Goal: Information Seeking & Learning: Check status

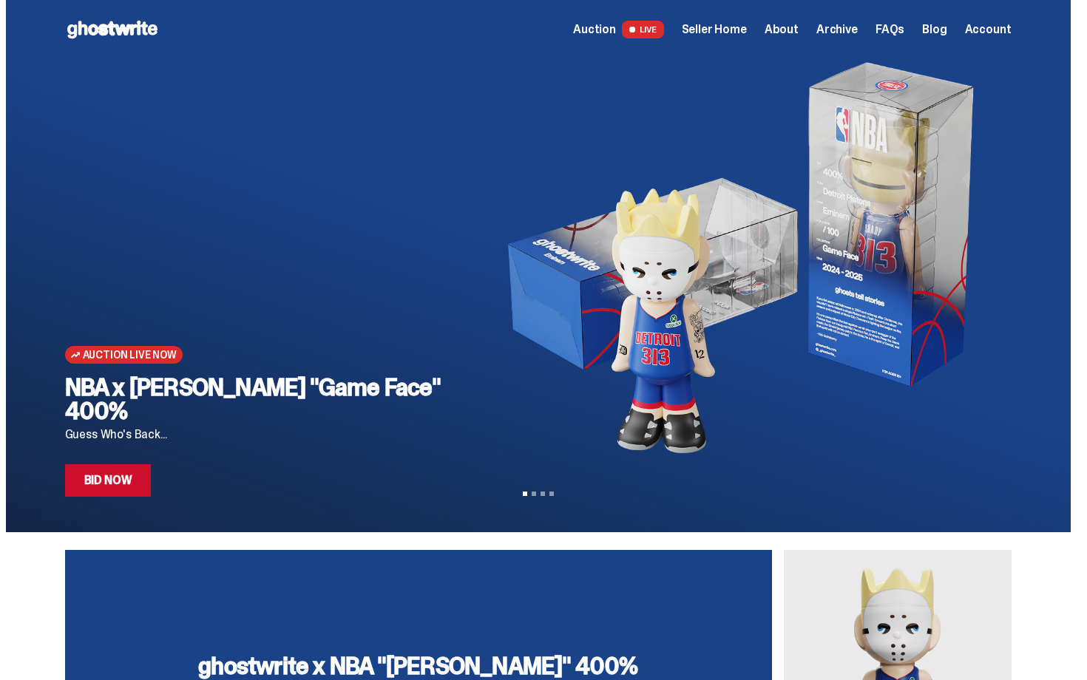
click at [615, 30] on span "Auction" at bounding box center [594, 30] width 43 height 12
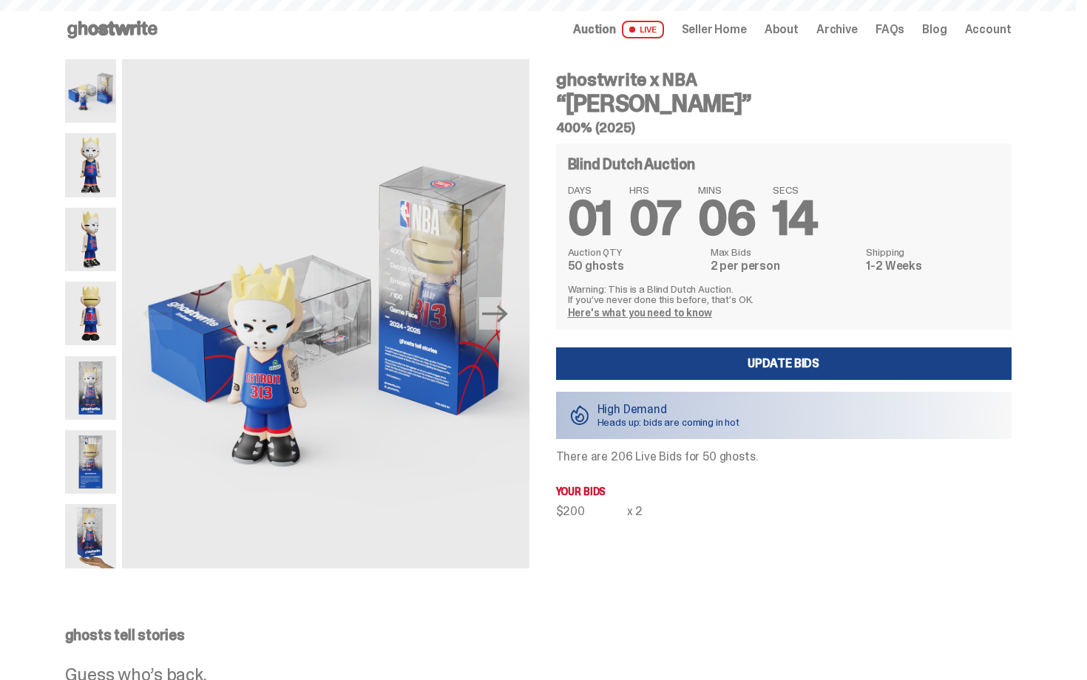
click at [731, 31] on span "Seller Home" at bounding box center [714, 30] width 65 height 12
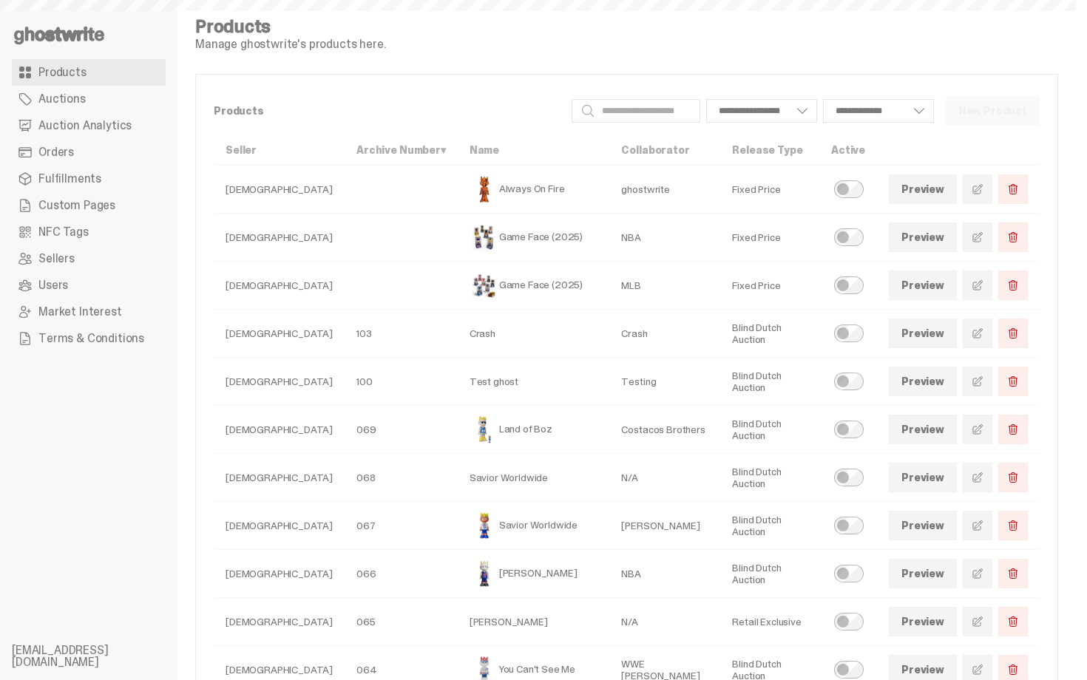
select select
click at [64, 122] on span "Auction Analytics" at bounding box center [84, 126] width 93 height 12
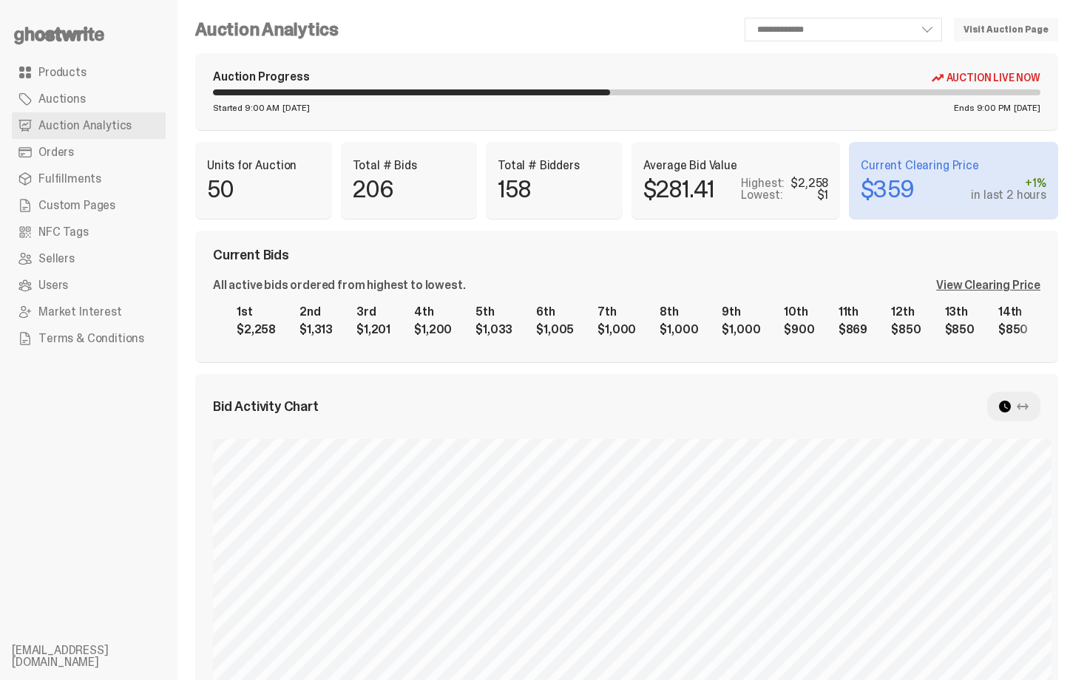
click at [829, 193] on div "$1" at bounding box center [823, 195] width 12 height 12
click at [987, 286] on div "View Clearing Price" at bounding box center [988, 285] width 104 height 12
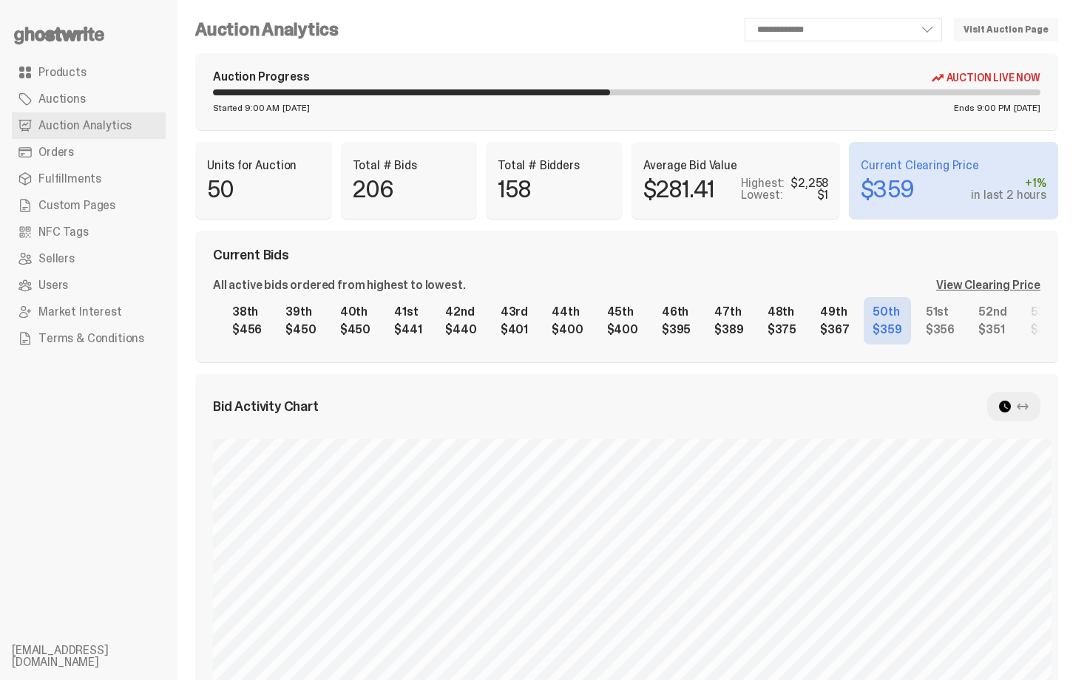
click at [921, 321] on div "1st $2,258 2nd $1,313 3rd $1,201 4th $1,200 5th $1,033 6th $1,005 7th $1,000 8t…" at bounding box center [626, 320] width 827 height 47
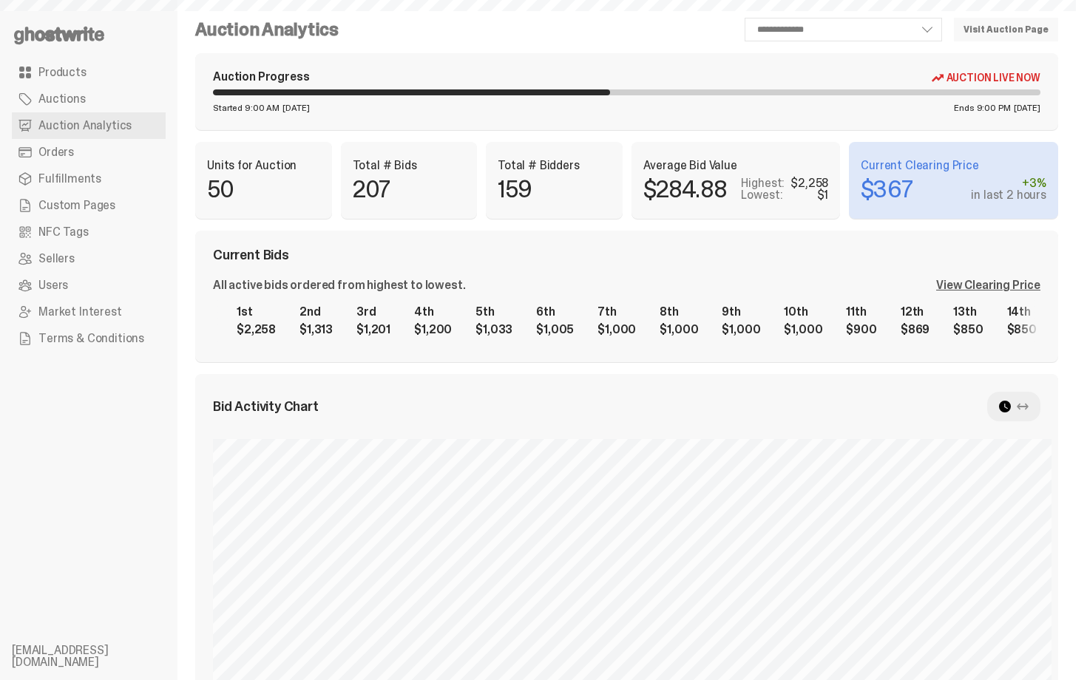
select select "**"
click at [995, 286] on div "View Clearing Price" at bounding box center [988, 285] width 104 height 12
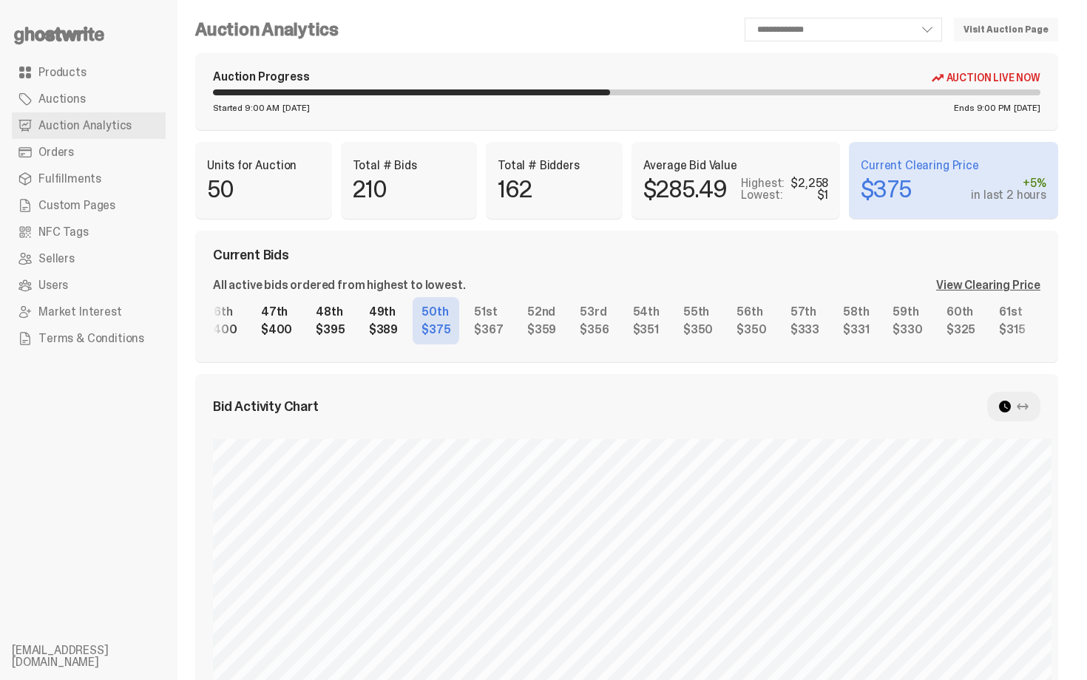
click at [689, 331] on div "1st $2,258 2nd $1,313 3rd $1,201 4th $1,200 5th $1,033 6th $1,005 7th $1,000 8t…" at bounding box center [626, 320] width 827 height 47
click at [745, 321] on div "1st $2,258 2nd $1,313 3rd $1,201 4th $1,200 5th $1,033 6th $1,005 7th $1,000 8t…" at bounding box center [626, 320] width 827 height 47
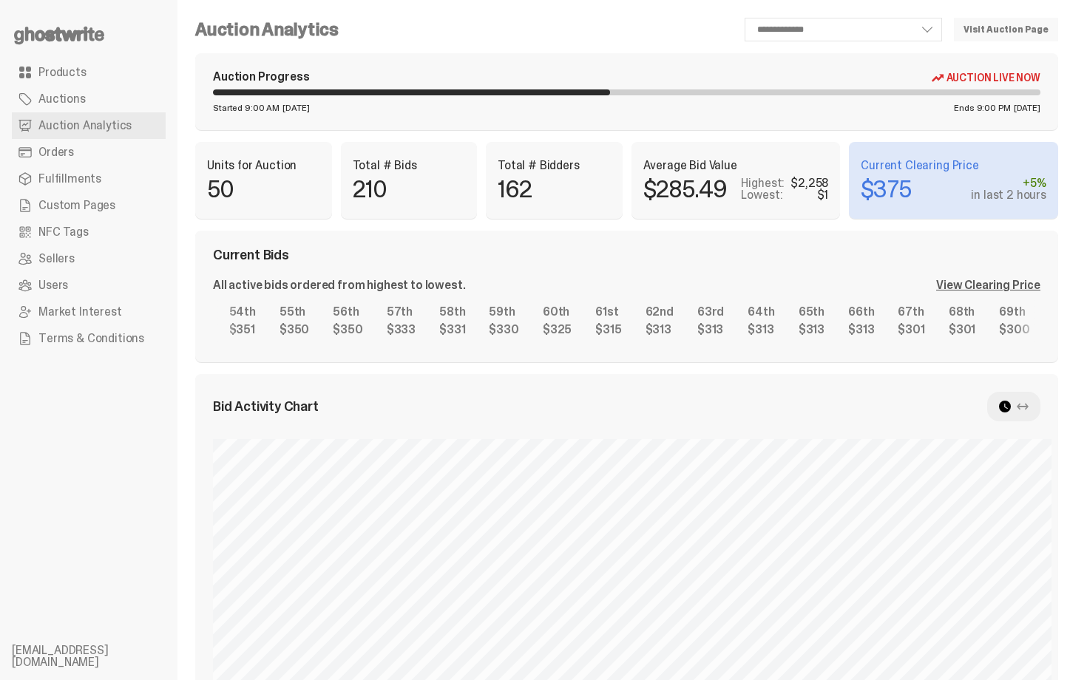
scroll to position [0, 2917]
click at [690, 311] on div "1st $2,258 2nd $1,313 3rd $1,201 4th $1,200 5th $1,033 6th $1,005 7th $1,000 8t…" at bounding box center [626, 320] width 827 height 47
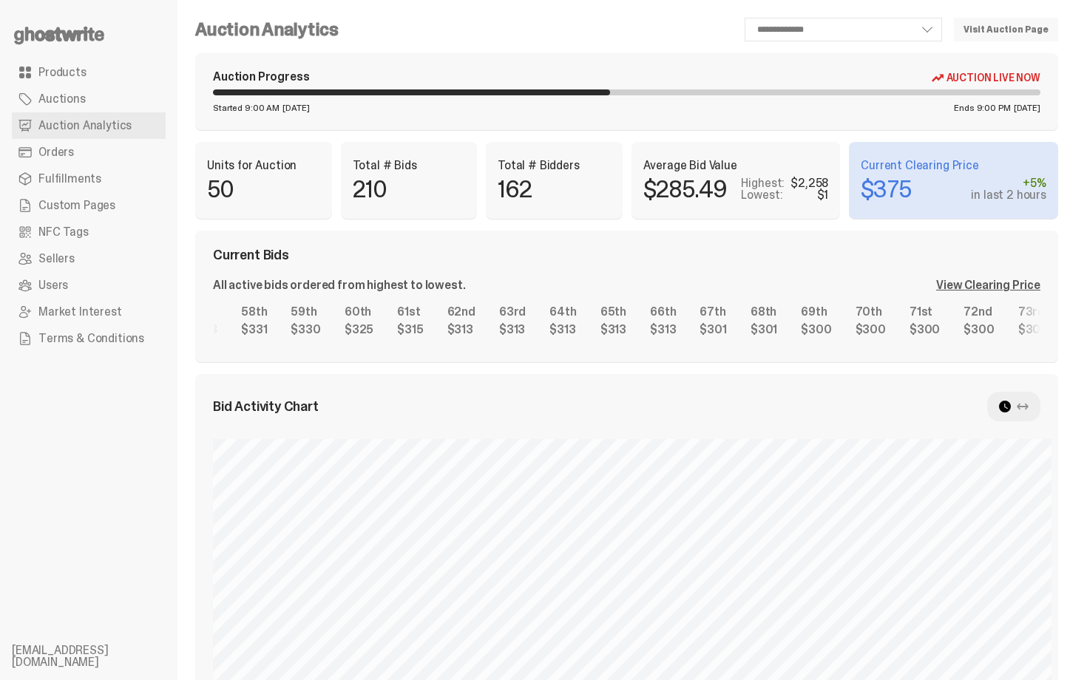
scroll to position [0, 3116]
click at [776, 305] on div "1st $2,258 2nd $1,313 3rd $1,201 4th $1,200 5th $1,033 6th $1,005 7th $1,000 8t…" at bounding box center [626, 320] width 827 height 47
click at [1026, 345] on div "Current Bids All active bids ordered from highest to lowest. View Clearing Pric…" at bounding box center [626, 297] width 863 height 132
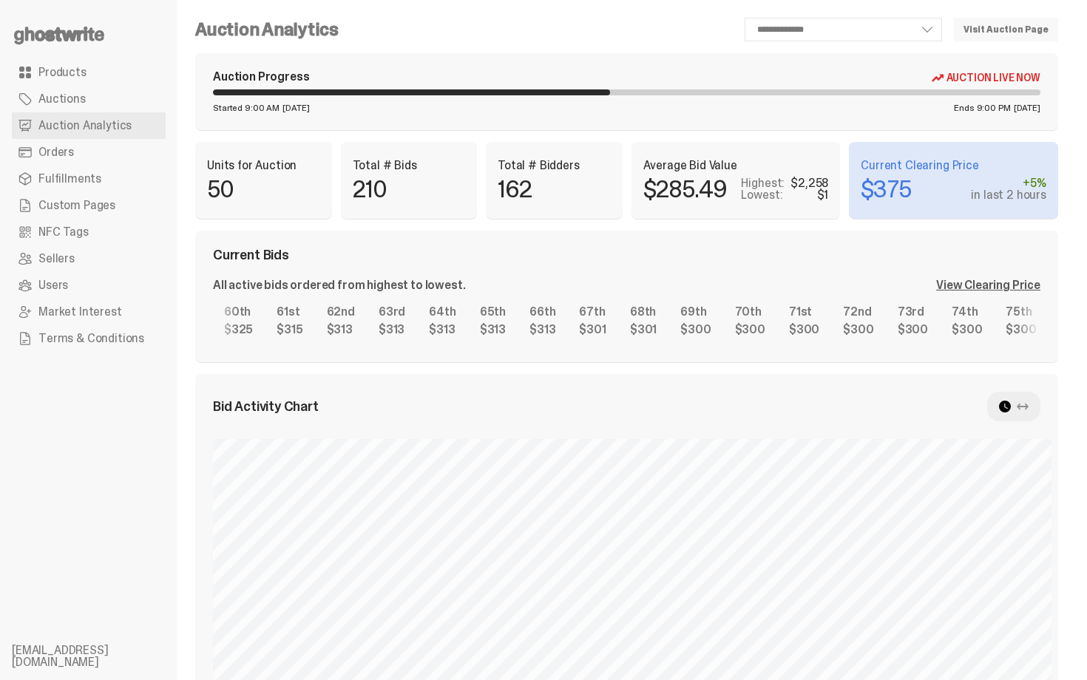
scroll to position [0, 3242]
click at [906, 314] on div "1st $2,258 2nd $1,313 3rd $1,201 4th $1,200 5th $1,033 6th $1,005 7th $1,000 8t…" at bounding box center [626, 320] width 827 height 47
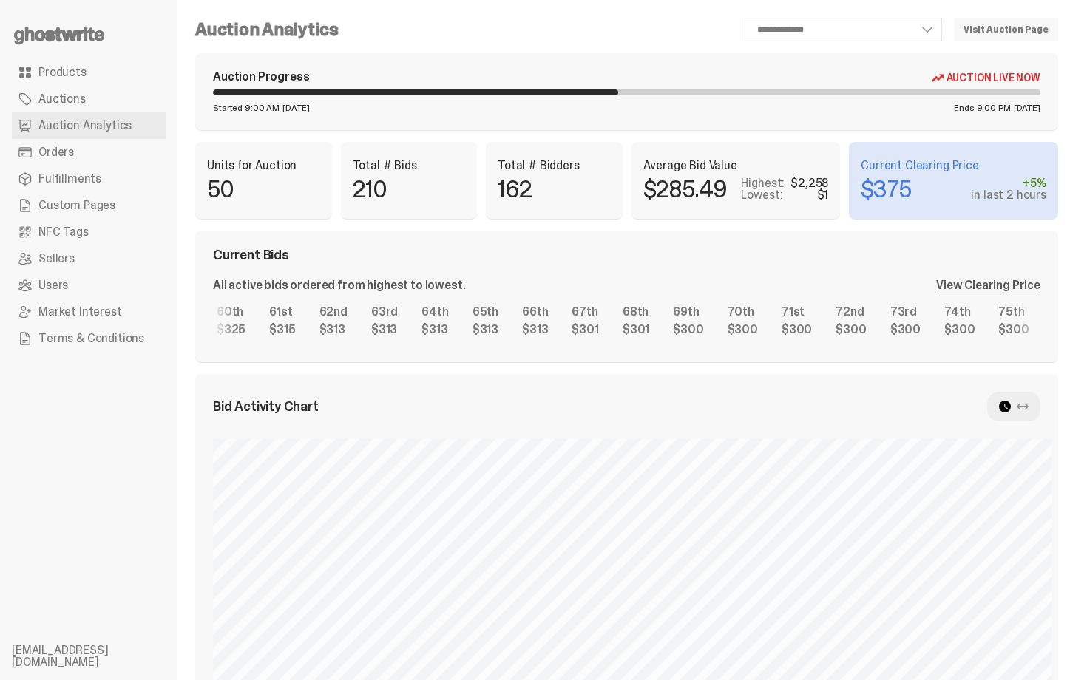
select select "**"
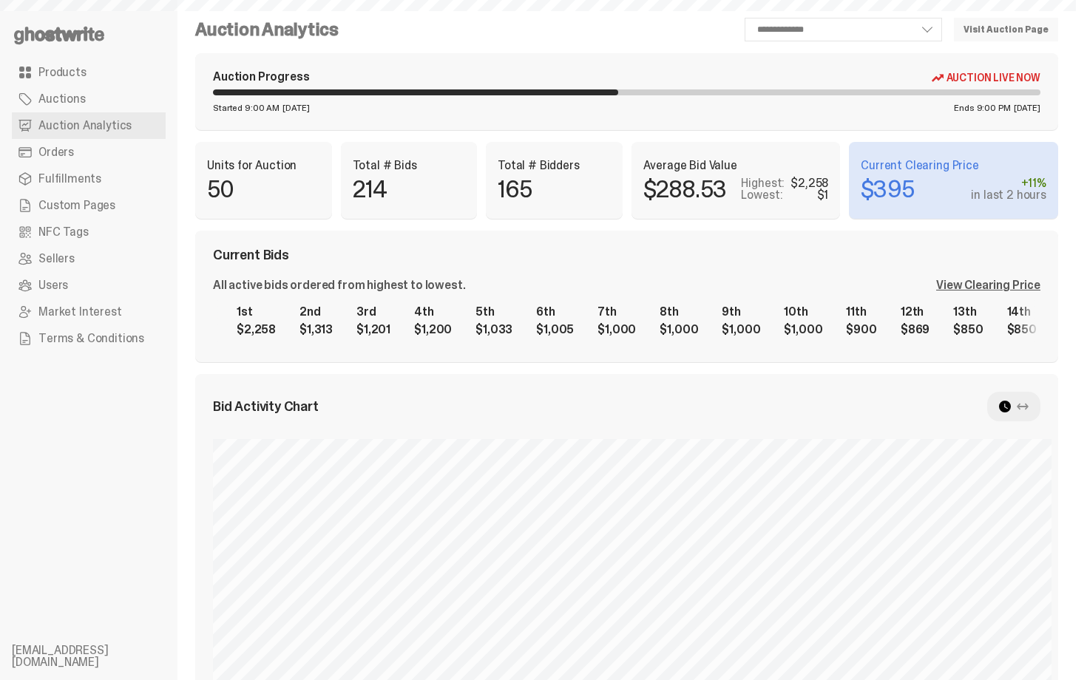
select select "**"
click at [1002, 285] on div "View Clearing Price" at bounding box center [988, 285] width 104 height 12
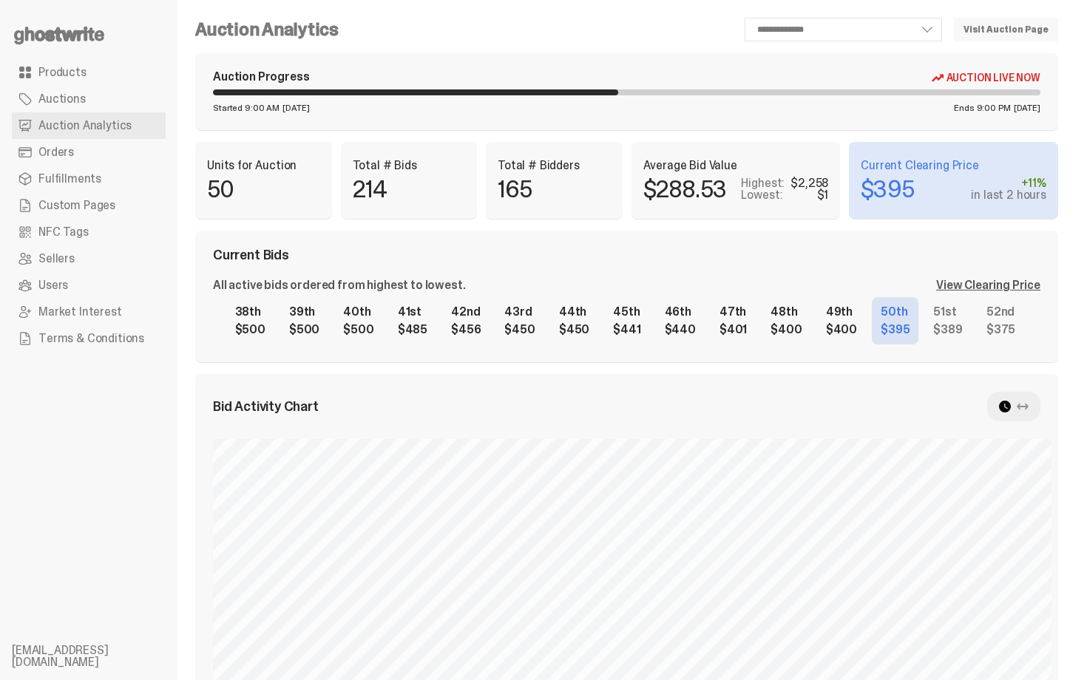
click at [836, 316] on div "1st $2,258 2nd $1,313 3rd $1,201 4th $1,200 5th $1,033 6th $1,005 7th $1,000 8t…" at bounding box center [626, 320] width 827 height 47
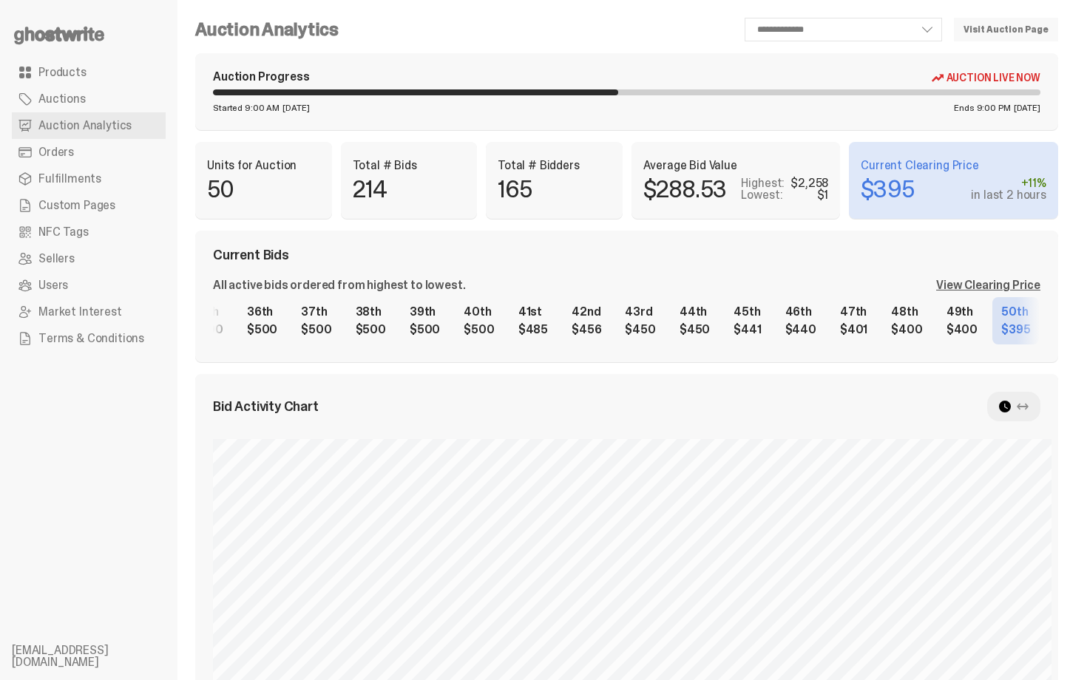
scroll to position [0, 1928]
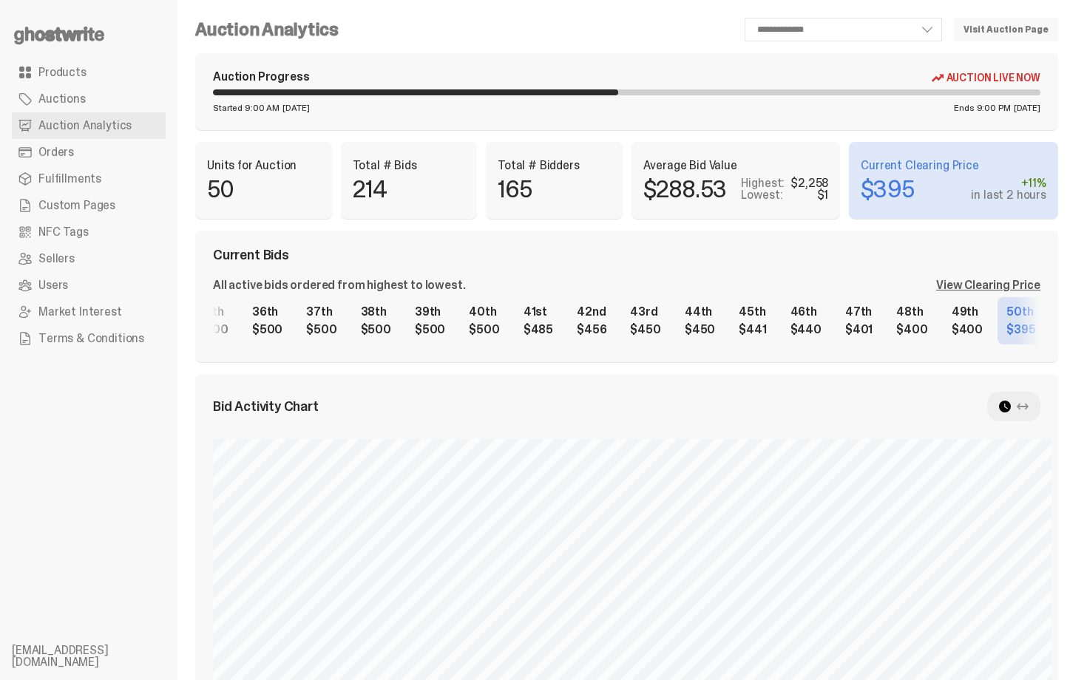
click at [798, 326] on div "1st $2,258 2nd $1,313 3rd $1,201 4th $1,200 5th $1,033 6th $1,005 7th $1,000 8t…" at bounding box center [626, 320] width 827 height 47
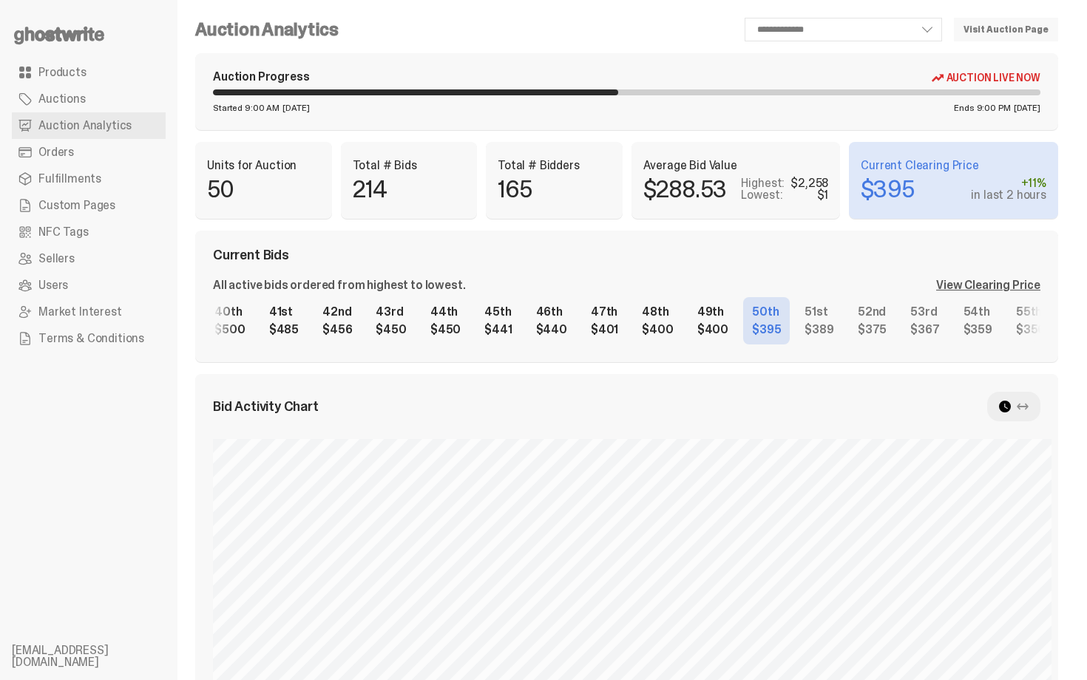
click at [727, 319] on div "1st $2,258 2nd $1,313 3rd $1,201 4th $1,200 5th $1,033 6th $1,005 7th $1,000 8t…" at bounding box center [626, 320] width 827 height 47
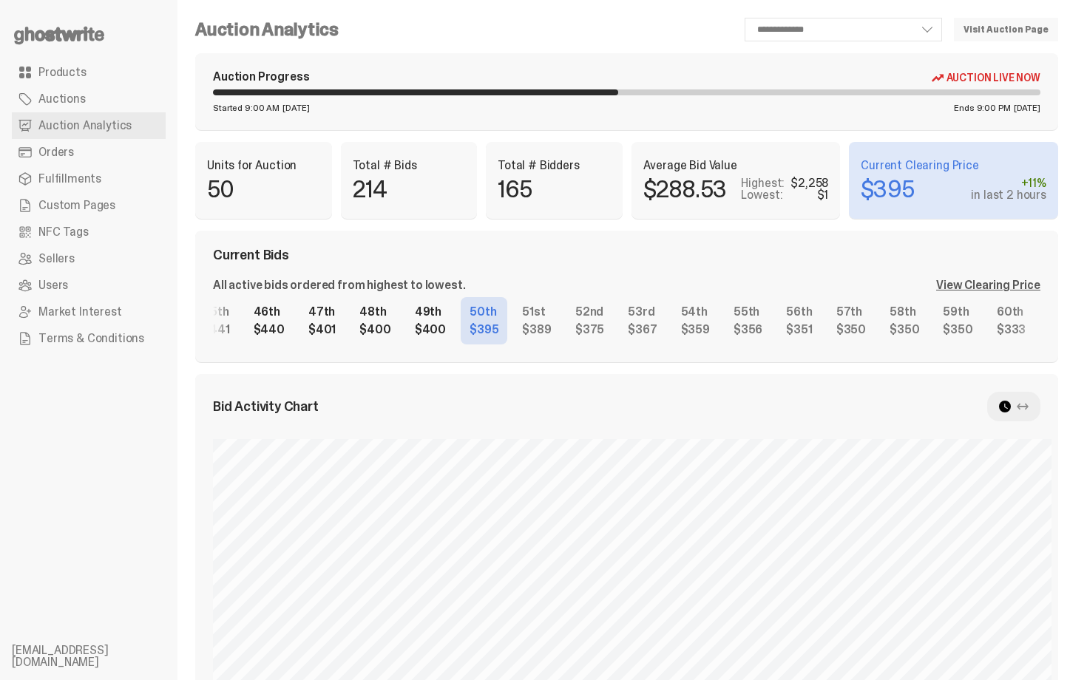
click at [645, 317] on div "1st $2,258 2nd $1,313 3rd $1,201 4th $1,200 5th $1,033 6th $1,005 7th $1,000 8t…" at bounding box center [626, 320] width 827 height 47
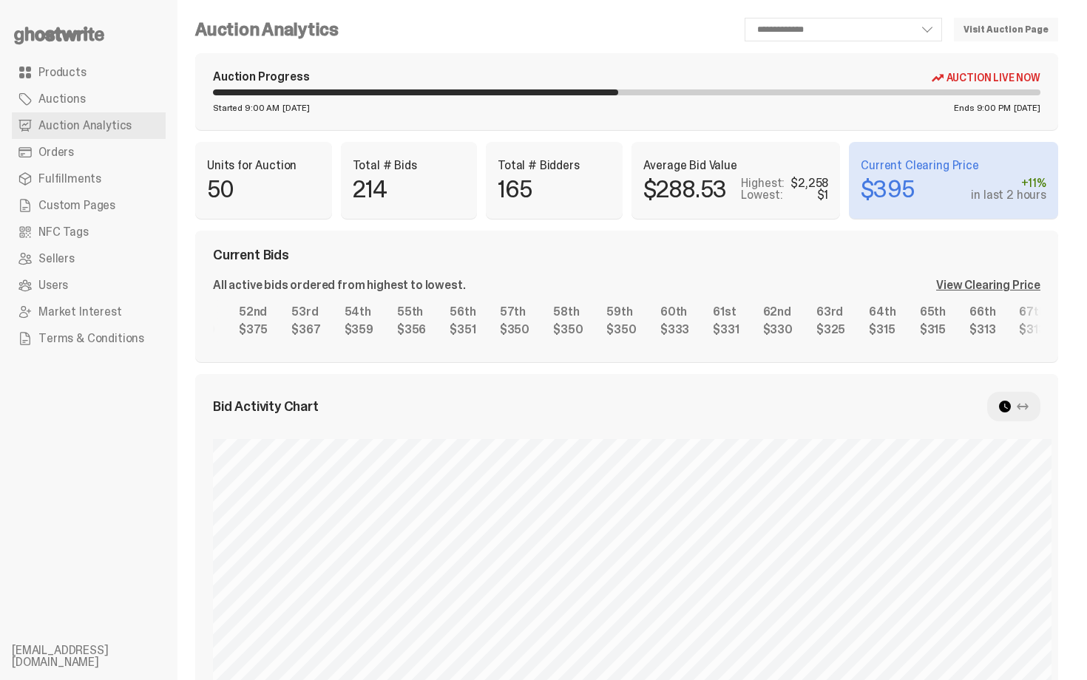
click at [533, 309] on div "1st $2,258 2nd $1,313 3rd $1,201 4th $1,200 5th $1,033 6th $1,005 7th $1,000 8t…" at bounding box center [626, 320] width 827 height 47
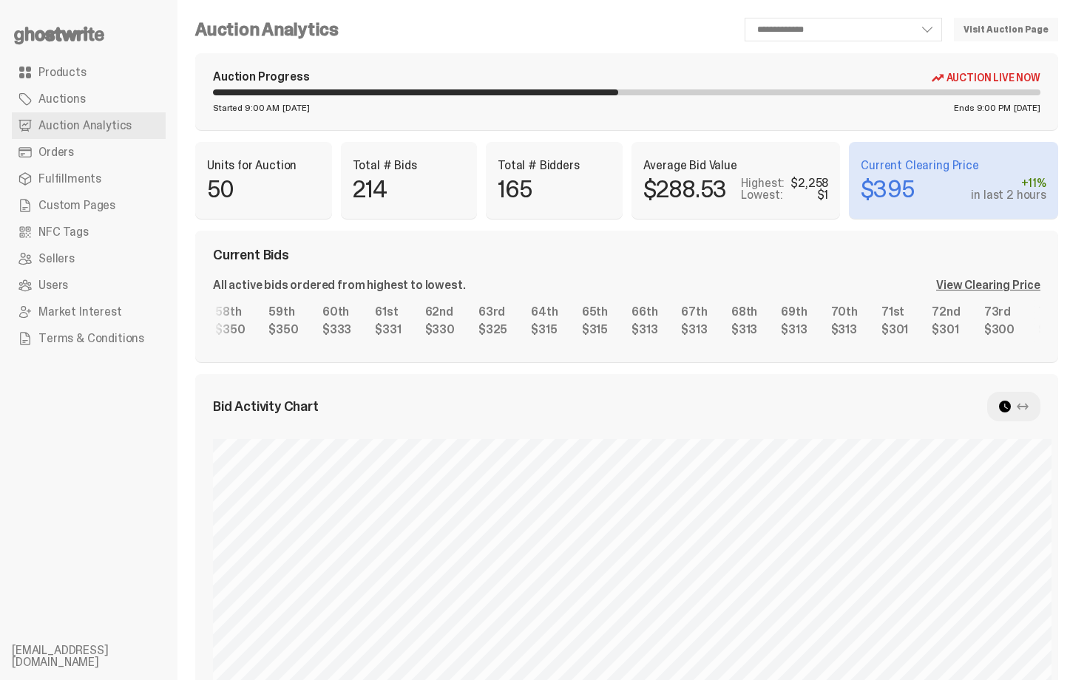
click at [511, 303] on div "1st $2,258 2nd $1,313 3rd $1,201 4th $1,200 5th $1,033 6th $1,005 7th $1,000 8t…" at bounding box center [626, 320] width 827 height 47
drag, startPoint x: 846, startPoint y: 345, endPoint x: 765, endPoint y: 348, distance: 80.7
click at [766, 349] on div "Current Bids All active bids ordered from highest to lowest. View Clearing Pric…" at bounding box center [626, 297] width 863 height 132
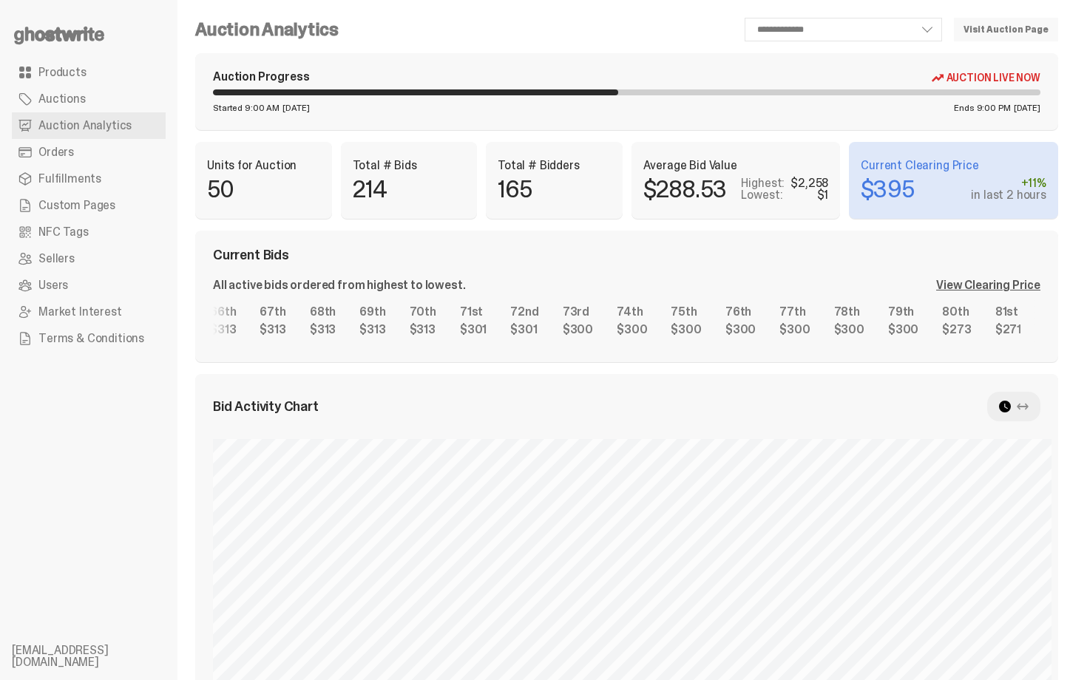
click at [422, 306] on div "1st $2,258 2nd $1,313 3rd $1,201 4th $1,200 5th $1,033 6th $1,005 7th $1,000 8t…" at bounding box center [626, 320] width 827 height 47
click at [93, 149] on link "Orders" at bounding box center [89, 152] width 154 height 27
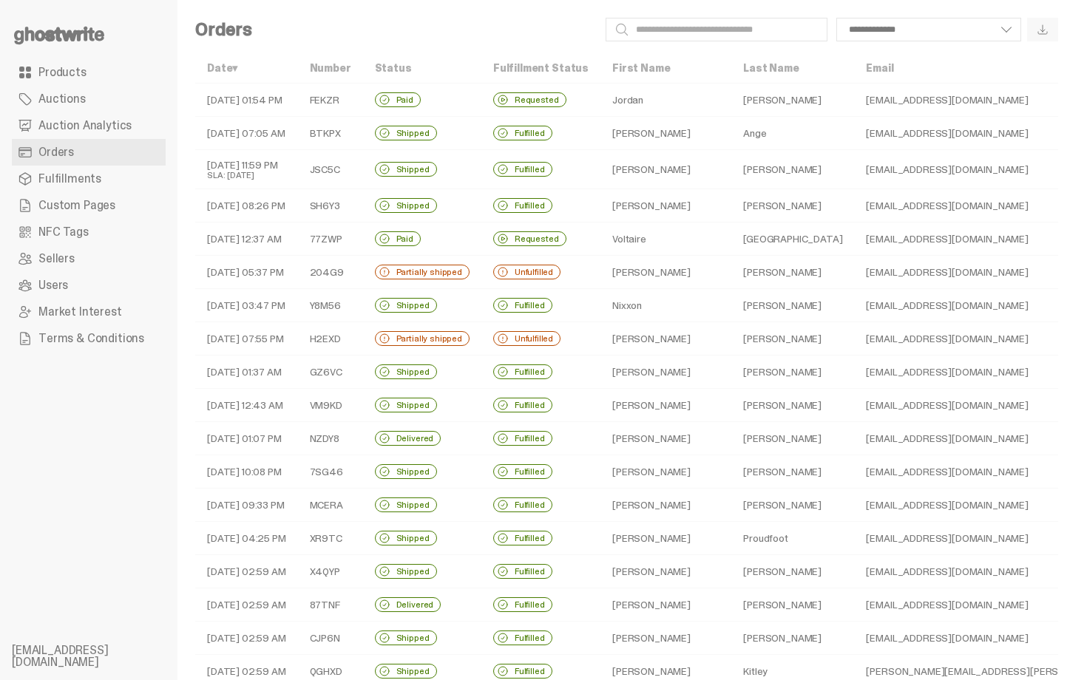
click at [634, 93] on td "Jordan" at bounding box center [665, 100] width 131 height 33
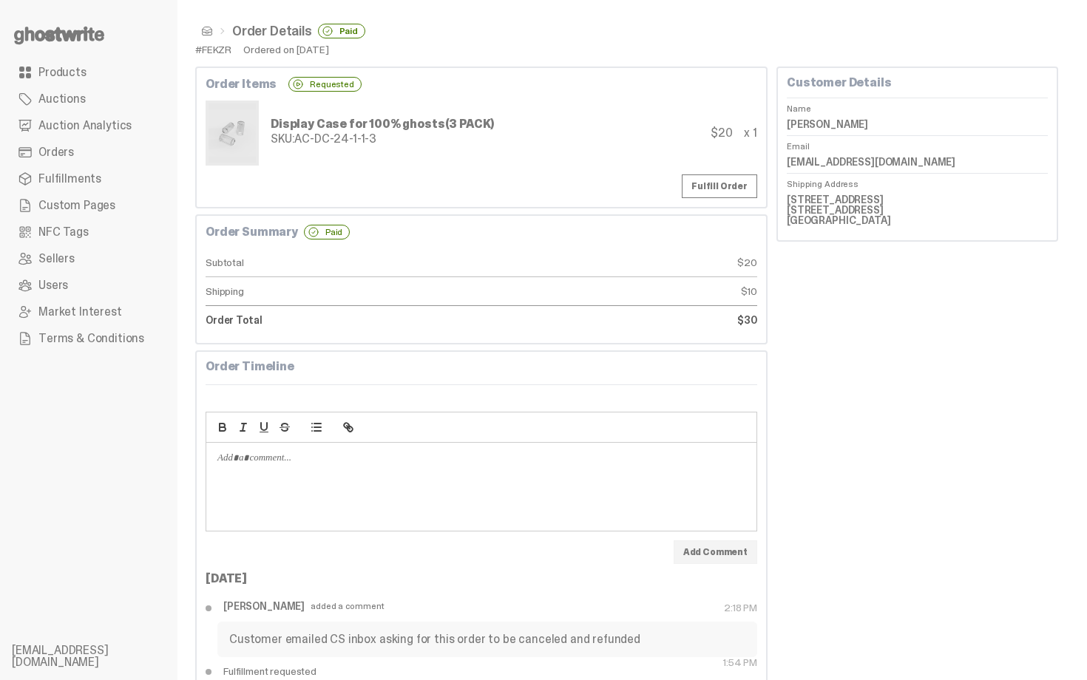
click at [640, 114] on div "Display Case for 100% ghosts (3 PACK) SKU: AC-DC-24-1-1-3 $20 x 1" at bounding box center [482, 133] width 552 height 65
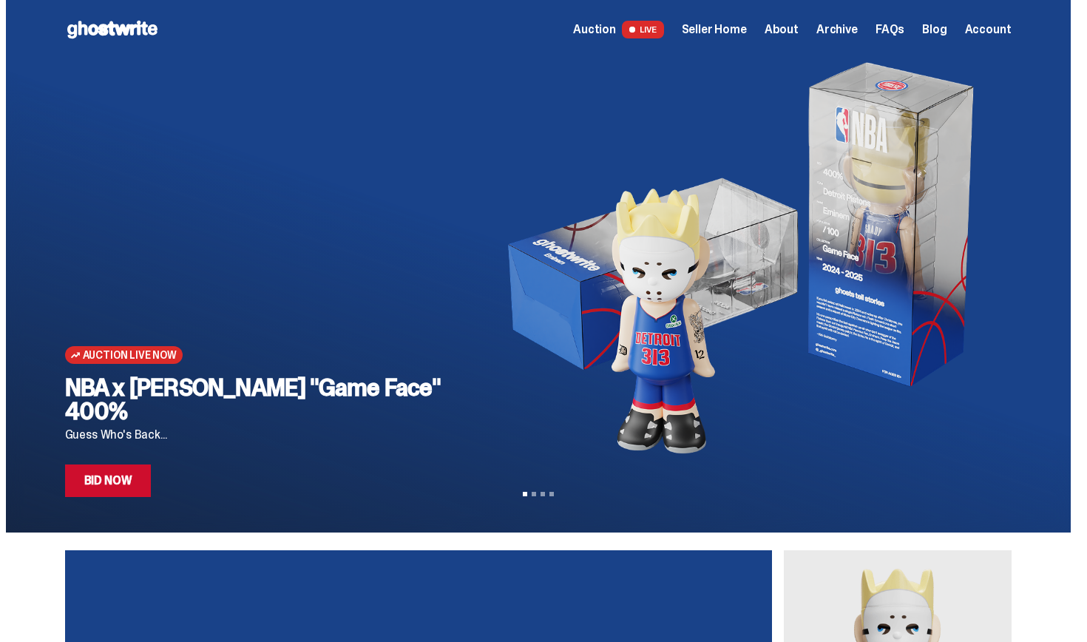
click at [730, 33] on span "Seller Home" at bounding box center [714, 30] width 65 height 12
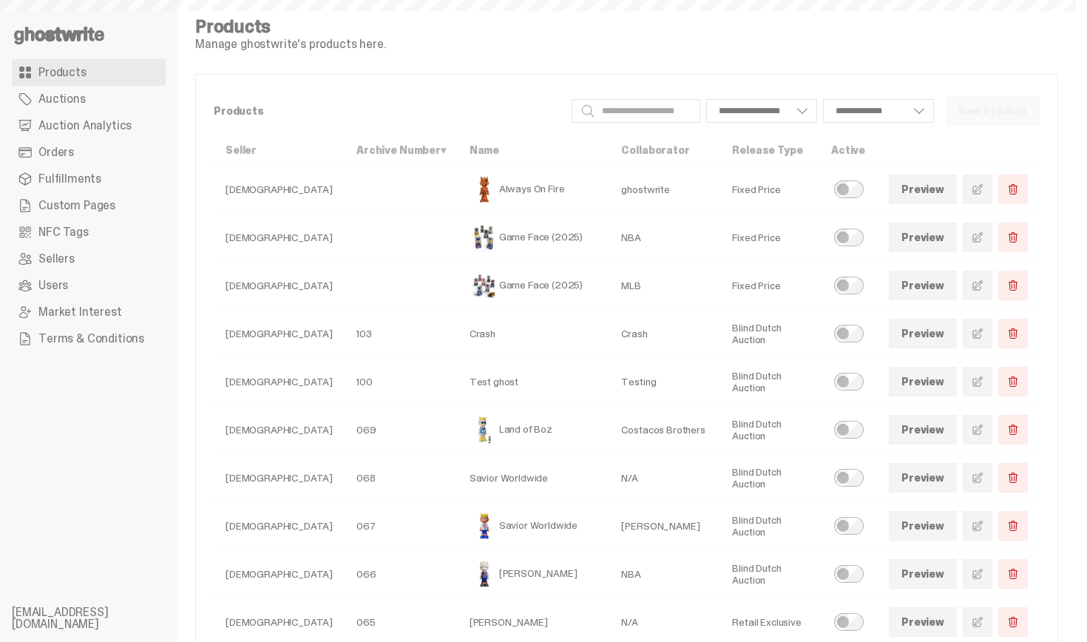
select select
click at [81, 115] on link "Auction Analytics" at bounding box center [89, 125] width 154 height 27
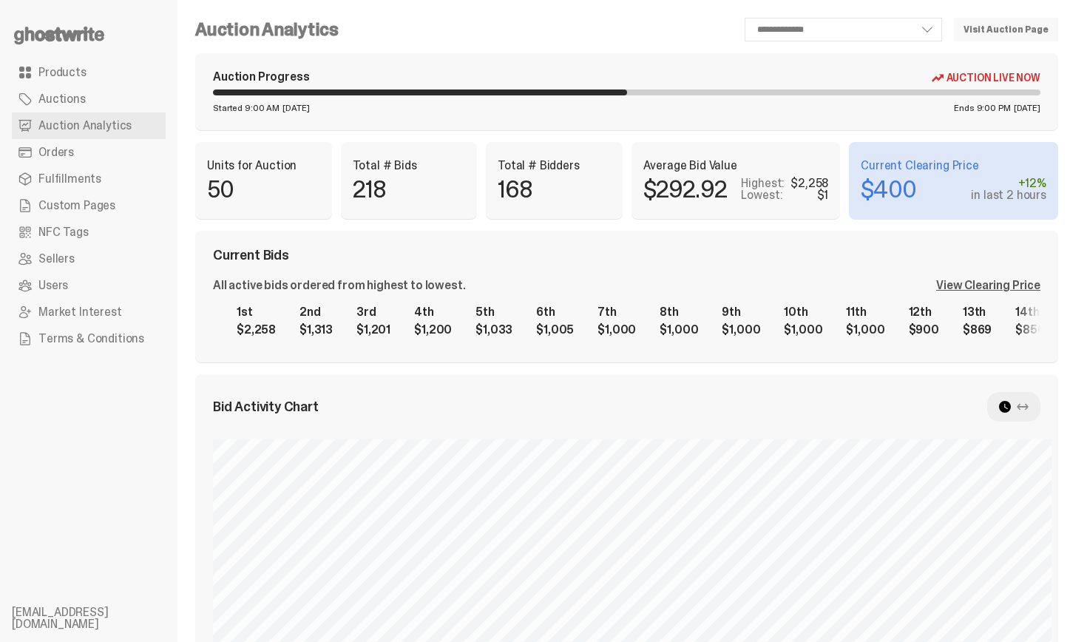
click at [593, 270] on div "Current Bids All active bids ordered from highest to lowest. View Clearing Pric…" at bounding box center [626, 297] width 863 height 132
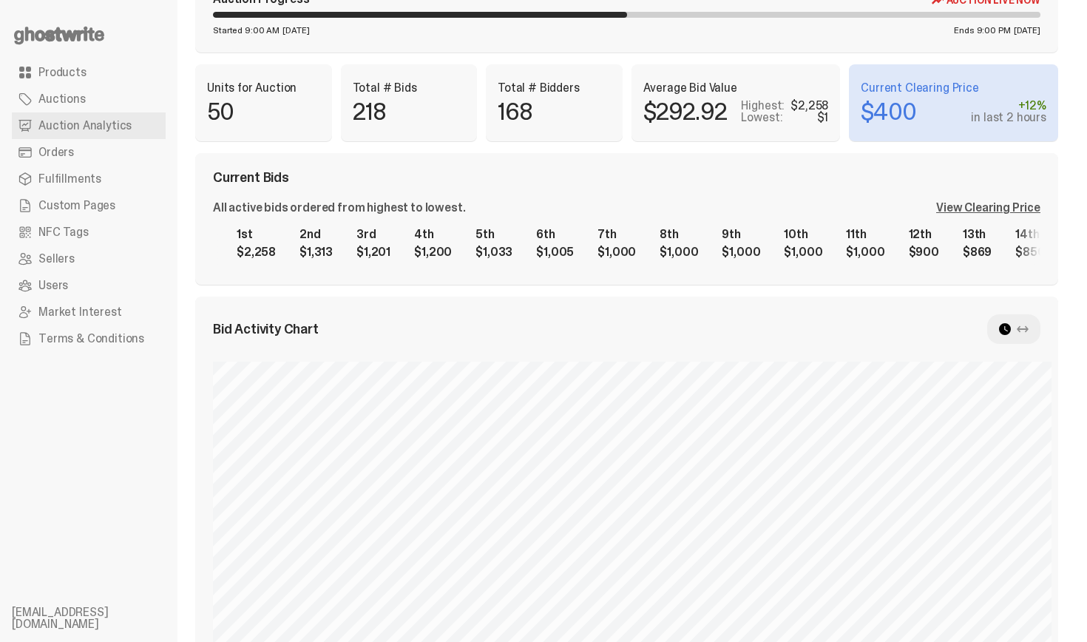
scroll to position [14, 0]
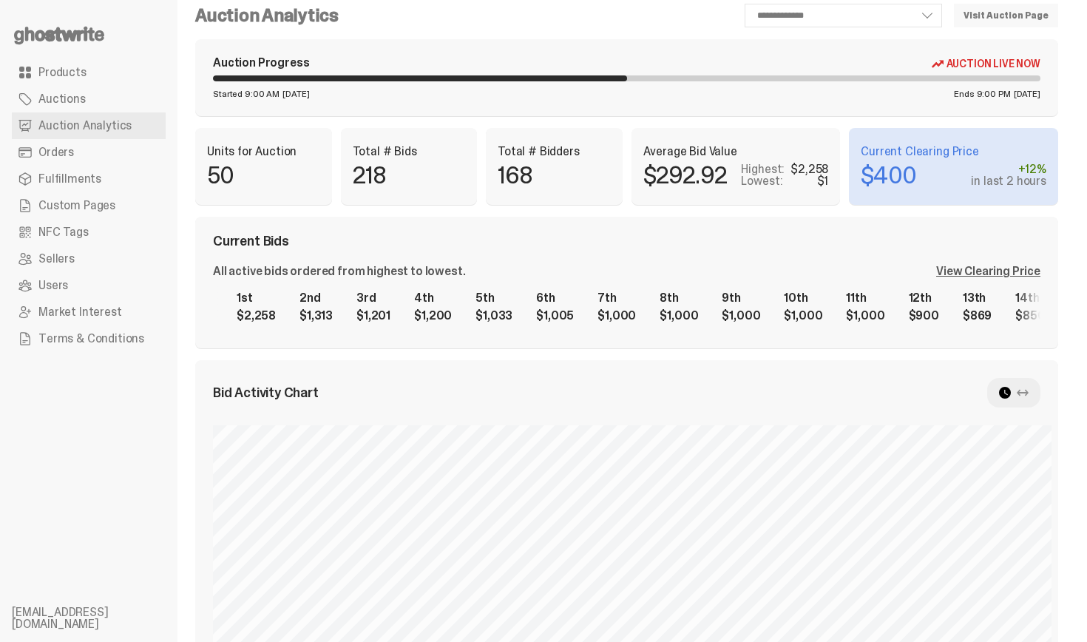
click at [967, 270] on div "View Clearing Price" at bounding box center [988, 271] width 104 height 12
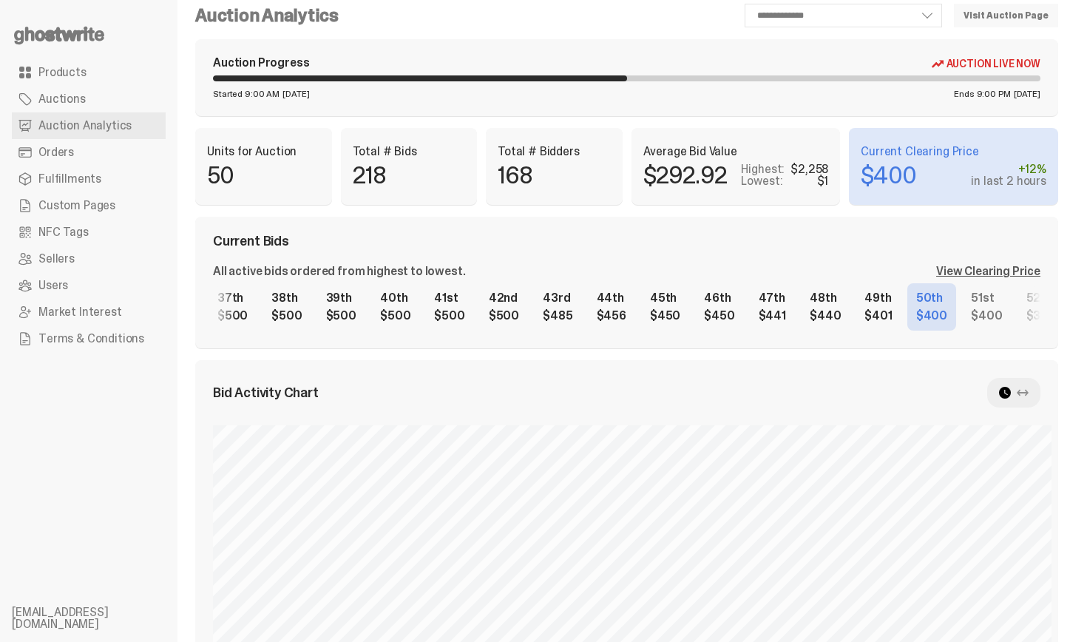
click at [929, 291] on div "1st $2,258 2nd $1,313 3rd $1,201 4th $1,200 5th $1,033 6th $1,005 7th $1,000 8t…" at bounding box center [626, 306] width 827 height 47
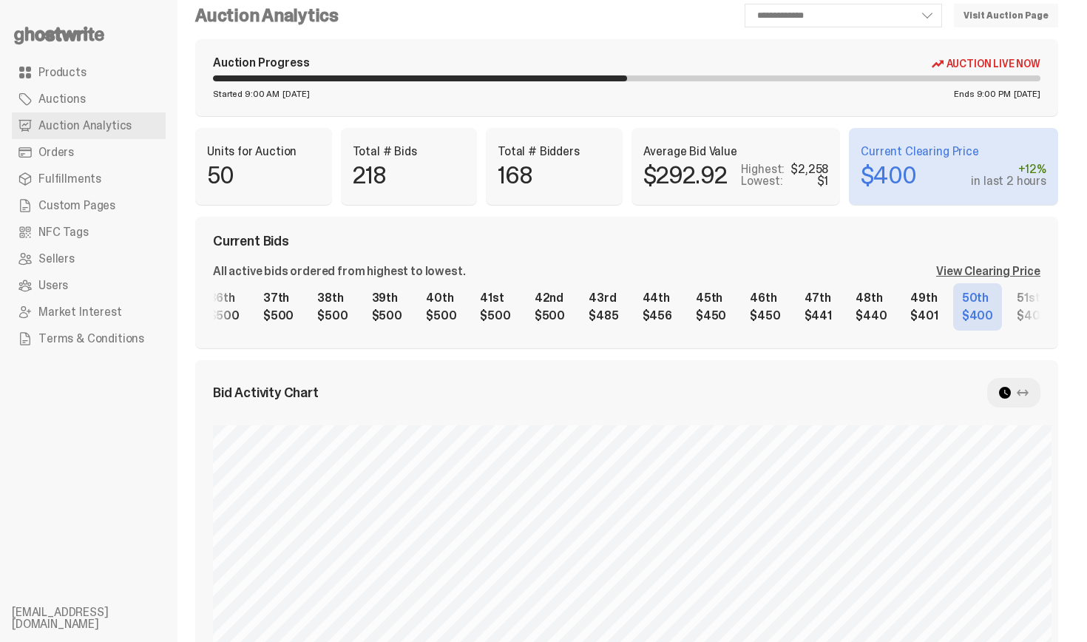
scroll to position [0, 1976]
click at [884, 313] on div "1st $2,258 2nd $1,313 3rd $1,201 4th $1,200 5th $1,033 6th $1,005 7th $1,000 8t…" at bounding box center [626, 306] width 827 height 47
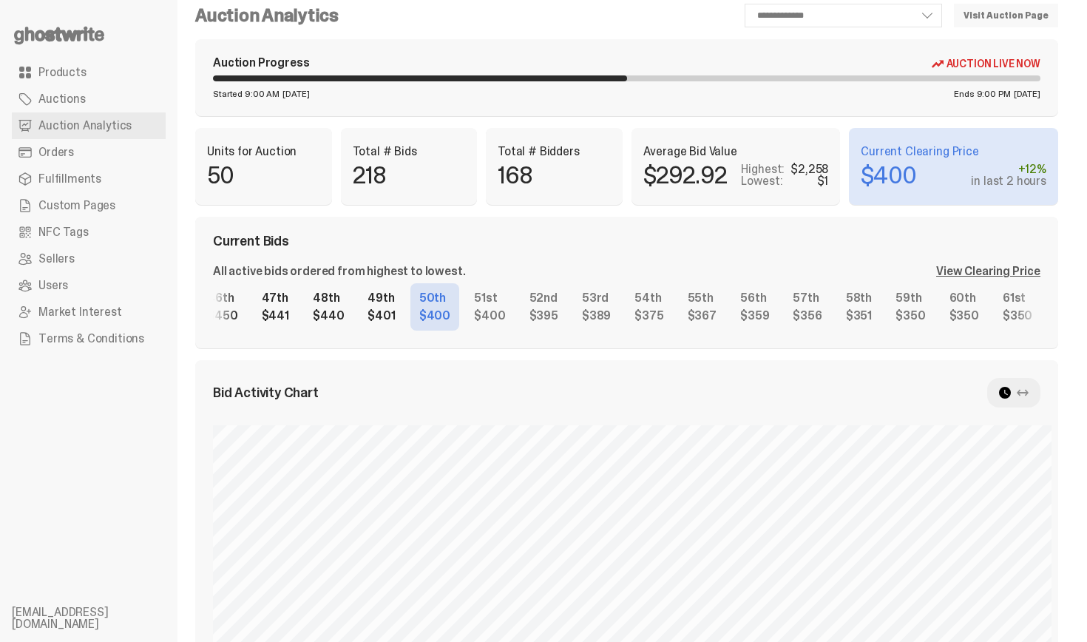
click at [409, 331] on div "1st $2,258 2nd $1,313 3rd $1,201 4th $1,200 5th $1,033 6th $1,005 7th $1,000 8t…" at bounding box center [626, 306] width 827 height 47
drag, startPoint x: 902, startPoint y: 331, endPoint x: 668, endPoint y: 334, distance: 234.4
click at [668, 334] on div "Current Bids All active bids ordered from highest to lowest. View Clearing Pric…" at bounding box center [626, 283] width 863 height 132
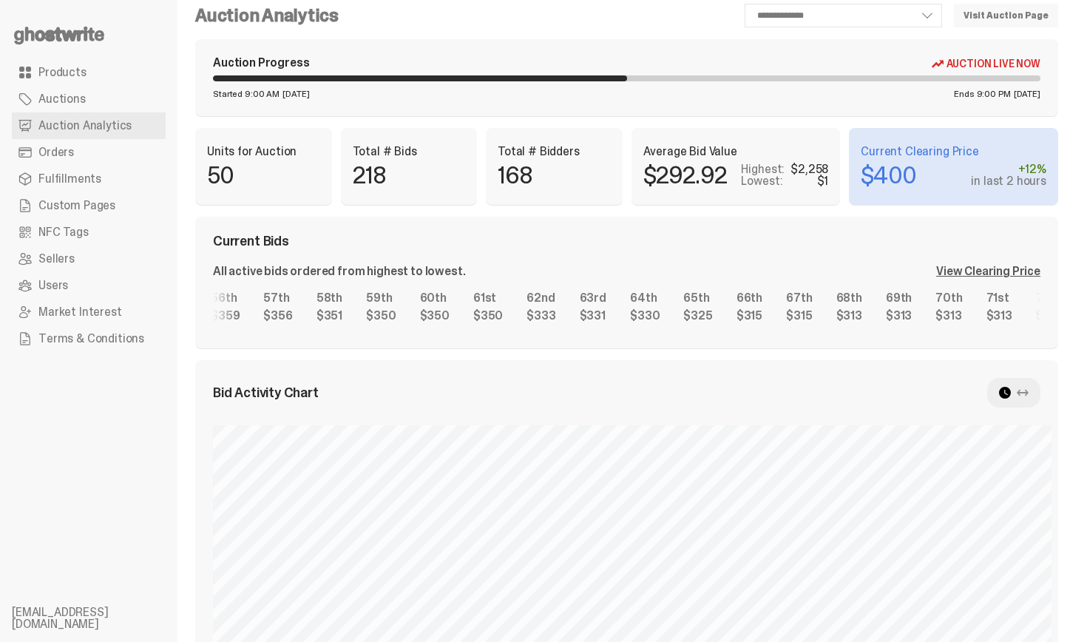
click at [336, 314] on div "1st $2,258 2nd $1,313 3rd $1,201 4th $1,200 5th $1,033 6th $1,005 7th $1,000 8t…" at bounding box center [626, 306] width 827 height 47
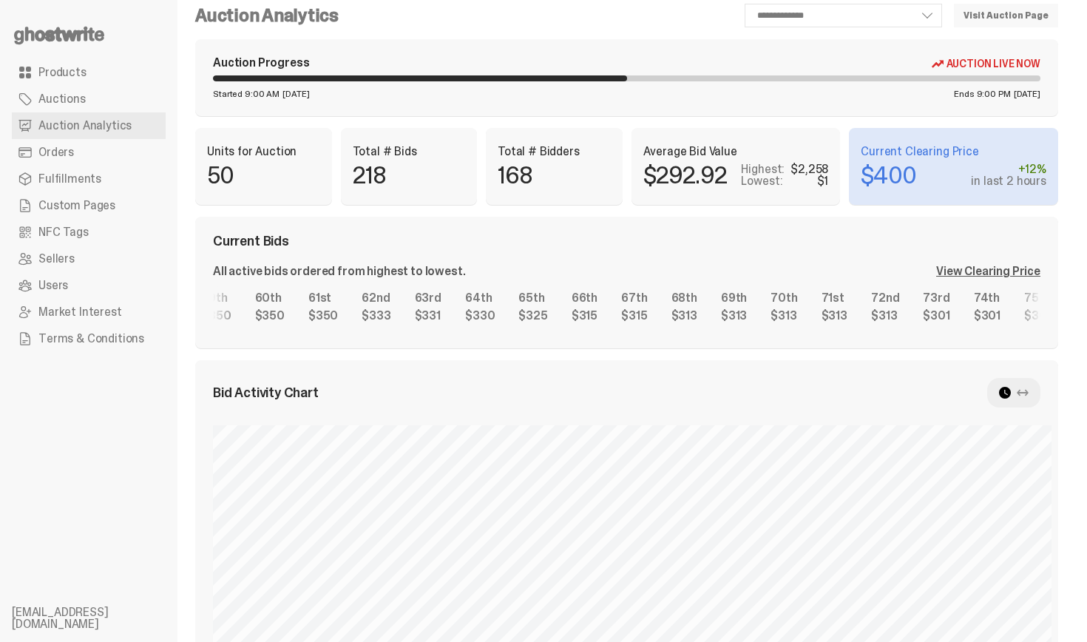
click at [572, 306] on div "1st $2,258 2nd $1,313 3rd $1,201 4th $1,200 5th $1,033 6th $1,005 7th $1,000 8t…" at bounding box center [626, 306] width 827 height 47
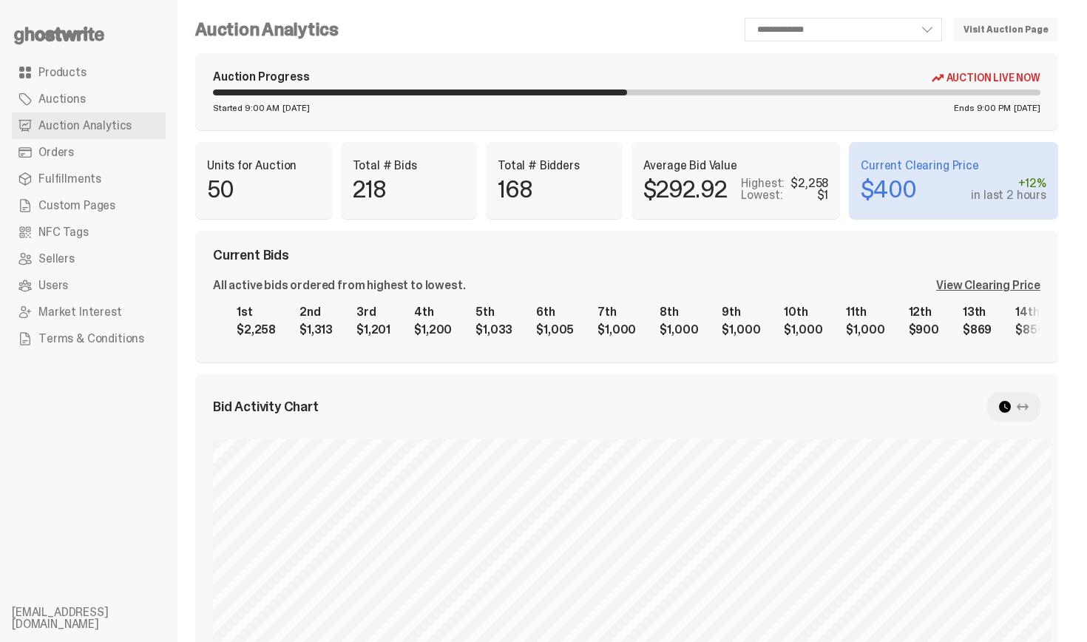
scroll to position [14, 0]
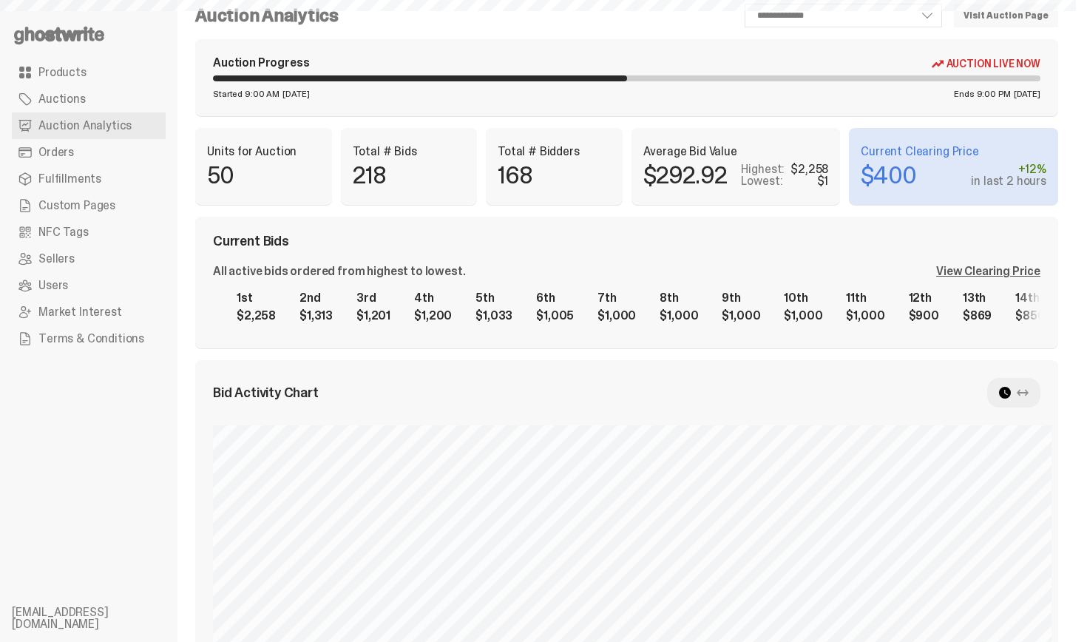
select select "**"
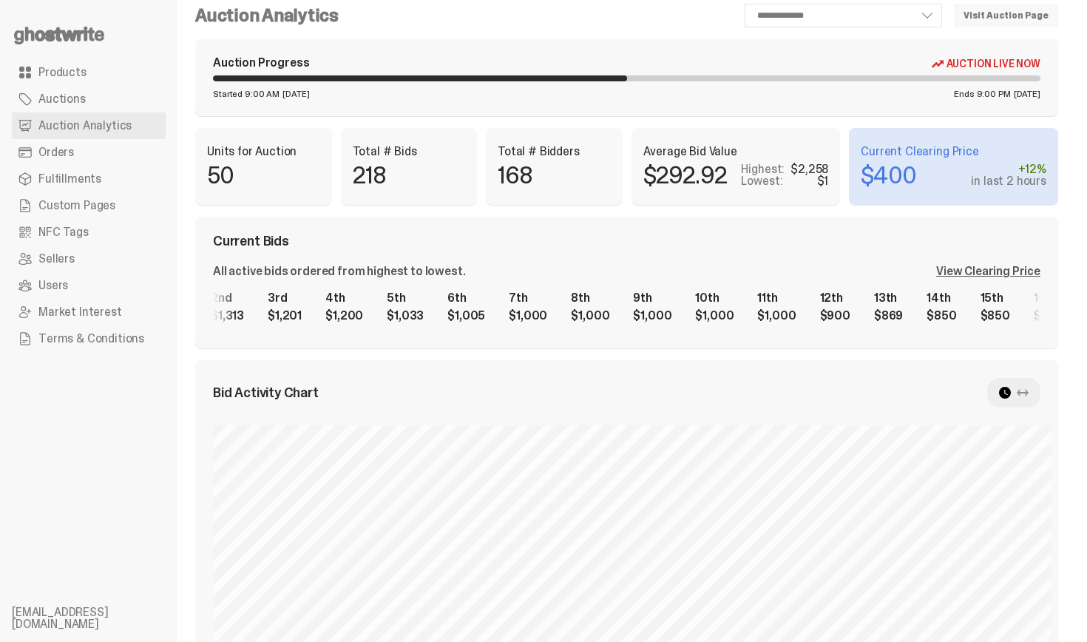
click at [848, 302] on div "1st $2,258 2nd $1,313 3rd $1,201 4th $1,200 5th $1,033 6th $1,005 7th $1,000 8t…" at bounding box center [626, 306] width 827 height 47
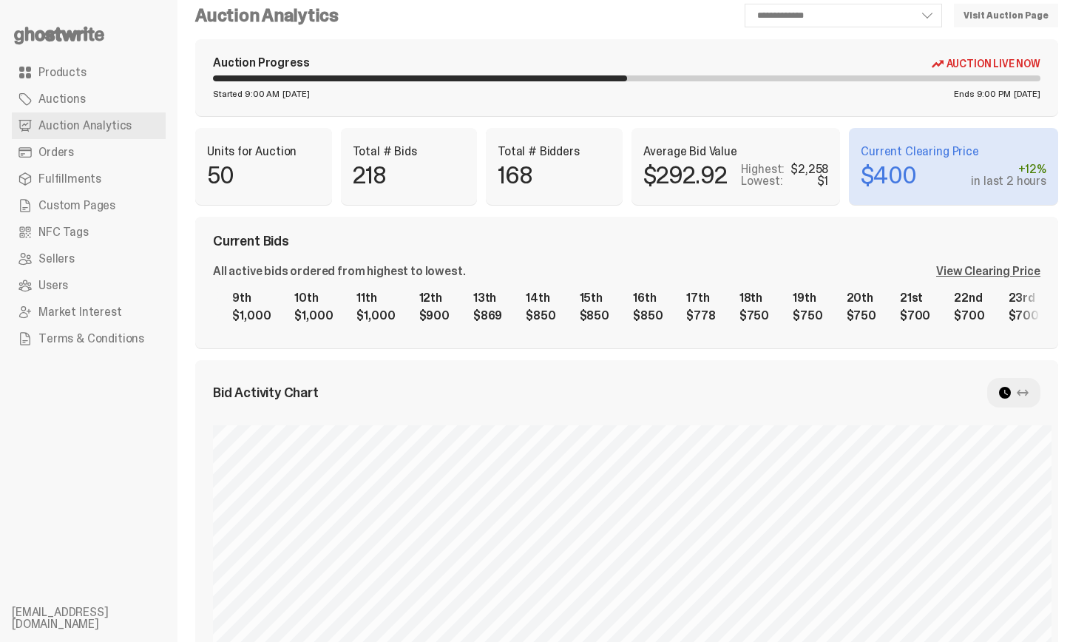
click at [540, 295] on div "1st $2,258 2nd $1,313 3rd $1,201 4th $1,200 5th $1,033 6th $1,005 7th $1,000 8t…" at bounding box center [626, 306] width 827 height 47
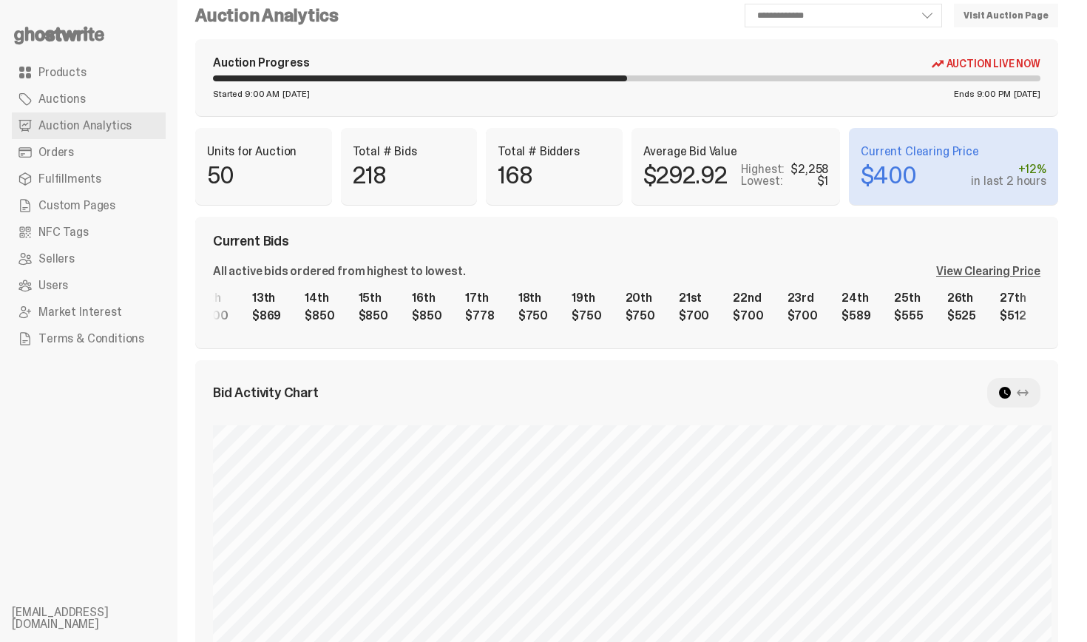
click at [677, 283] on div "1st $2,258 2nd $1,313 3rd $1,201 4th $1,200 5th $1,033 6th $1,005 7th $1,000 8t…" at bounding box center [626, 306] width 827 height 47
click at [736, 319] on div "1st $2,258 2nd $1,313 3rd $1,201 4th $1,200 5th $1,033 6th $1,005 7th $1,000 8t…" at bounding box center [626, 306] width 827 height 47
click at [971, 333] on div "Current Bids All active bids ordered from highest to lowest. View Clearing Pric…" at bounding box center [626, 283] width 863 height 132
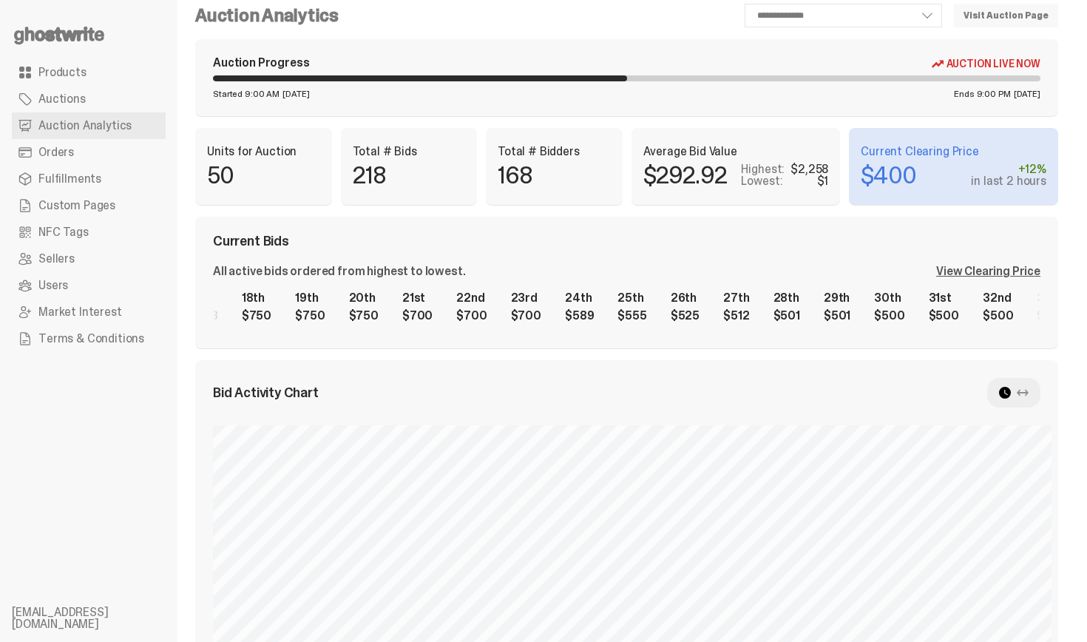
scroll to position [0, 1001]
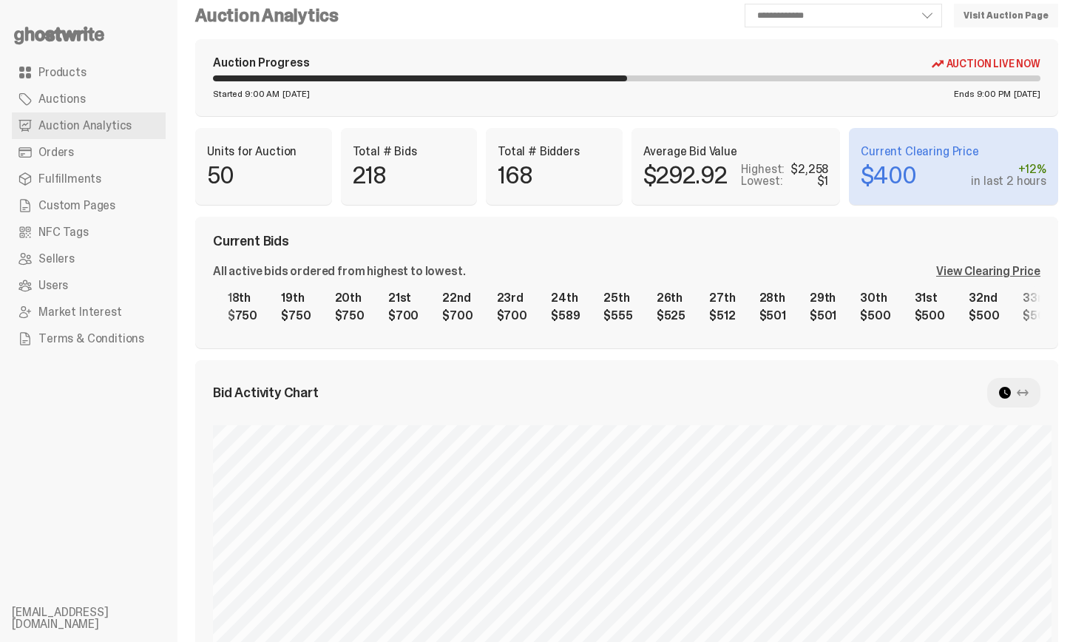
click at [807, 317] on div "1st $2,258 2nd $1,313 3rd $1,201 4th $1,200 5th $1,033 6th $1,005 7th $1,000 8t…" at bounding box center [626, 306] width 827 height 47
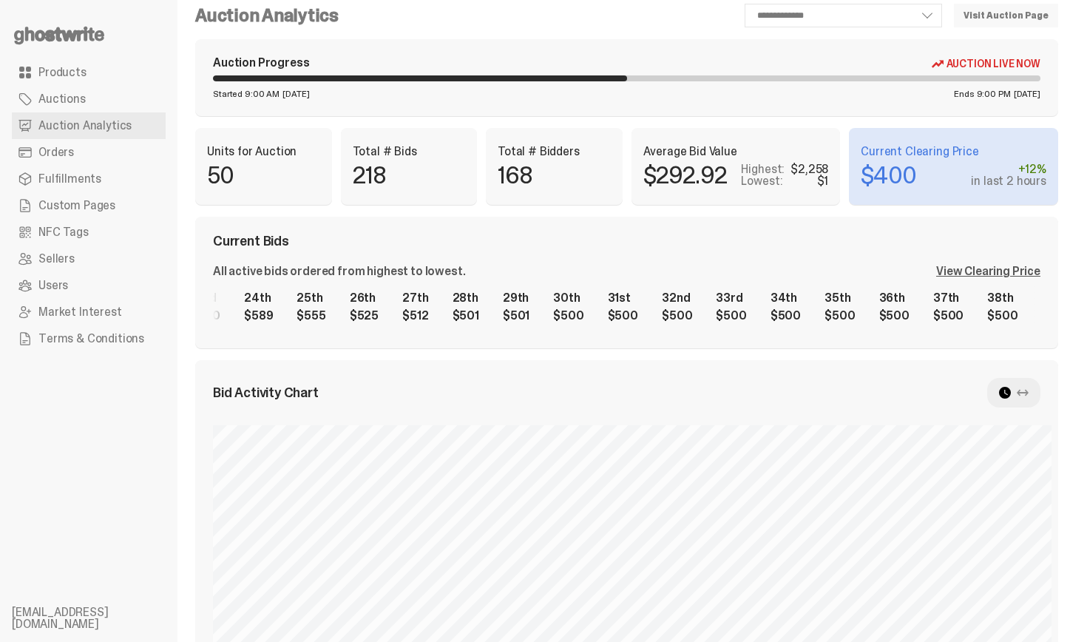
click at [728, 328] on div "1st $2,258 2nd $1,313 3rd $1,201 4th $1,200 5th $1,033 6th $1,005 7th $1,000 8t…" at bounding box center [626, 306] width 827 height 47
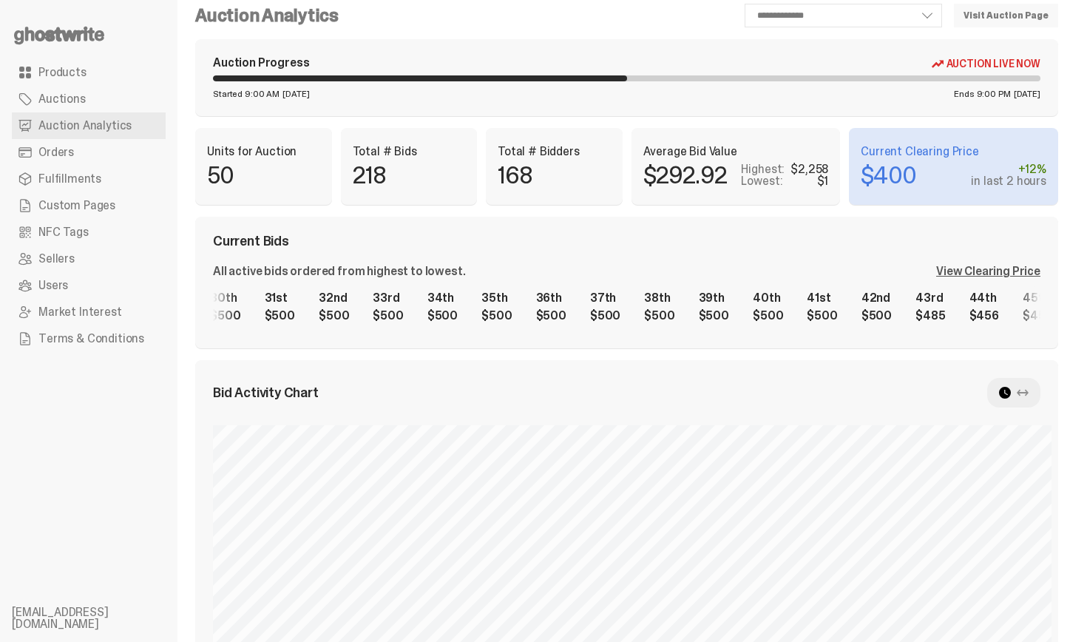
scroll to position [0, 1667]
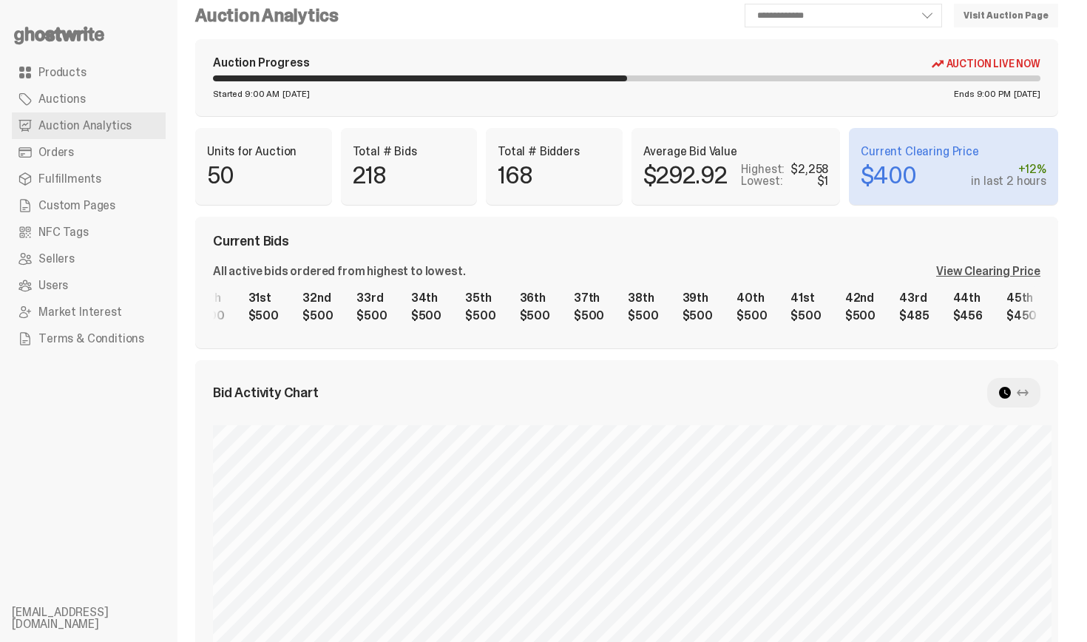
click at [620, 311] on div "1st $2,258 2nd $1,313 3rd $1,201 4th $1,200 5th $1,033 6th $1,005 7th $1,000 8t…" at bounding box center [626, 306] width 827 height 47
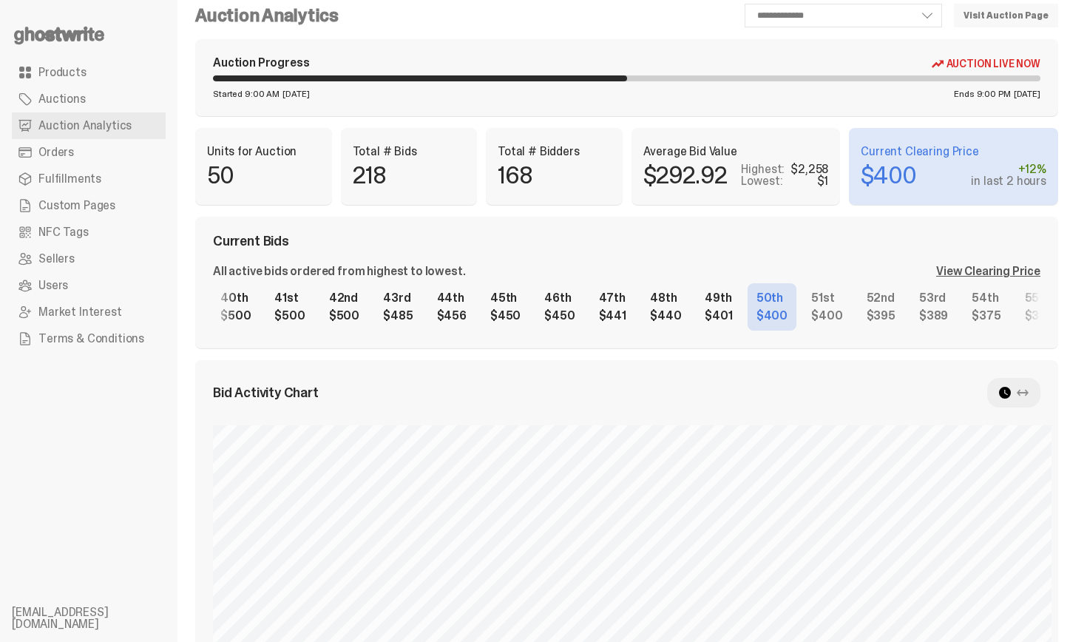
click at [478, 300] on div "1st $2,258 2nd $1,313 3rd $1,201 4th $1,200 5th $1,033 6th $1,005 7th $1,000 8t…" at bounding box center [626, 306] width 827 height 47
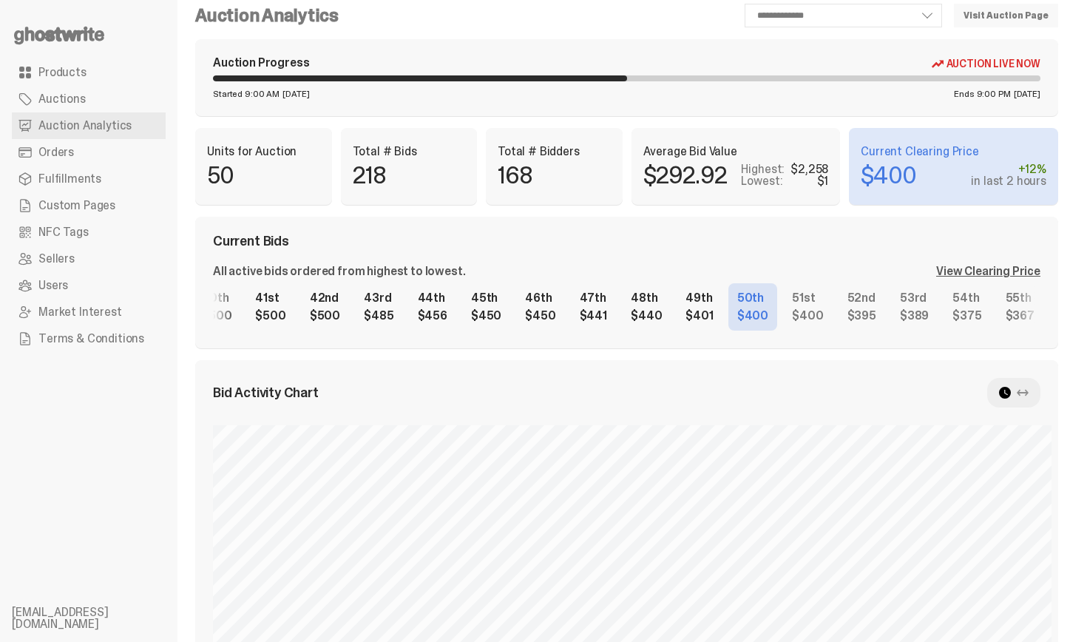
click at [787, 316] on div "1st $2,258 2nd $1,313 3rd $1,201 4th $1,200 5th $1,033 6th $1,005 7th $1,000 8t…" at bounding box center [626, 306] width 827 height 47
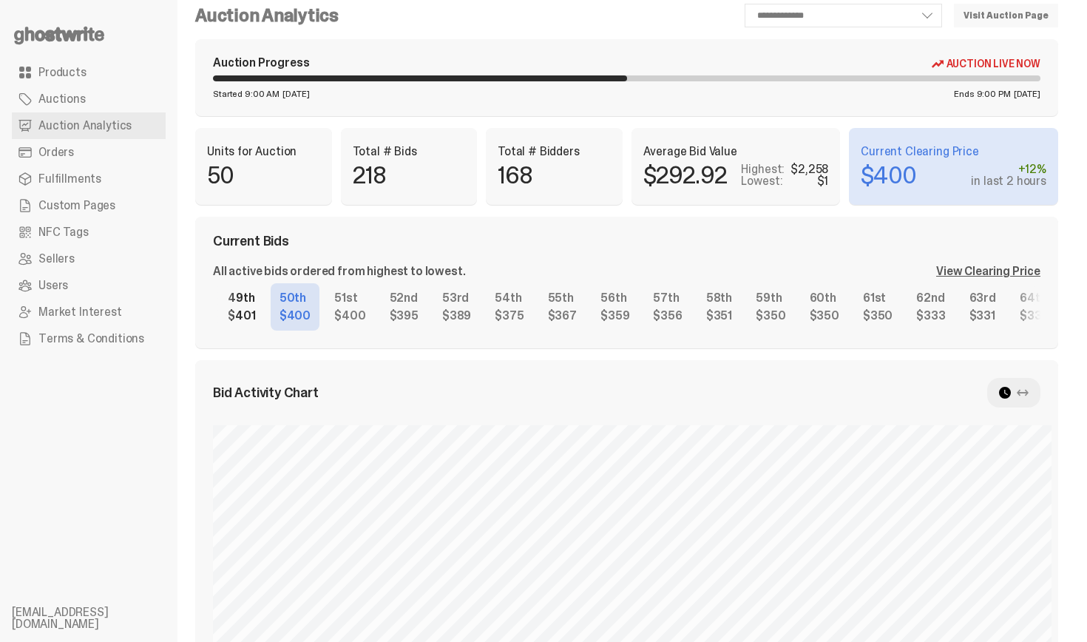
click at [290, 331] on div "1st $2,258 2nd $1,313 3rd $1,201 4th $1,200 5th $1,033 6th $1,005 7th $1,000 8t…" at bounding box center [626, 306] width 827 height 47
click at [325, 283] on div "1st $2,258 2nd $1,313 3rd $1,201 4th $1,200 5th $1,033 6th $1,005 7th $1,000 8t…" at bounding box center [626, 306] width 827 height 47
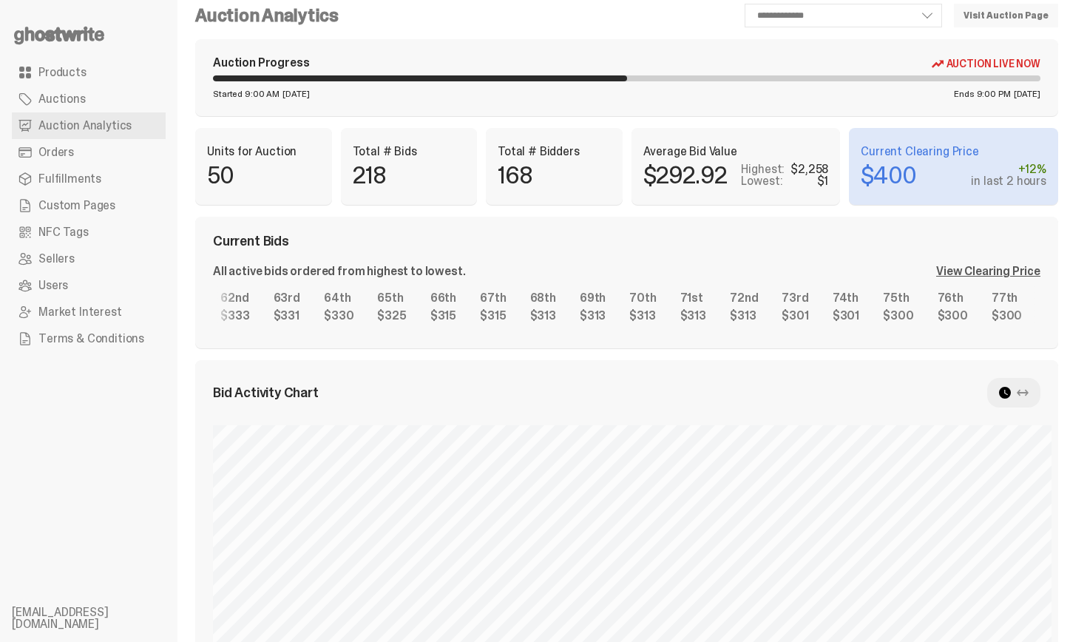
click at [836, 325] on div "1st $2,258 2nd $1,313 3rd $1,201 4th $1,200 5th $1,033 6th $1,005 7th $1,000 8t…" at bounding box center [626, 306] width 827 height 47
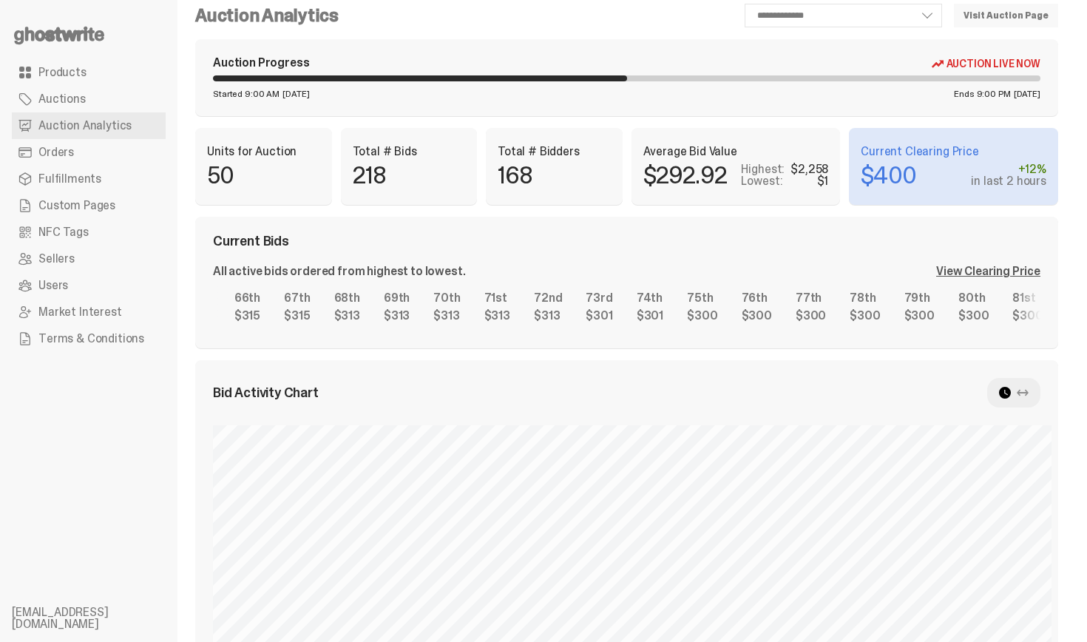
scroll to position [0, 3557]
click at [709, 328] on div "1st $2,258 2nd $1,313 3rd $1,201 4th $1,200 5th $1,033 6th $1,005 7th $1,000 8t…" at bounding box center [626, 306] width 827 height 47
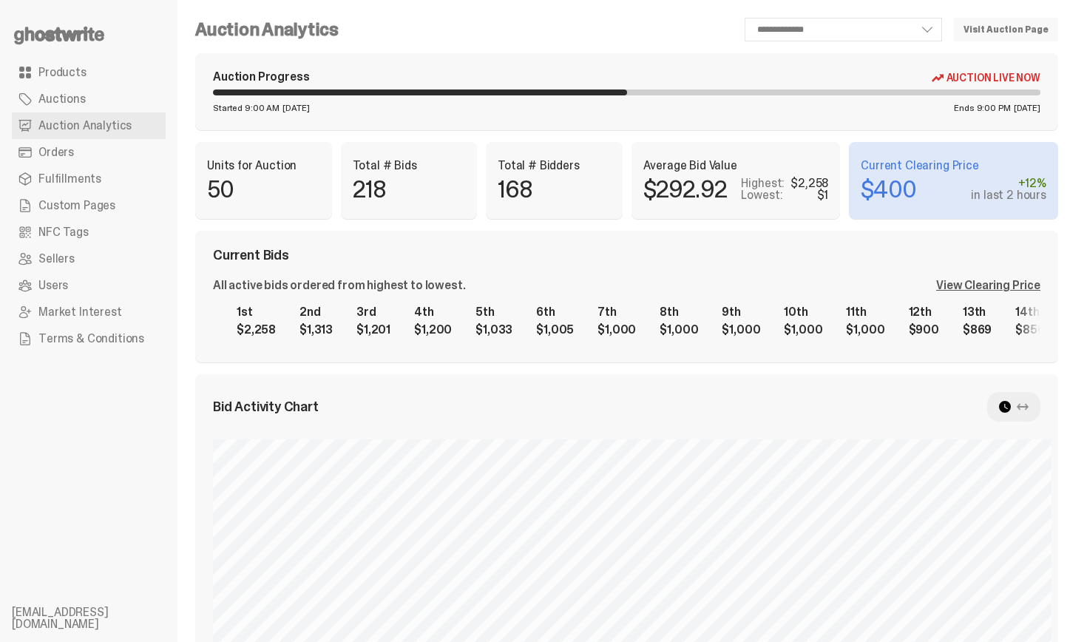
scroll to position [14, 0]
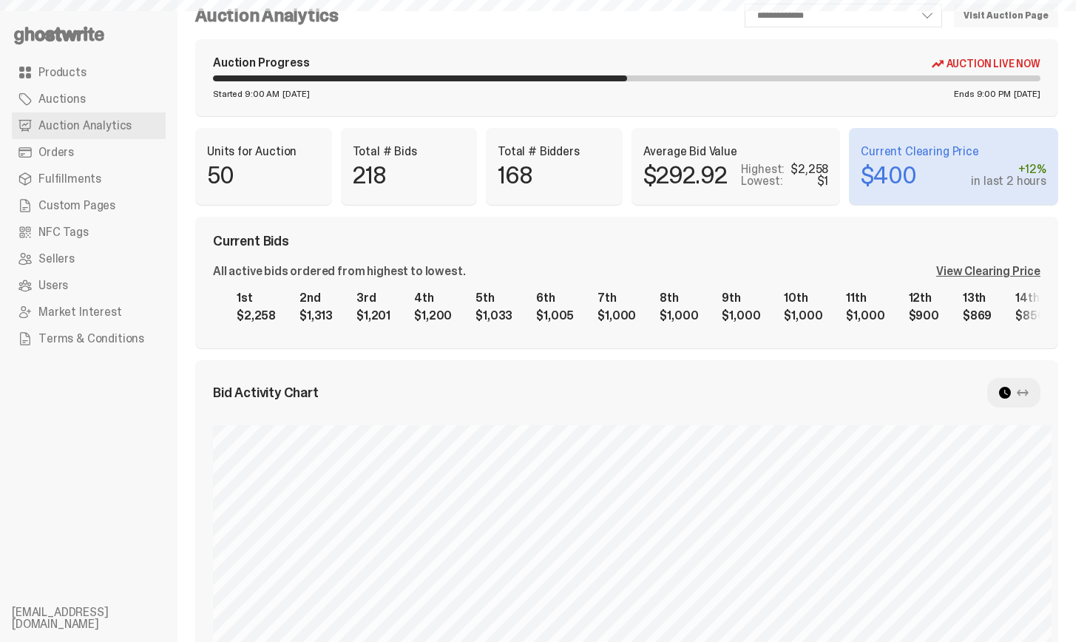
select select "**"
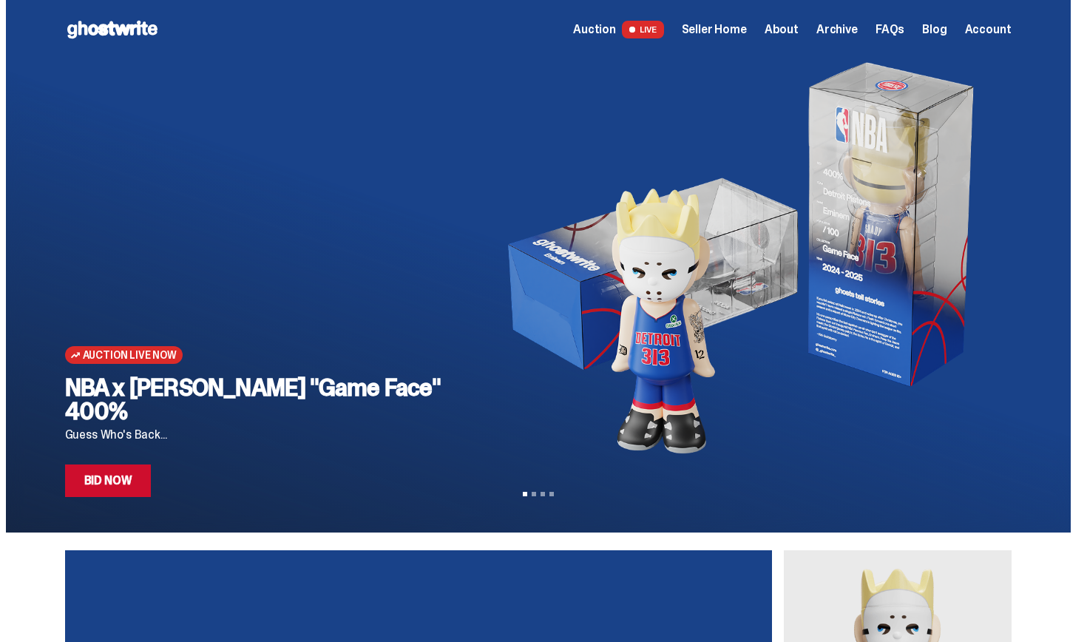
click at [745, 27] on span "Seller Home" at bounding box center [714, 30] width 65 height 12
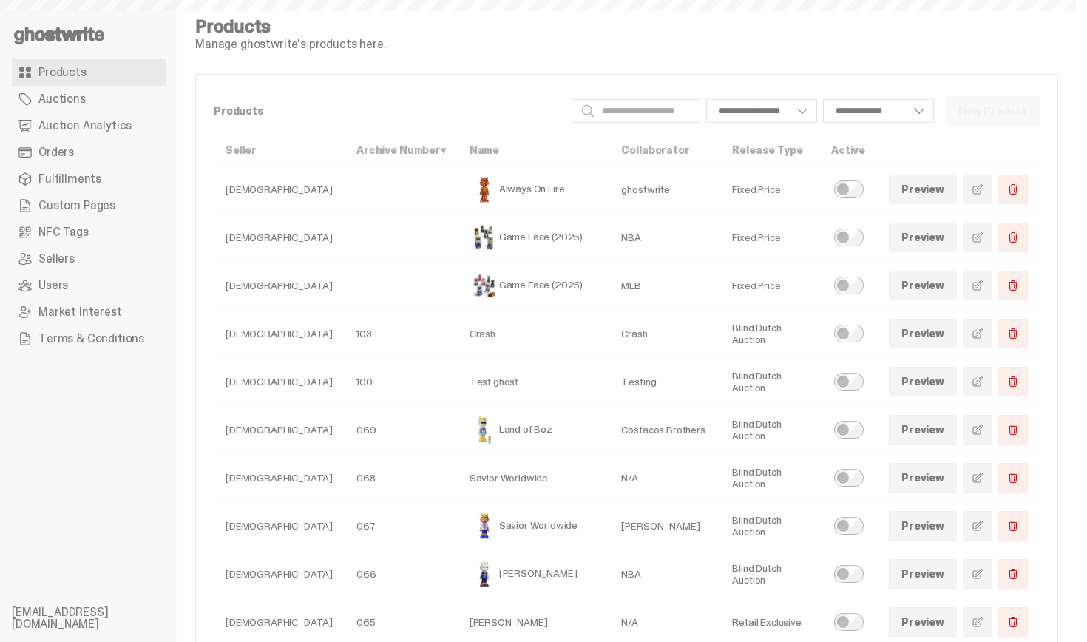
select select
click at [95, 70] on link "Products" at bounding box center [89, 72] width 154 height 27
click at [98, 102] on link "Auctions" at bounding box center [89, 99] width 154 height 27
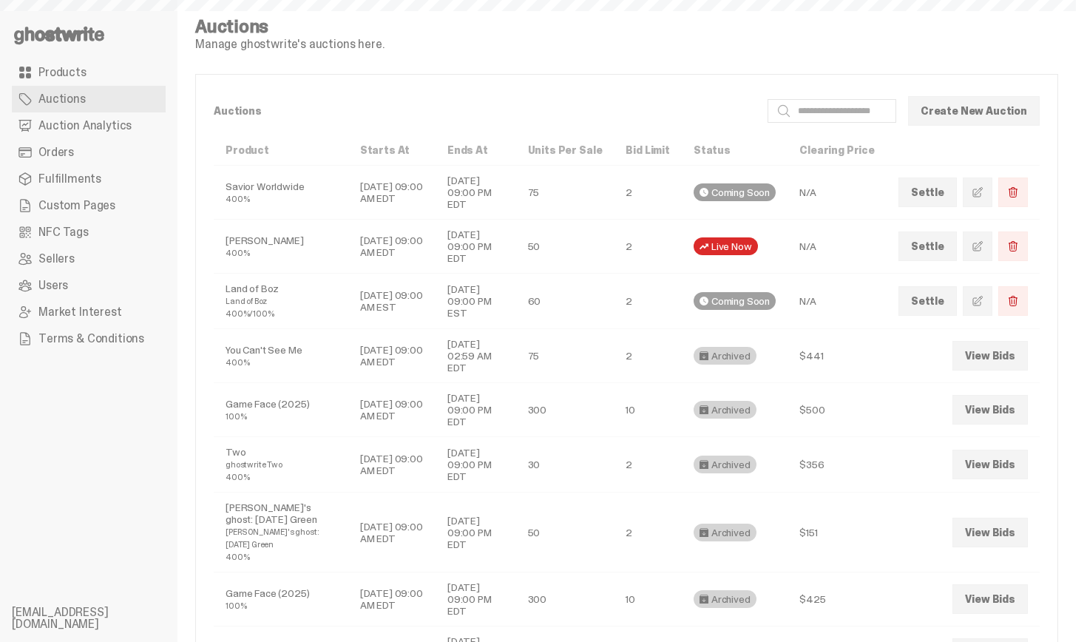
click at [98, 115] on link "Auction Analytics" at bounding box center [89, 125] width 154 height 27
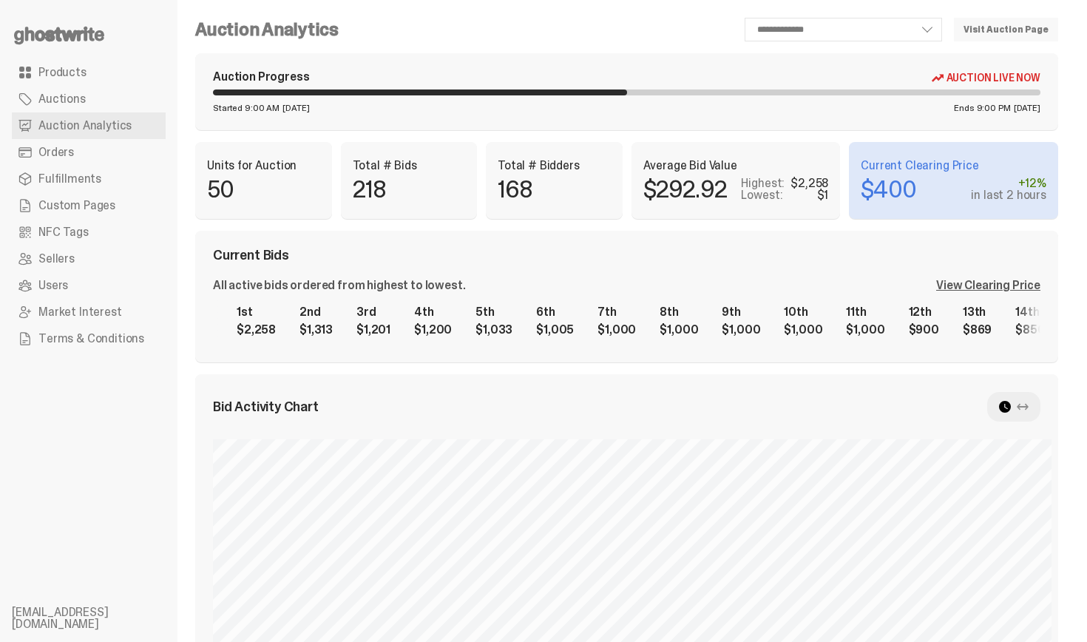
click at [52, 148] on span "Orders" at bounding box center [55, 152] width 35 height 12
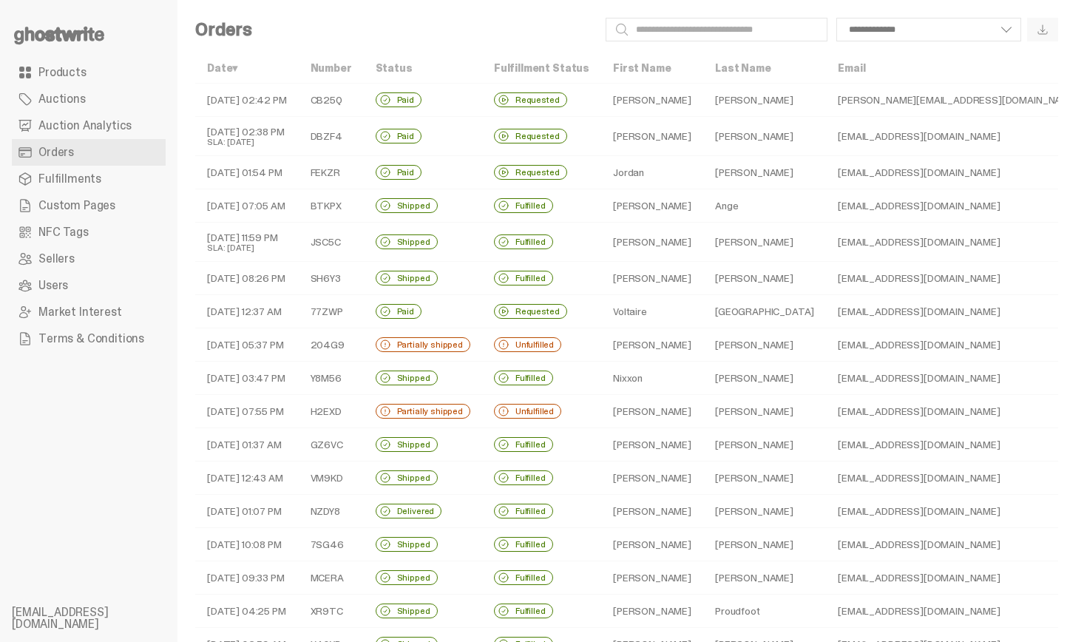
click at [419, 95] on div "Paid" at bounding box center [399, 99] width 46 height 15
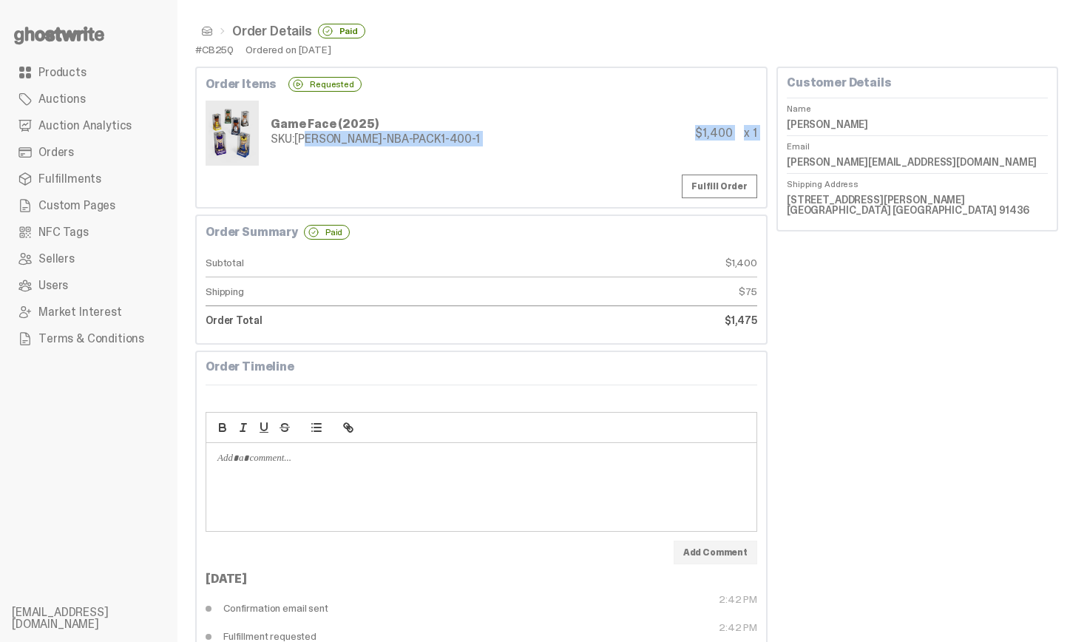
drag, startPoint x: 300, startPoint y: 140, endPoint x: 499, endPoint y: 173, distance: 201.5
click at [499, 173] on div "Order Items Requested Game Face (2025) SKU: [PERSON_NAME]-NBA-PACK1-400-1 $1,40…" at bounding box center [481, 138] width 572 height 142
drag, startPoint x: 298, startPoint y: 138, endPoint x: 463, endPoint y: 138, distance: 164.9
click at [463, 138] on div "Game Face (2025) SKU: [PERSON_NAME]-NBA-PACK1-400-1 $1,400 x 1" at bounding box center [482, 133] width 552 height 65
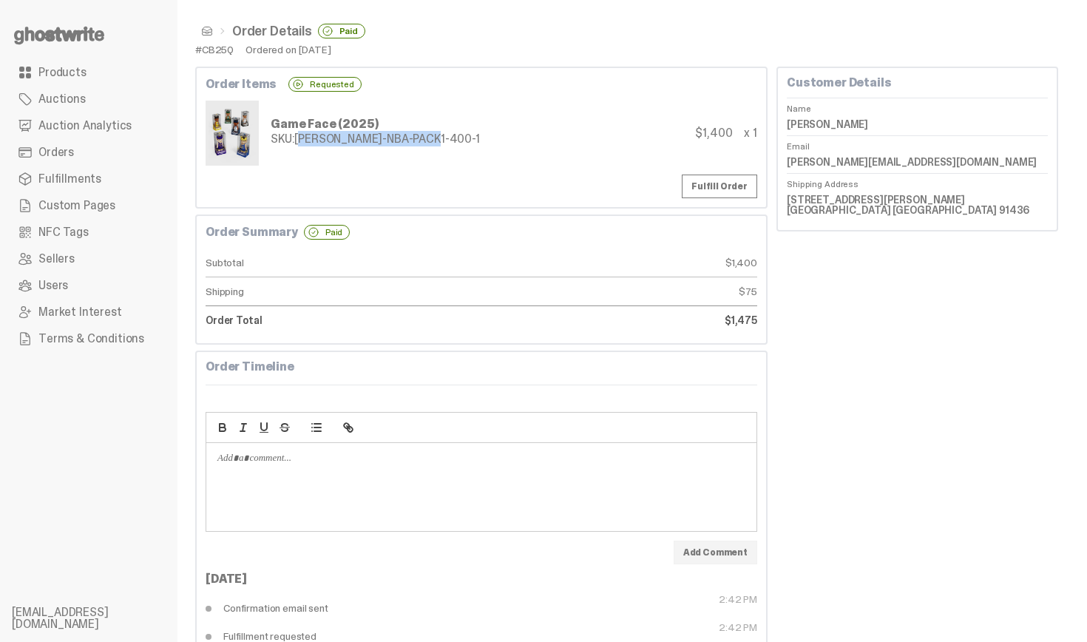
copy div "[PERSON_NAME]-NBA-PACK1-400-1"
click at [125, 78] on link "Products" at bounding box center [89, 72] width 154 height 27
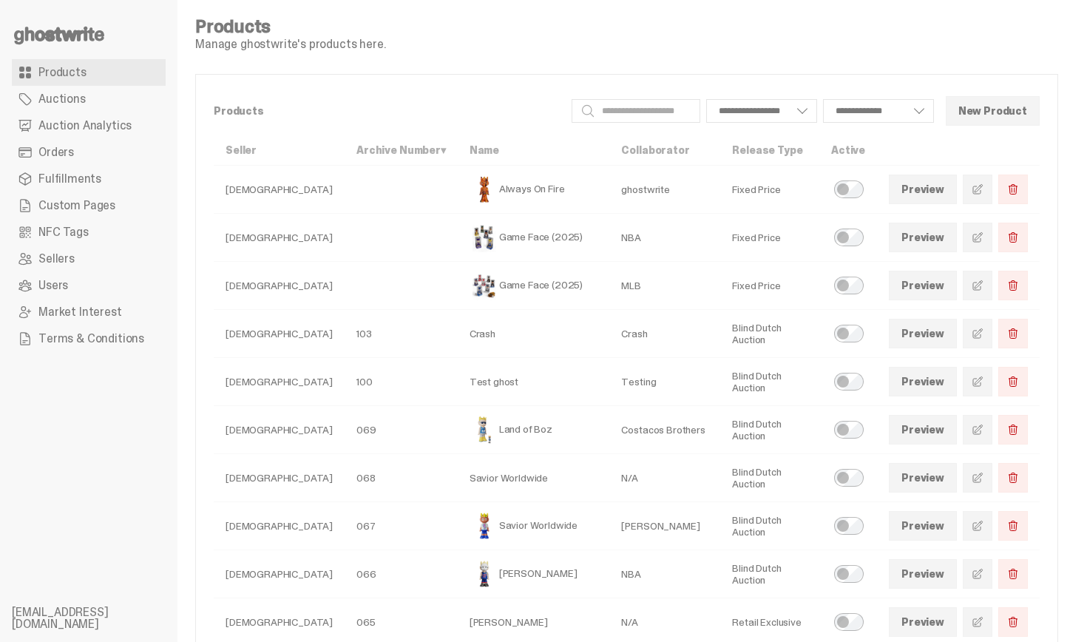
click at [118, 92] on link "Auctions" at bounding box center [89, 99] width 154 height 27
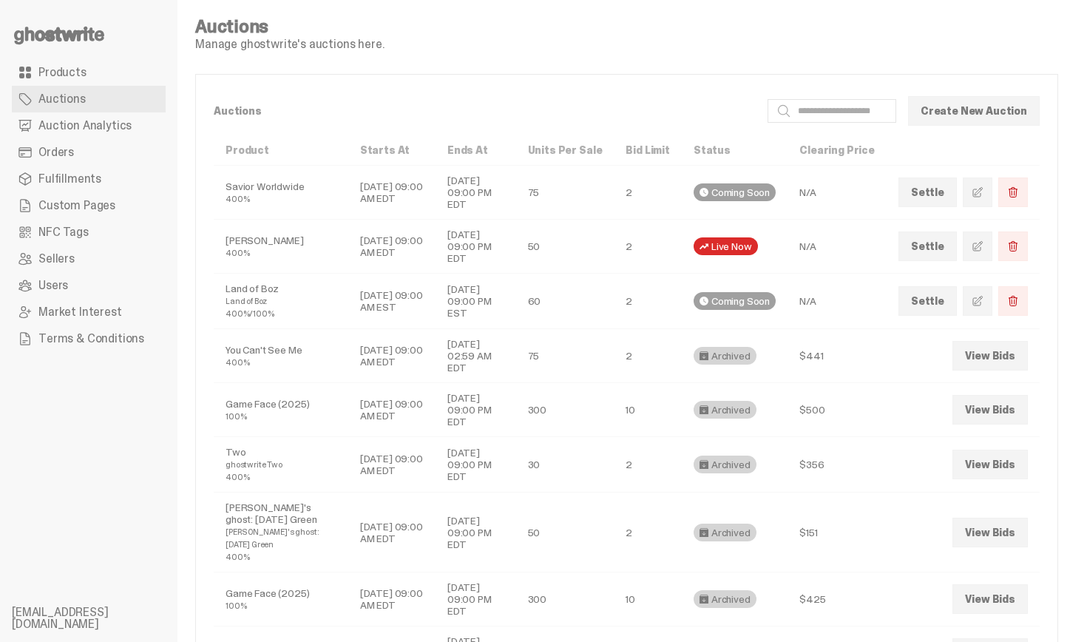
click at [95, 156] on link "Orders" at bounding box center [89, 152] width 154 height 27
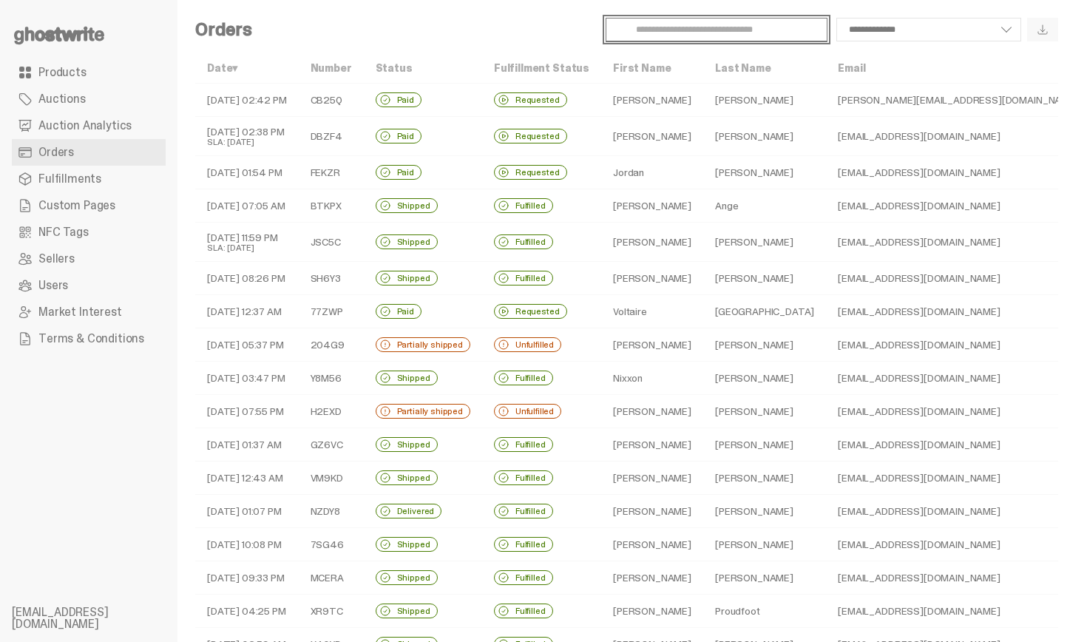
click at [724, 28] on input "Search" at bounding box center [717, 30] width 222 height 24
paste input "**********"
type input "**********"
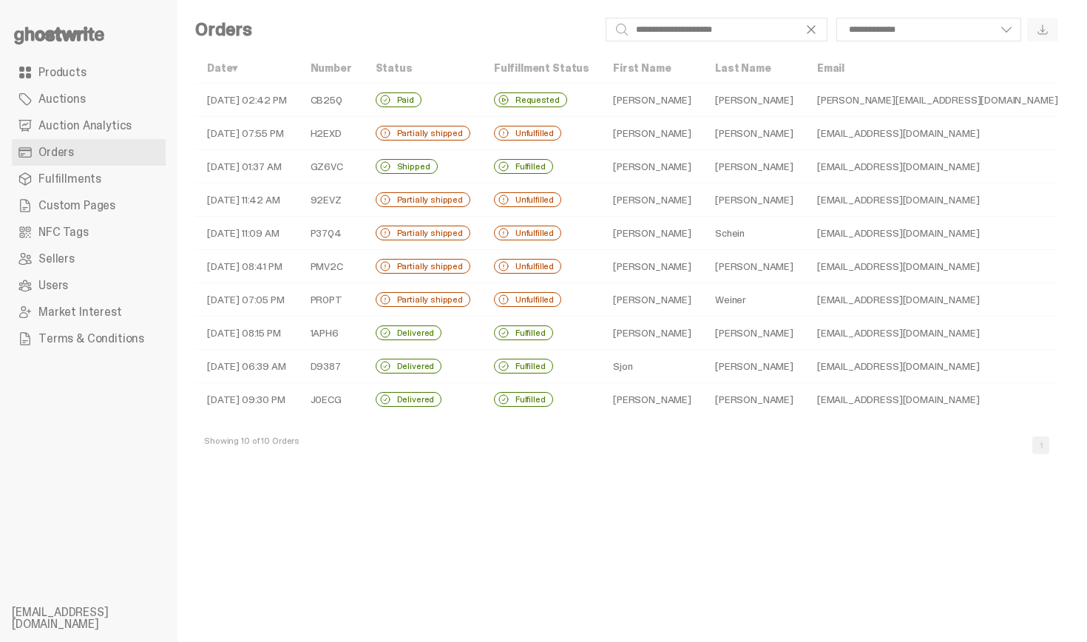
click at [103, 154] on link "Orders" at bounding box center [89, 152] width 154 height 27
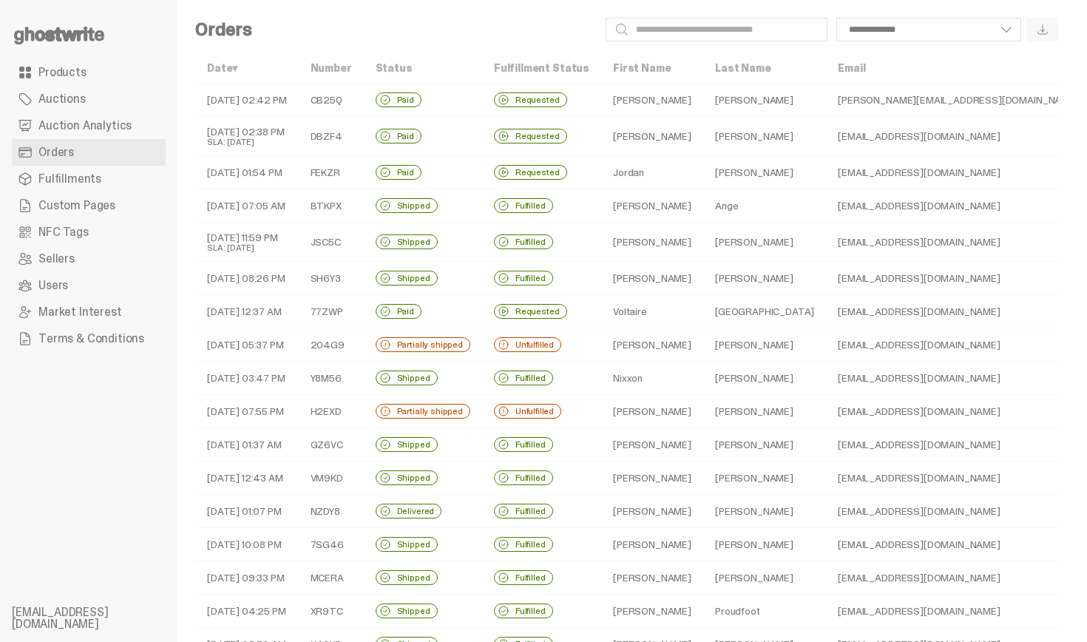
click at [653, 136] on td "David" at bounding box center [652, 136] width 102 height 39
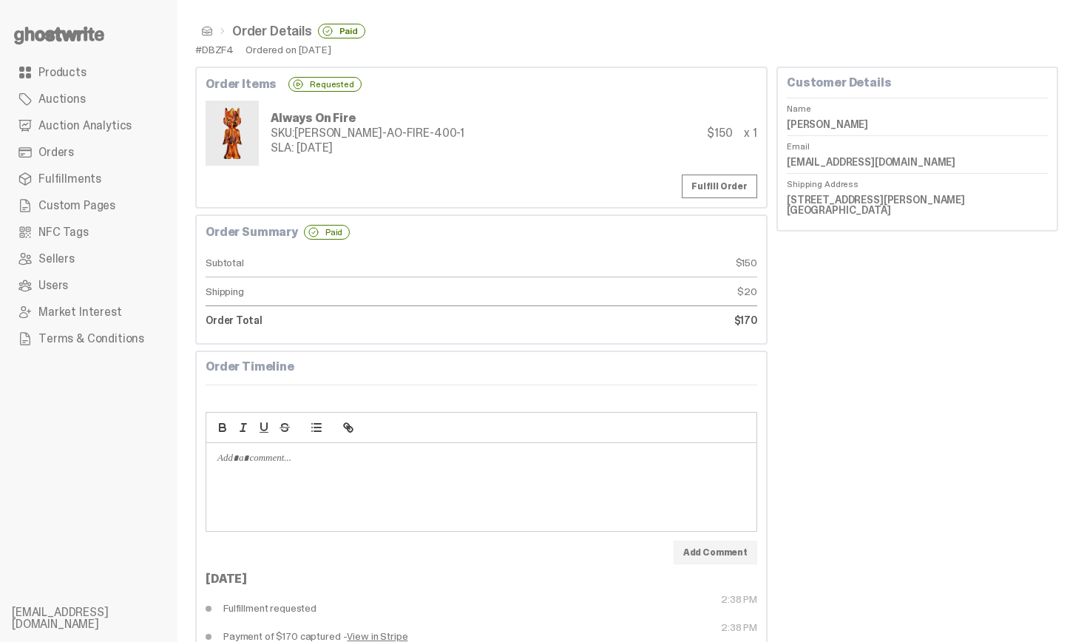
click at [210, 33] on span at bounding box center [207, 31] width 12 height 12
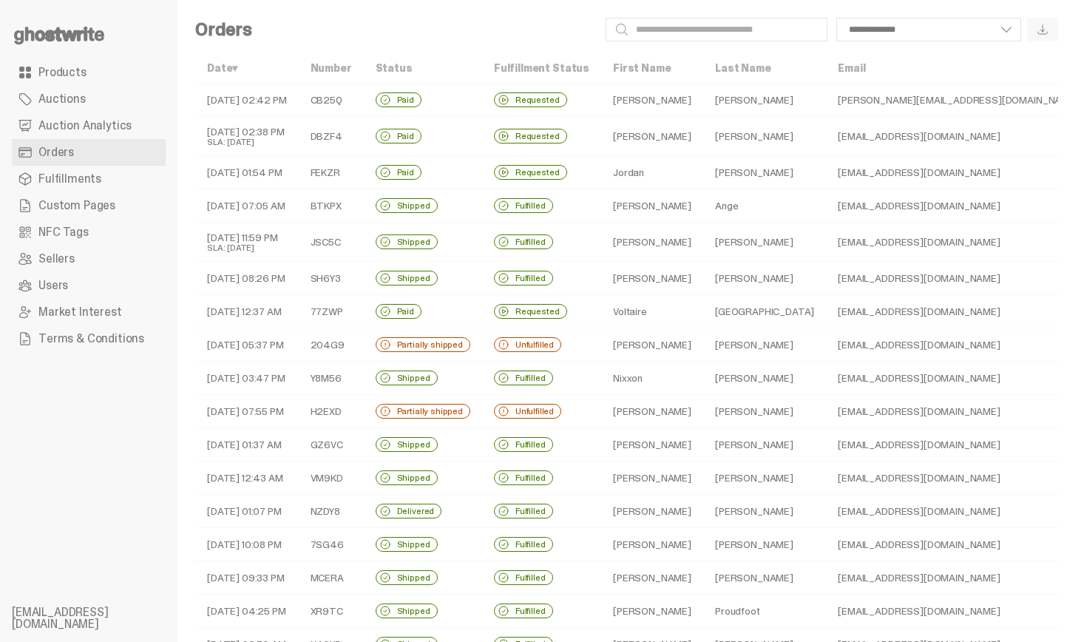
click at [617, 92] on td "DIMITRY" at bounding box center [652, 100] width 102 height 33
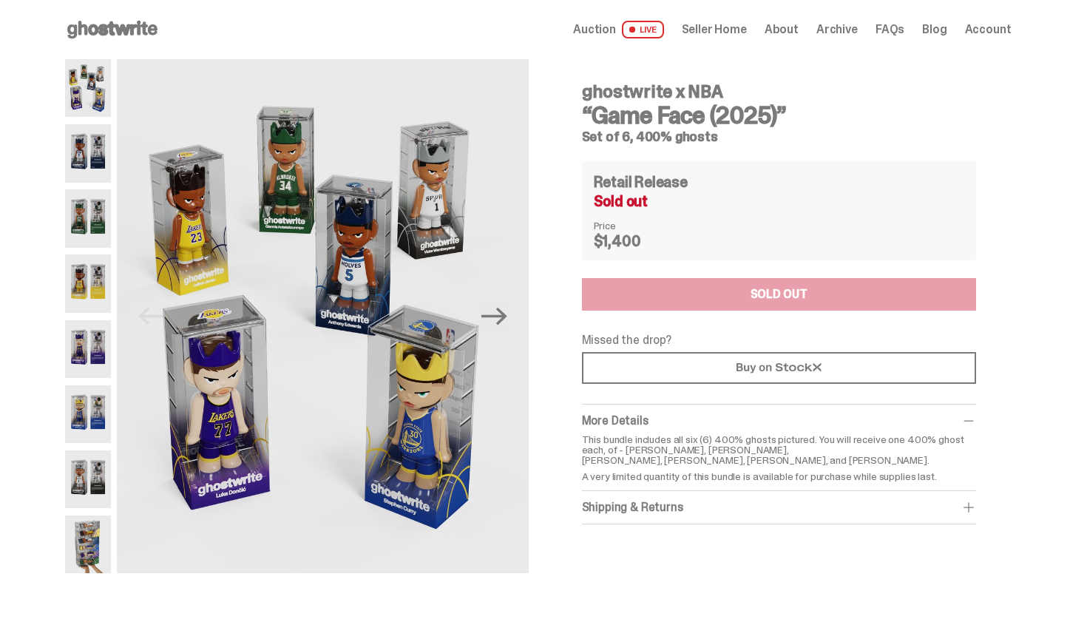
click at [154, 30] on use at bounding box center [112, 30] width 90 height 18
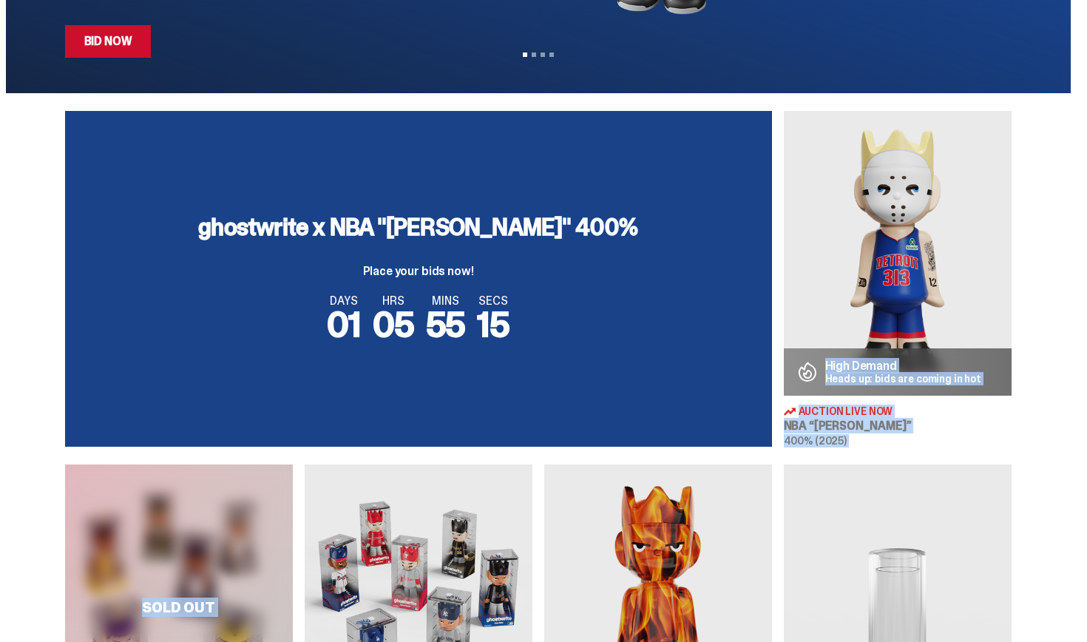
scroll to position [464, 0]
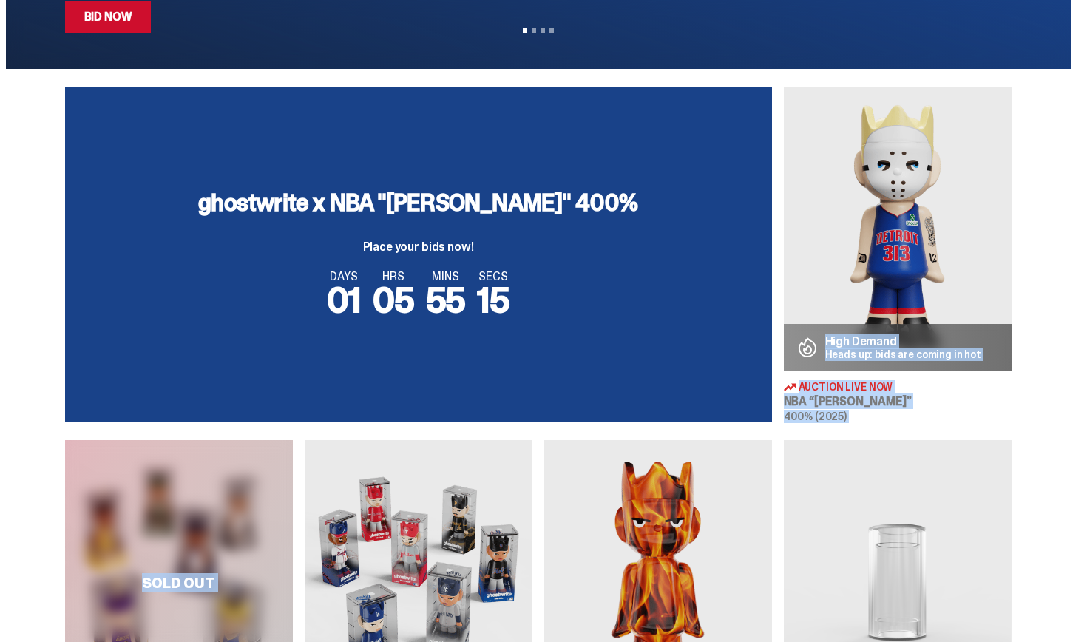
drag, startPoint x: 1086, startPoint y: 237, endPoint x: 1085, endPoint y: 143, distance: 94.7
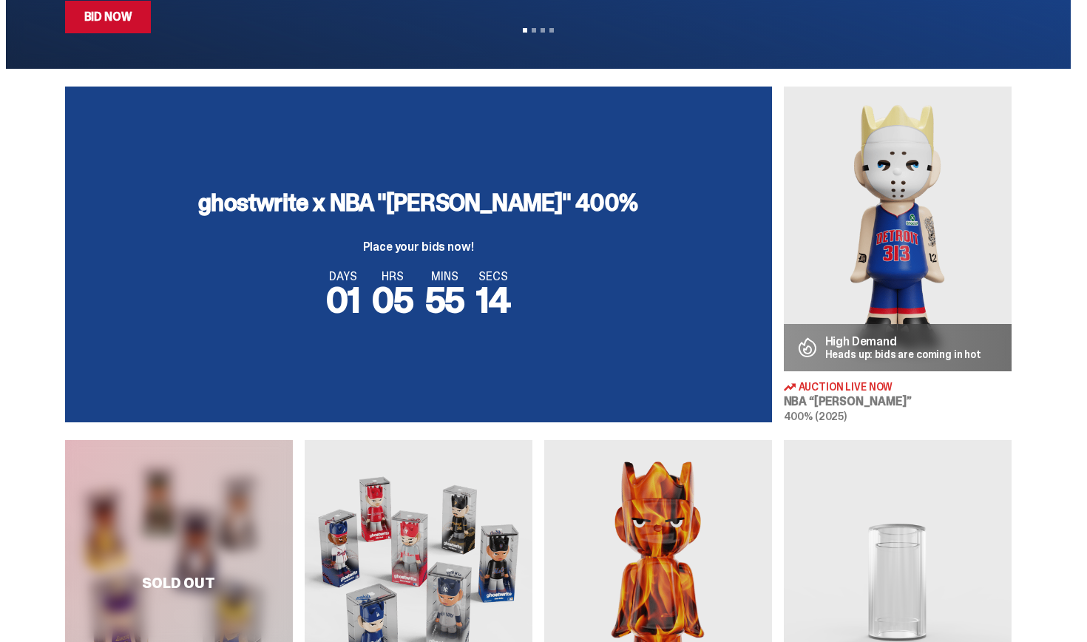
click at [1057, 169] on div "ghostwrite x NBA "Eminem" 400% Place your bids now! DAYS 01 HRS 05 MINS 55 SECS…" at bounding box center [538, 255] width 1076 height 336
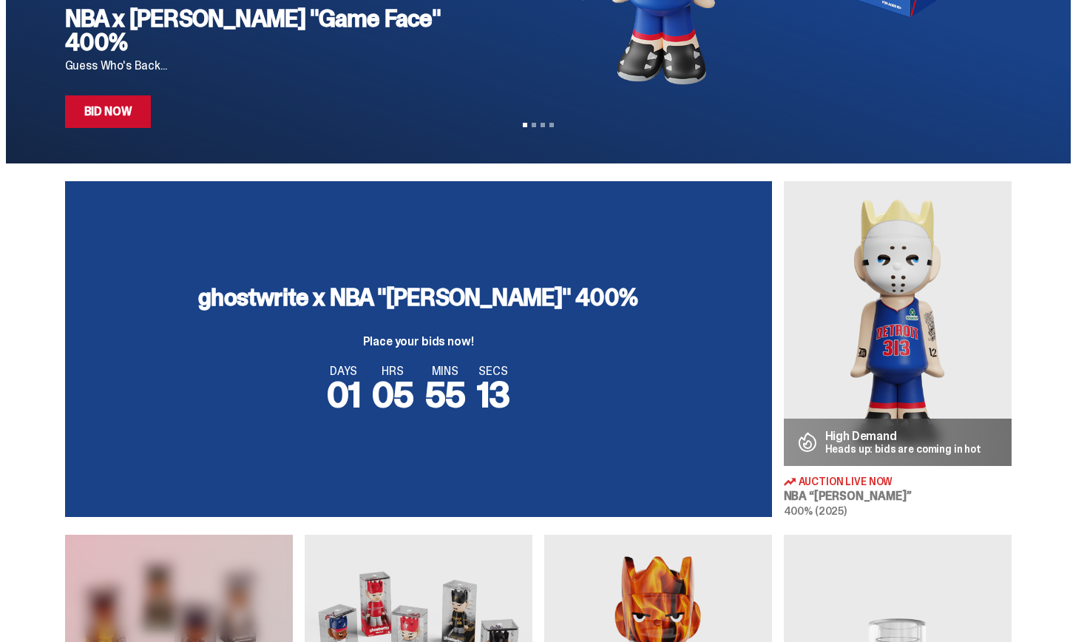
scroll to position [0, 0]
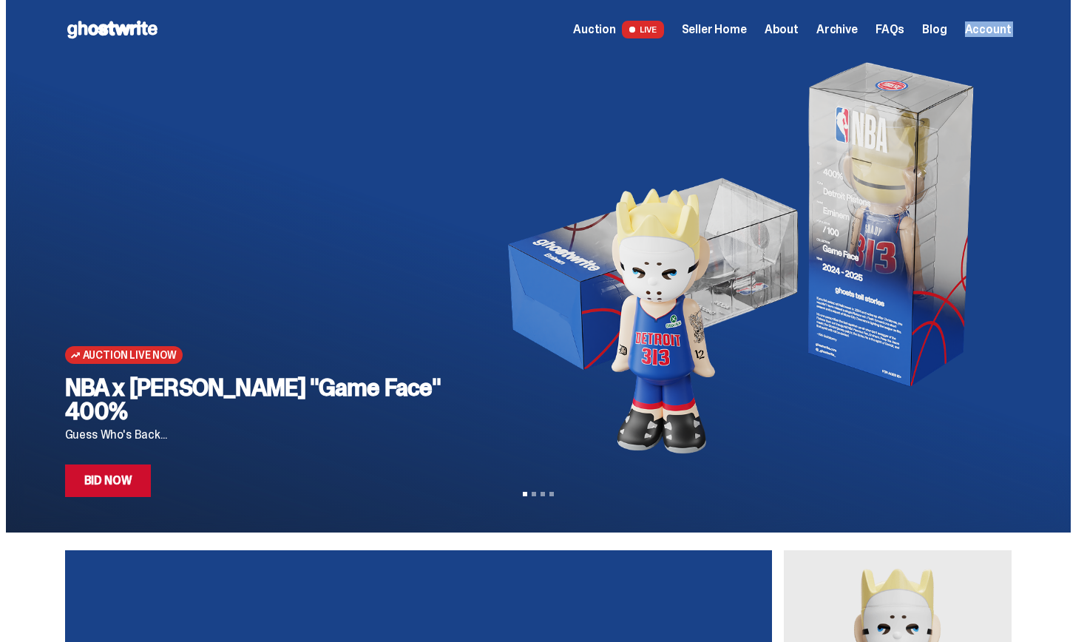
drag, startPoint x: 1086, startPoint y: 172, endPoint x: 1034, endPoint y: 16, distance: 165.1
click at [1034, 16] on html "Open main menu Home Auction LIVE Seller Home About Archive FAQs Blog" at bounding box center [538, 321] width 1076 height 642
click at [691, 229] on img at bounding box center [735, 258] width 505 height 399
click at [679, 226] on img at bounding box center [735, 258] width 505 height 399
click at [98, 479] on link "Bid Now" at bounding box center [108, 480] width 87 height 33
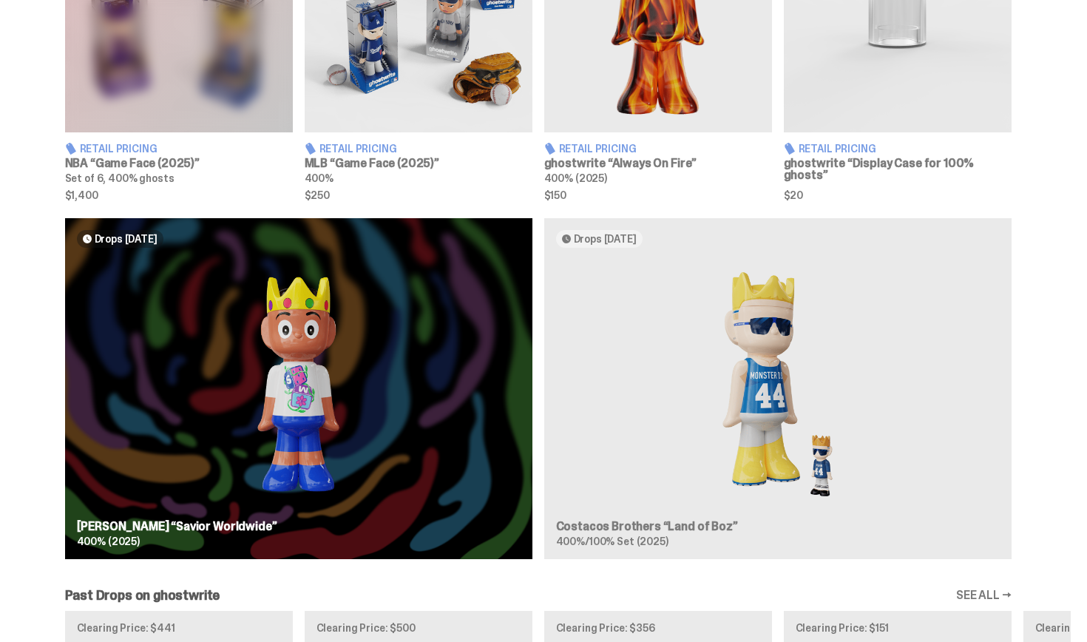
click at [782, 382] on div "Drops Oct 23 Jae Tips “Savior Worldwide” 400% (2025) Drops Nov 4 Costacos Broth…" at bounding box center [538, 394] width 1065 height 353
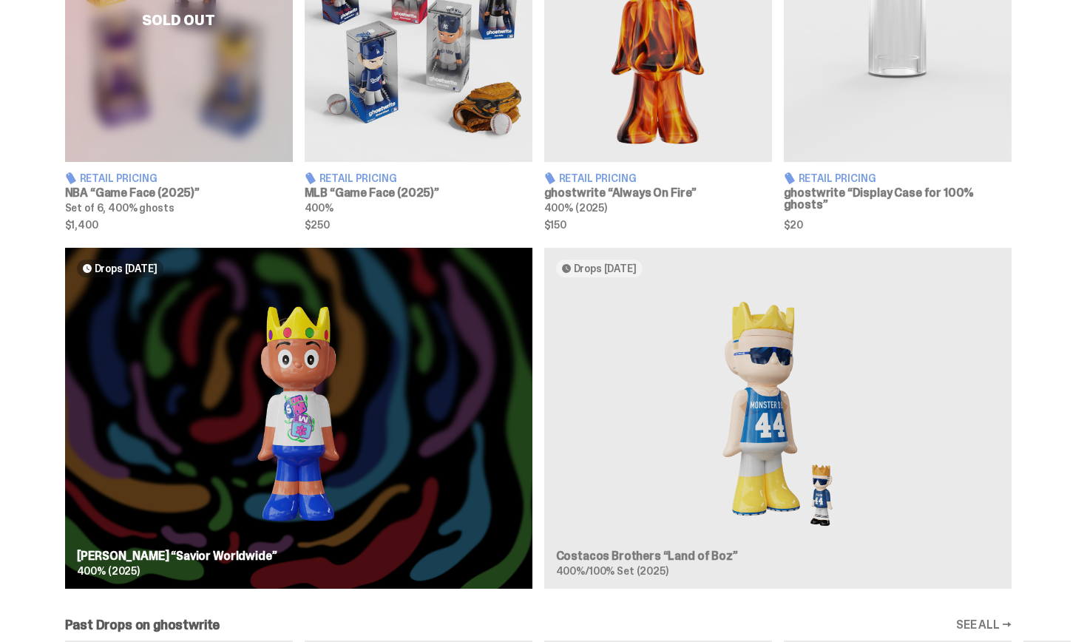
click at [395, 387] on div "Drops Oct 23 Jae Tips “Savior Worldwide” 400% (2025) Drops Nov 4 Costacos Broth…" at bounding box center [538, 424] width 1065 height 353
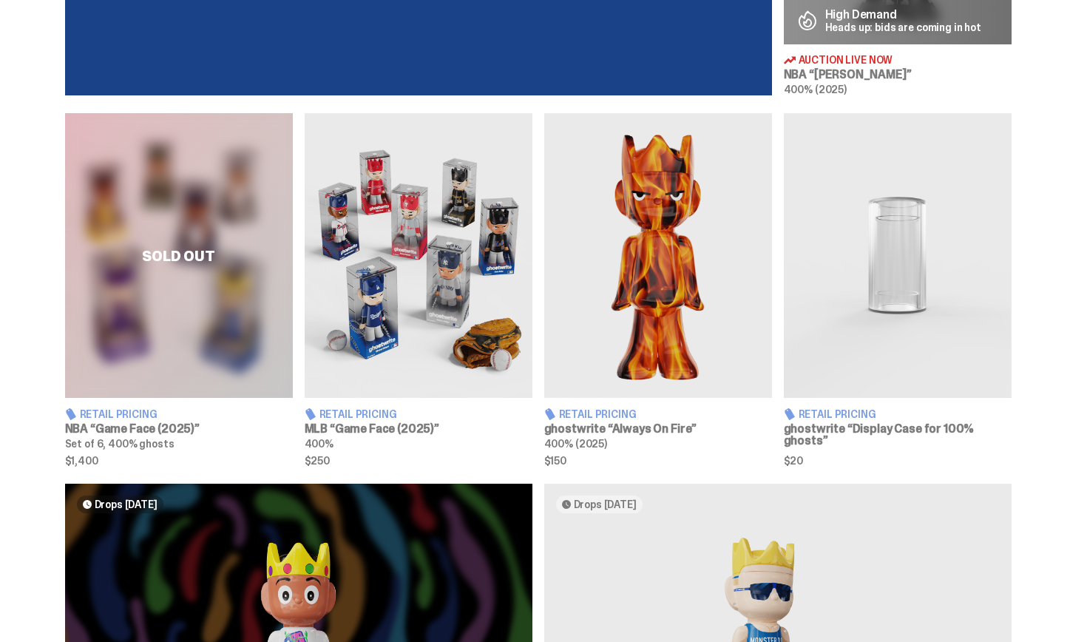
scroll to position [790, 0]
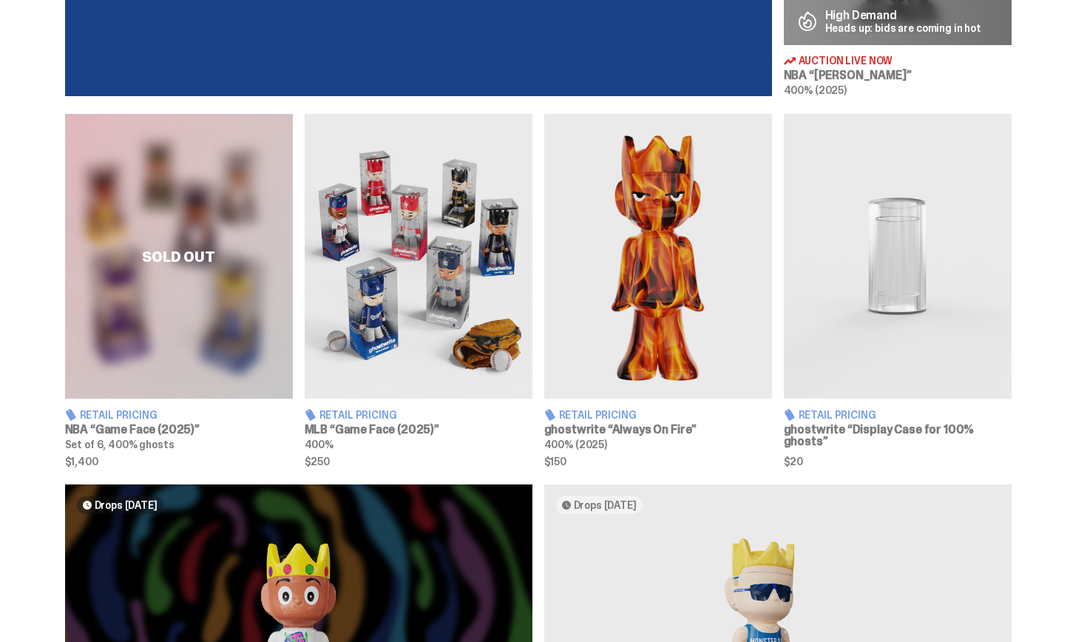
click at [433, 305] on img at bounding box center [419, 256] width 228 height 285
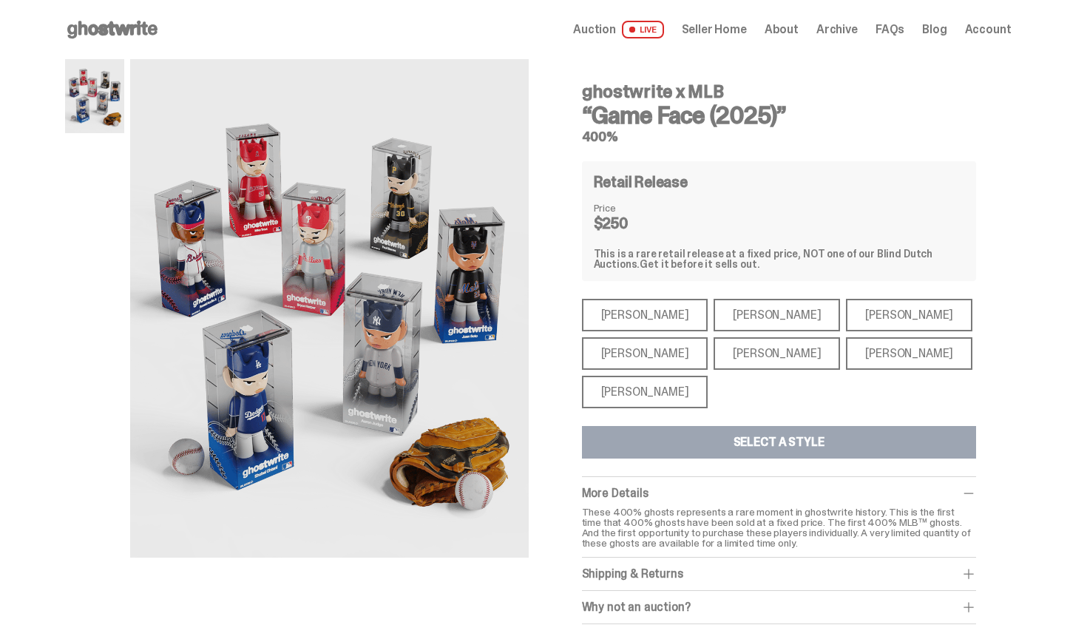
click at [652, 316] on div "Mike Trout" at bounding box center [645, 315] width 126 height 33
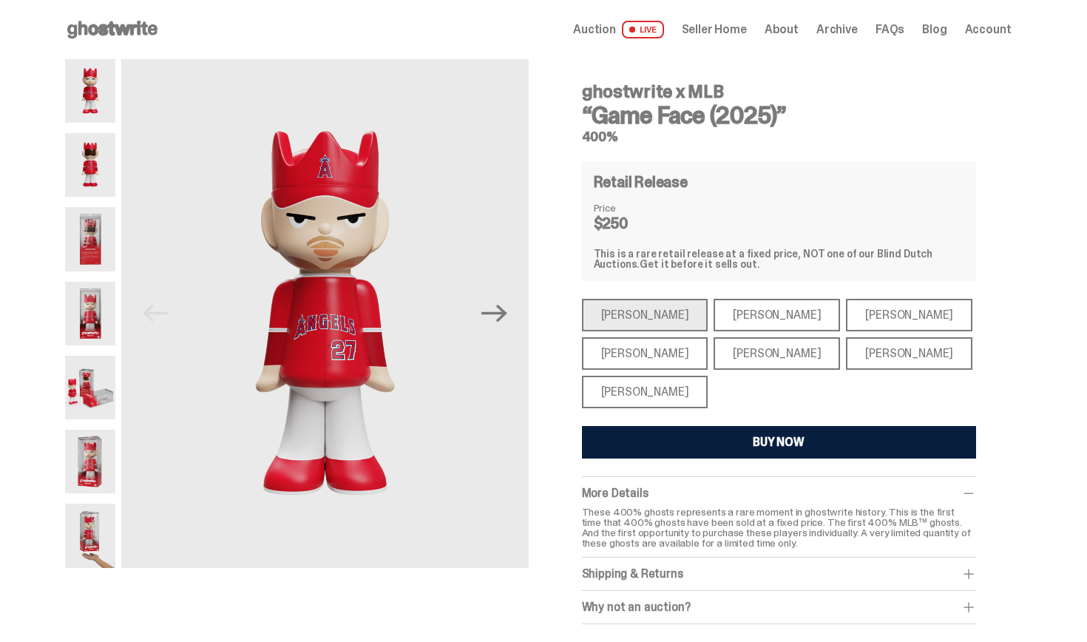
click at [736, 321] on div "Paul Skenes" at bounding box center [777, 315] width 126 height 33
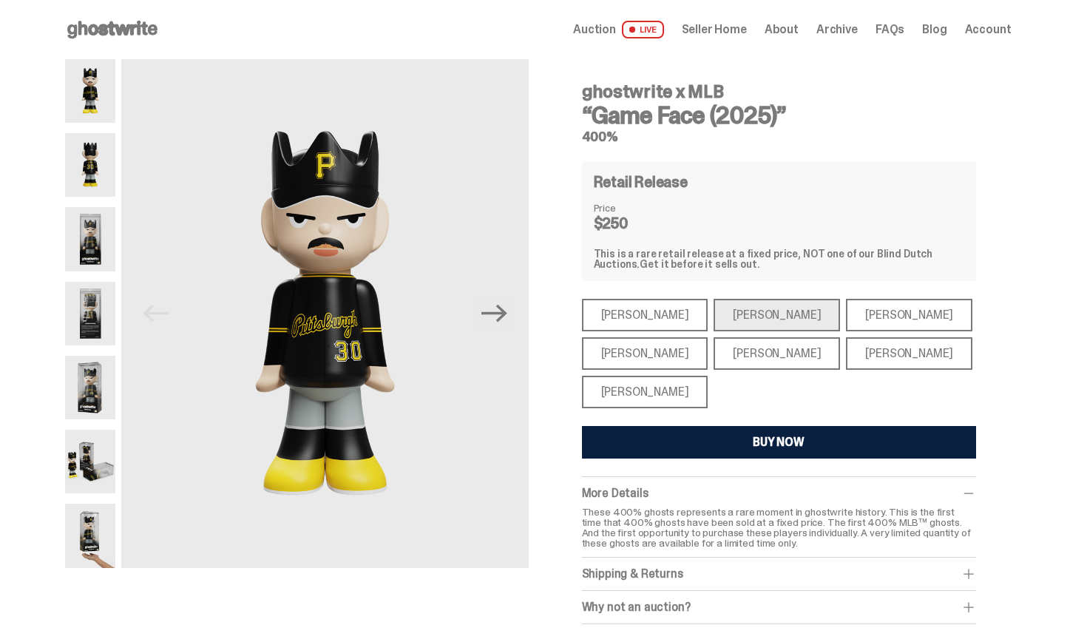
click at [860, 311] on div "Ronald Acuña Jr." at bounding box center [909, 315] width 126 height 33
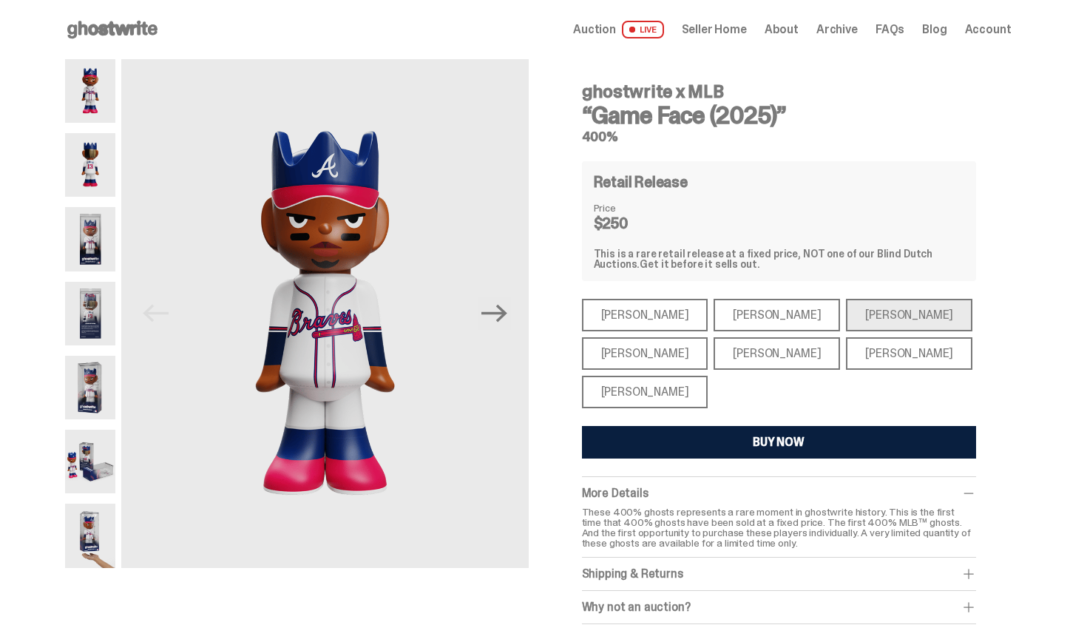
click at [714, 342] on div "Bryce Harper" at bounding box center [777, 353] width 126 height 33
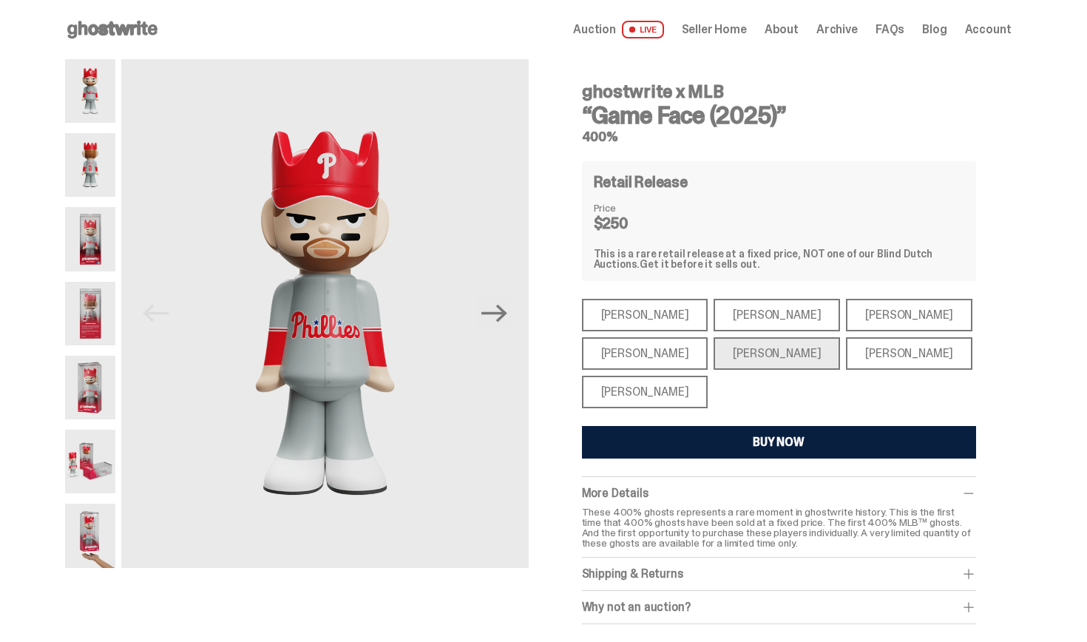
click at [664, 346] on div "Aaron Judge" at bounding box center [645, 353] width 126 height 33
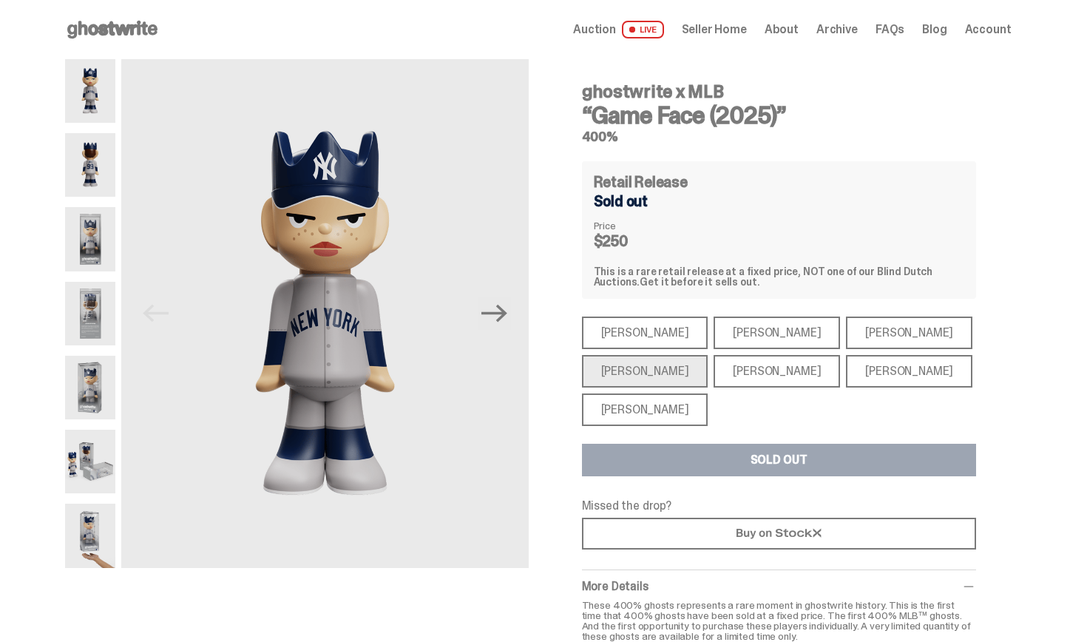
click at [860, 348] on div "Ronald Acuña Jr." at bounding box center [909, 332] width 126 height 33
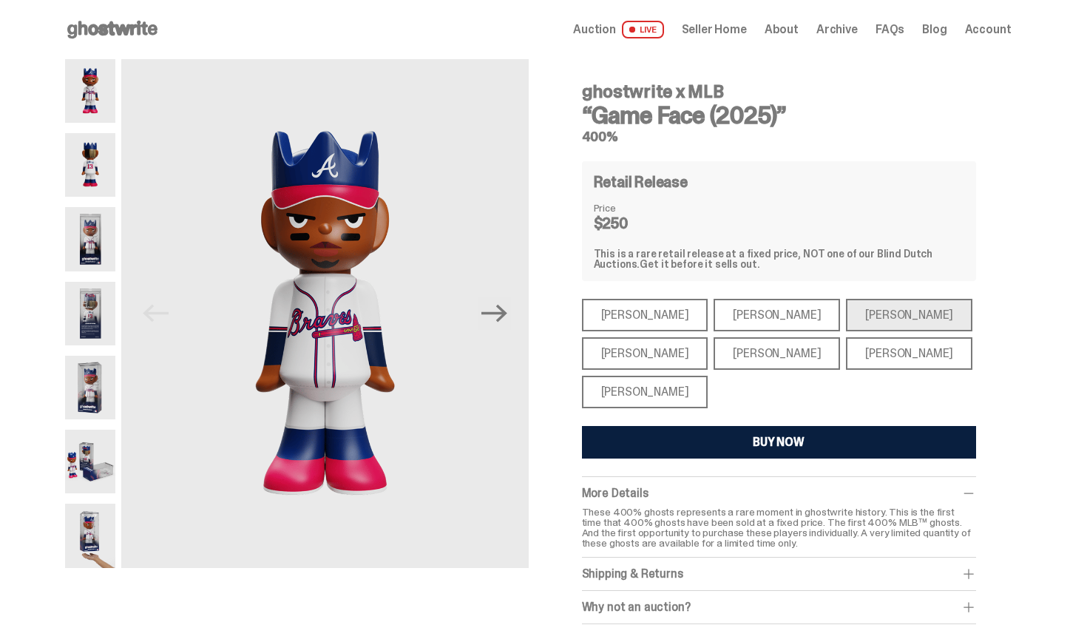
click at [858, 364] on div "Juan Soto" at bounding box center [909, 353] width 126 height 33
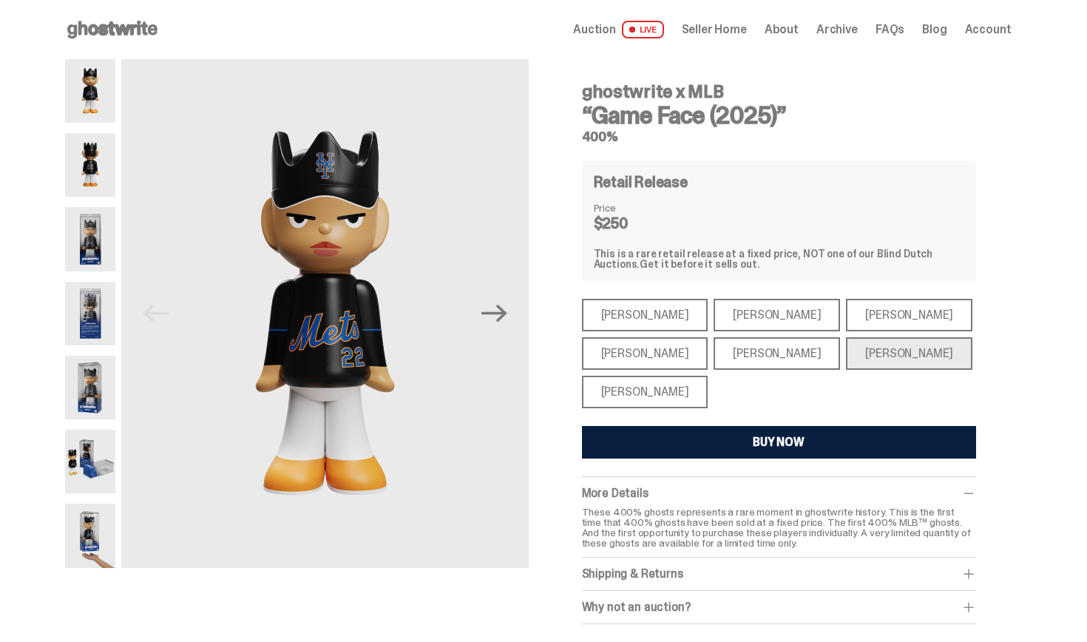
click at [677, 379] on div "Shohei Ohtani" at bounding box center [645, 392] width 126 height 33
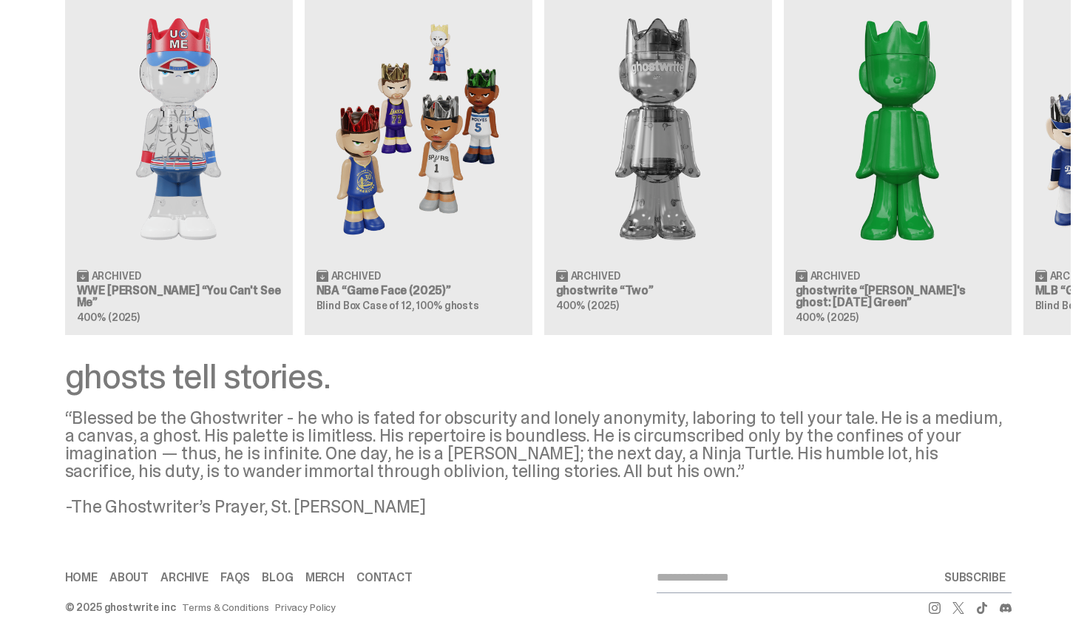
drag, startPoint x: 1086, startPoint y: 559, endPoint x: 1084, endPoint y: 598, distance: 39.3
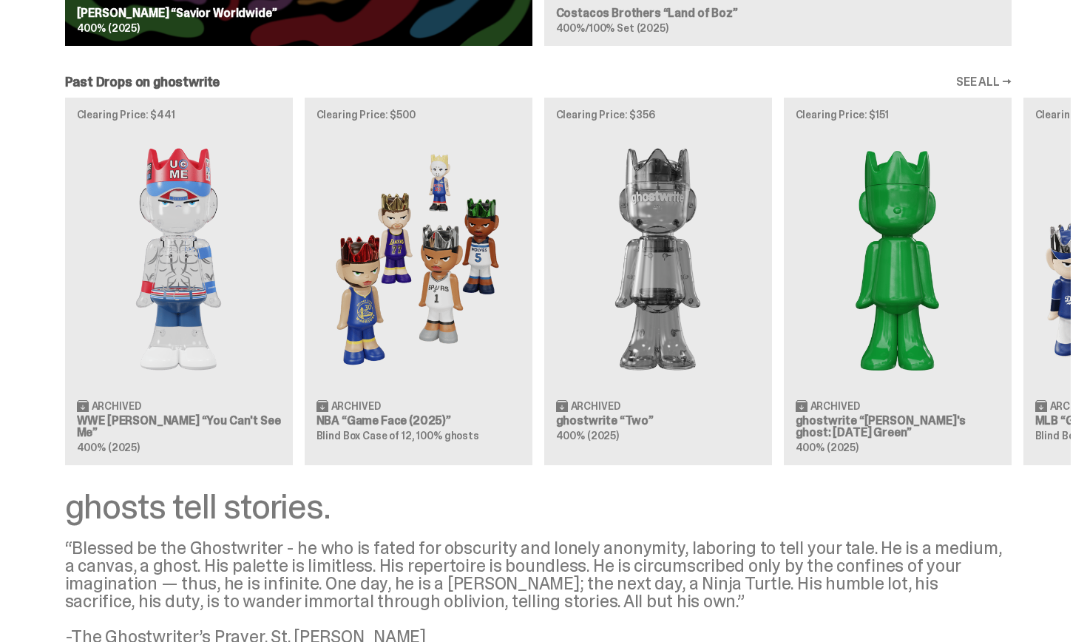
scroll to position [1543, 0]
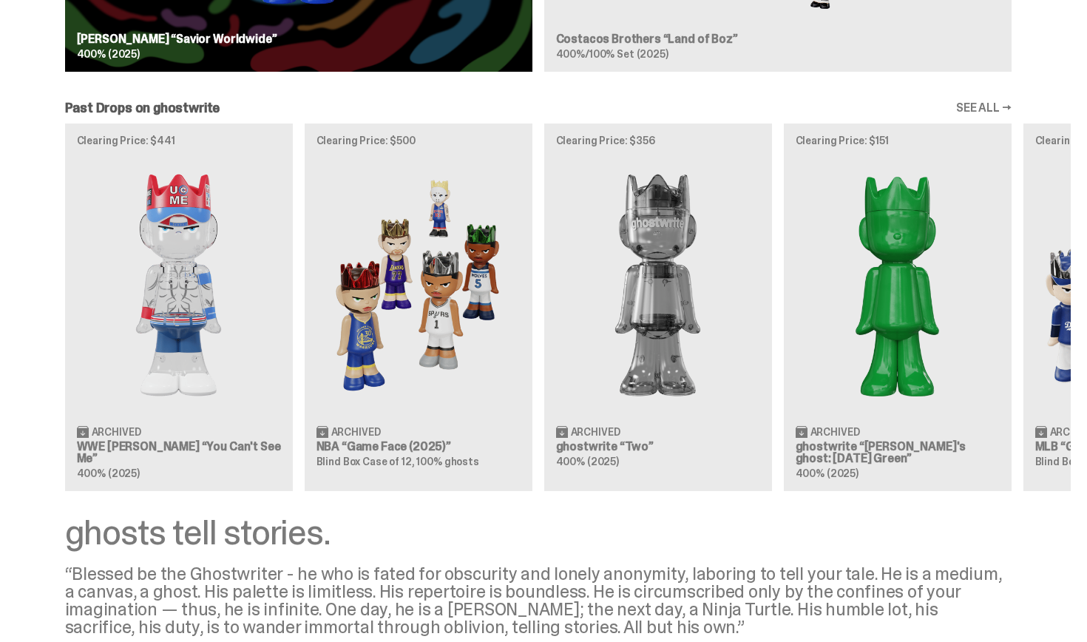
click at [712, 419] on div "Clearing Price: $441 Archived WWE John Cena “You Can't See Me” 400% (2025) Clea…" at bounding box center [538, 306] width 1065 height 367
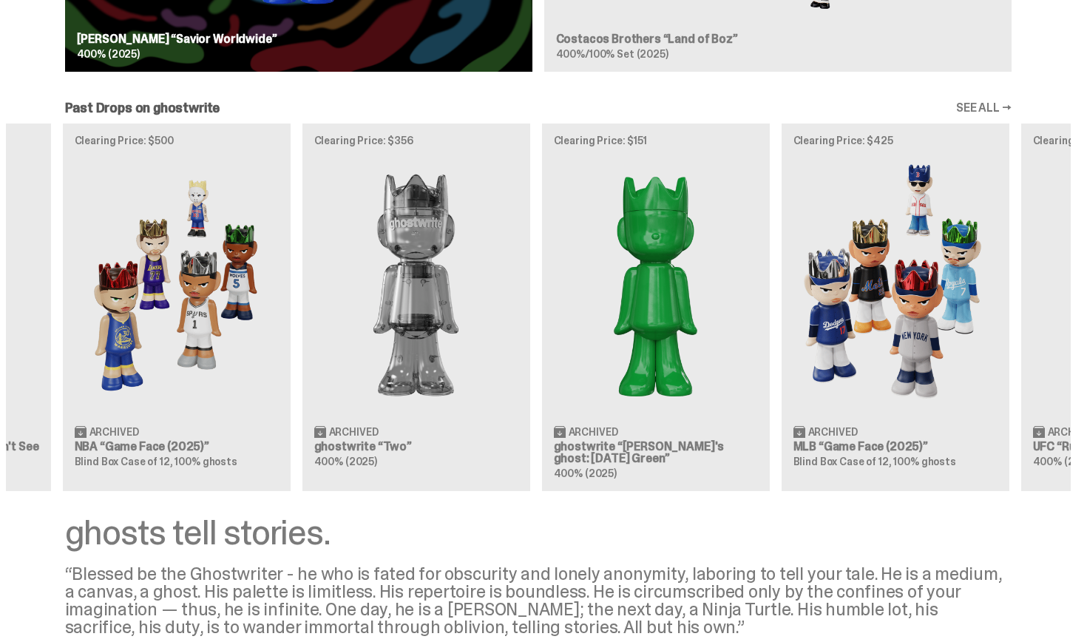
scroll to position [0, 479]
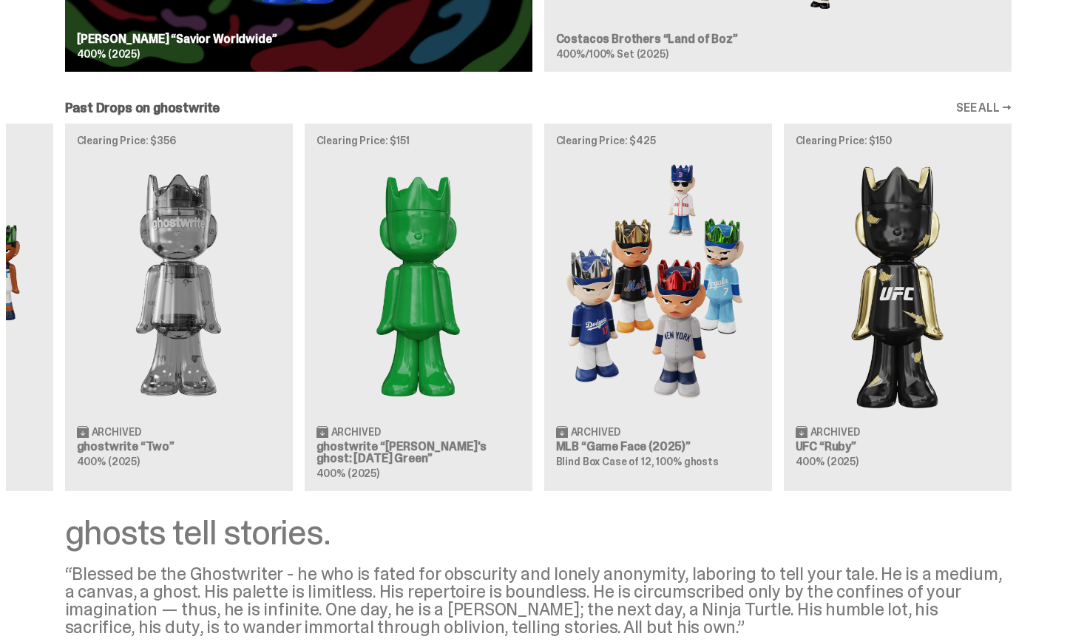
click at [146, 433] on div "Clearing Price: $441 Archived WWE John Cena “You Can't See Me” 400% (2025) Clea…" at bounding box center [538, 306] width 1065 height 367
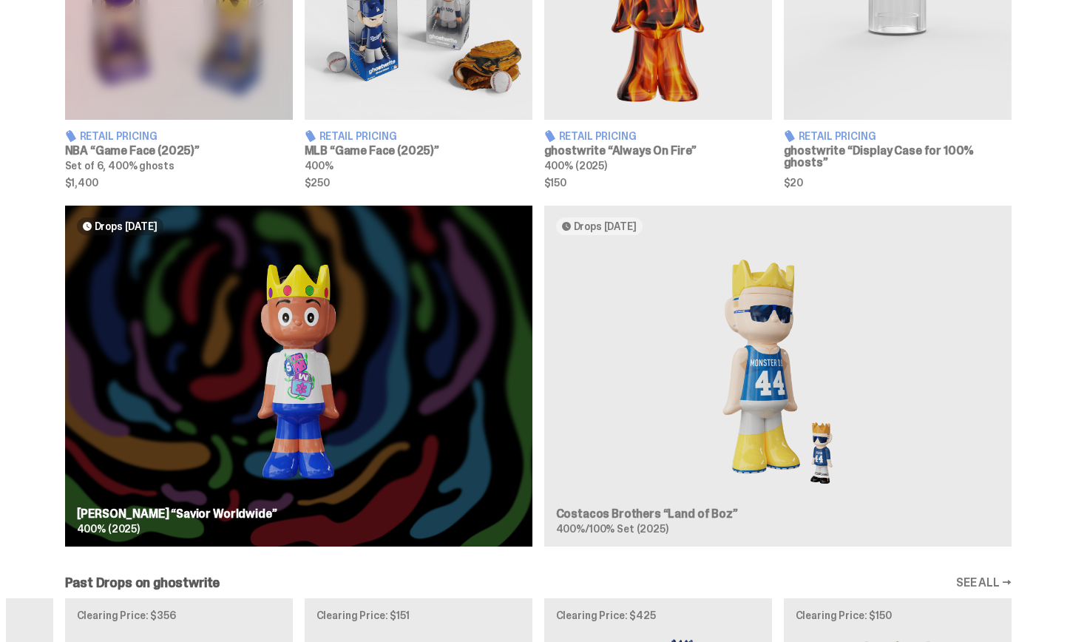
drag, startPoint x: 1086, startPoint y: 465, endPoint x: 1068, endPoint y: 356, distance: 110.3
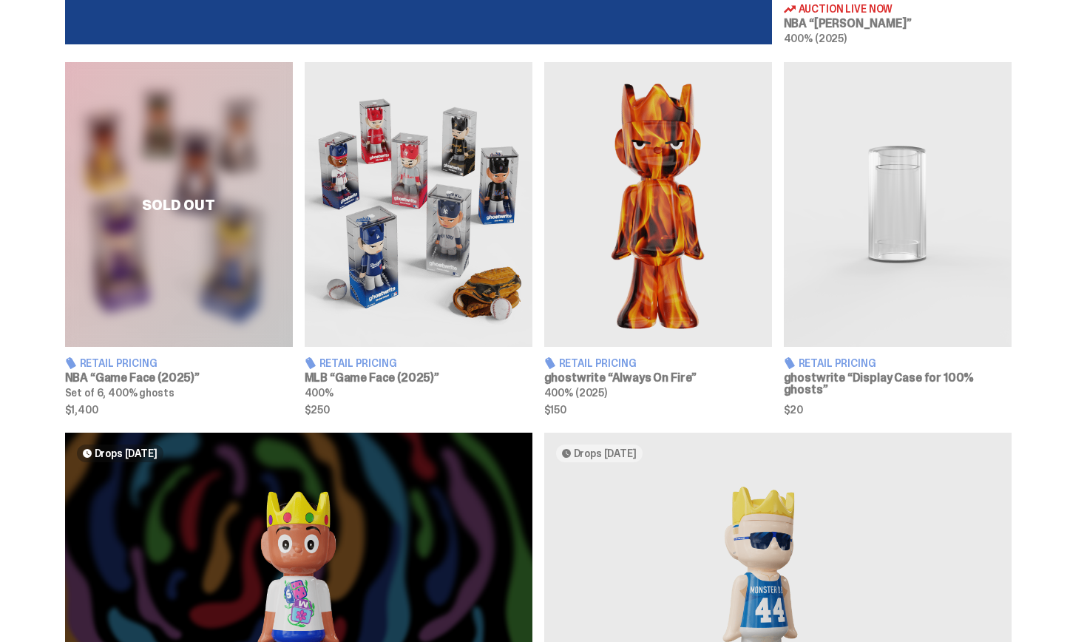
scroll to position [840, 0]
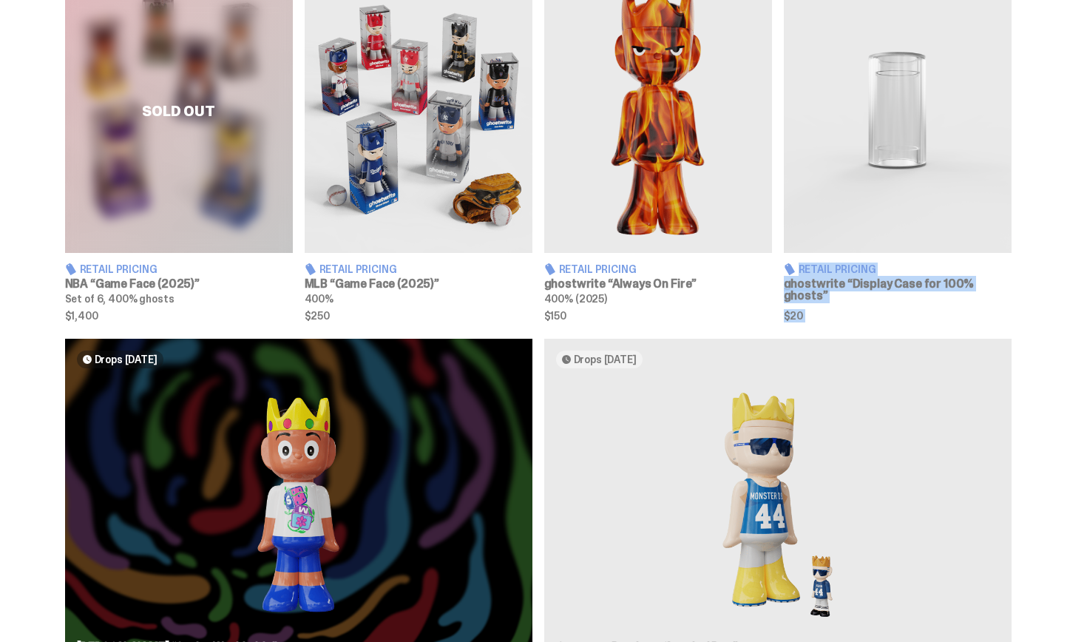
drag, startPoint x: 1086, startPoint y: 247, endPoint x: 1085, endPoint y: 322, distance: 74.7
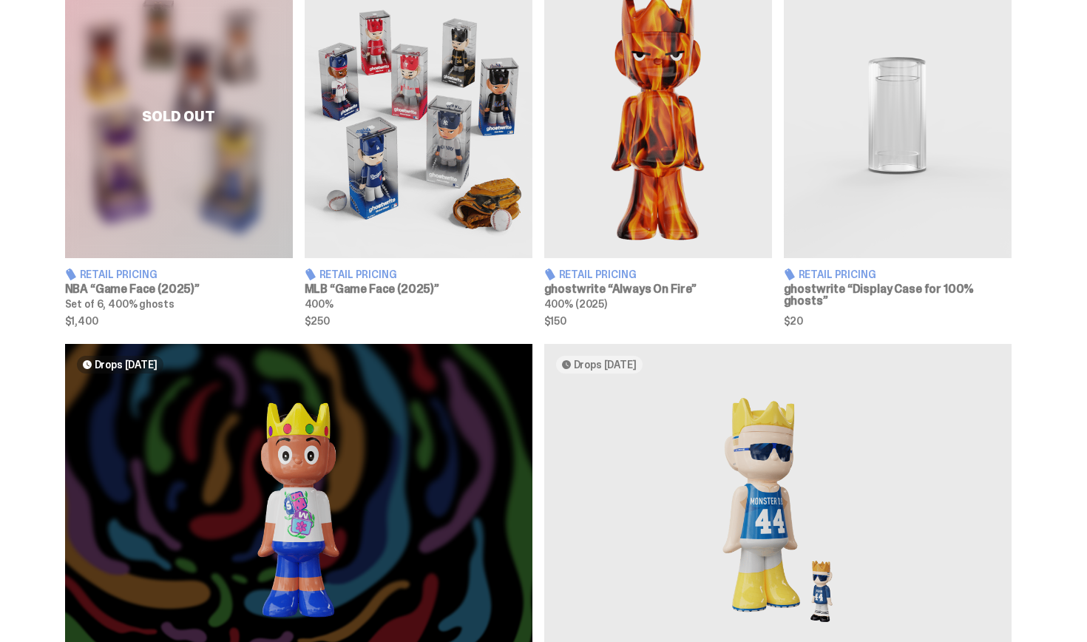
click at [1063, 326] on div "ghostwrite x NBA "Eminem" 400% Place your bids now! DAYS 01 HRS 05 MINS 54 SECS…" at bounding box center [538, 452] width 1076 height 1664
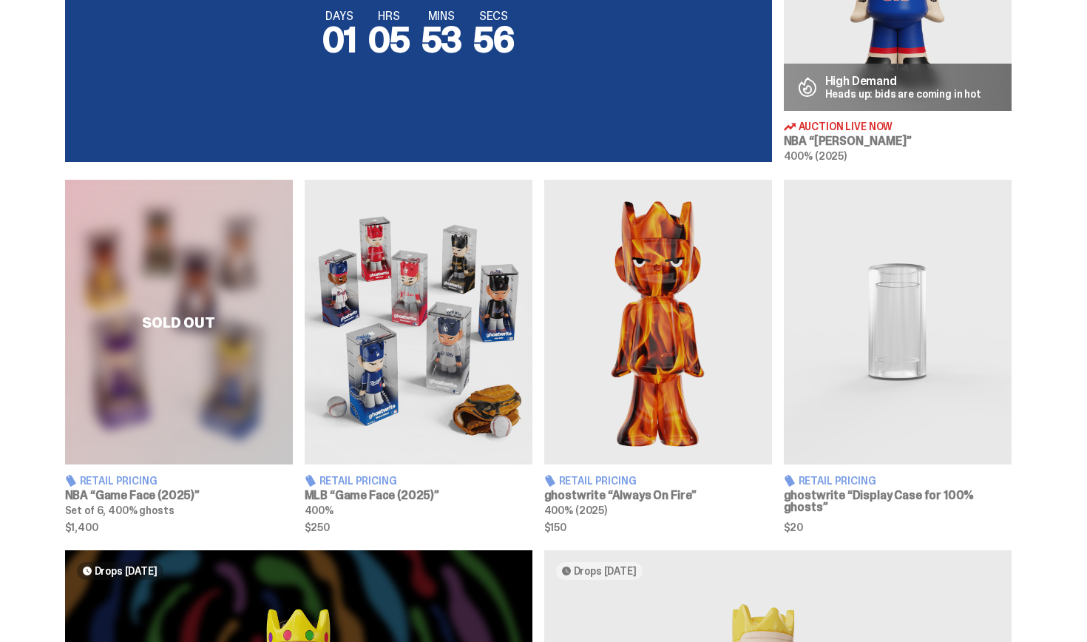
scroll to position [723, 0]
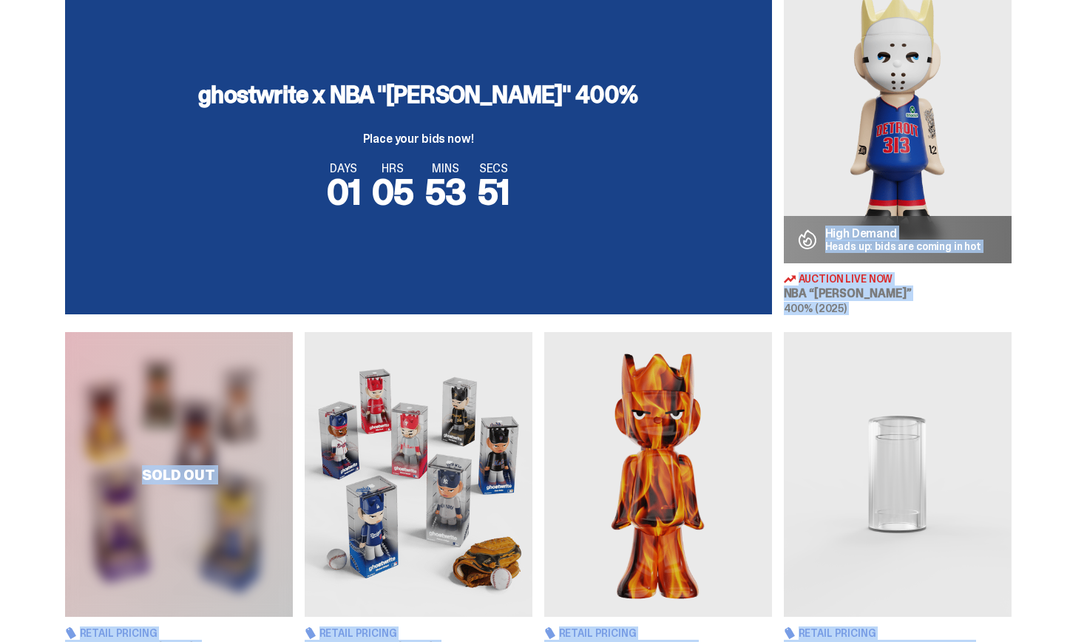
drag, startPoint x: 1086, startPoint y: 364, endPoint x: 1068, endPoint y: 177, distance: 188.0
click at [1065, 177] on div "ghostwrite x NBA "Eminem" 400% Place your bids now! DAYS 01 HRS 05 MINS 53 SECS…" at bounding box center [538, 147] width 1076 height 336
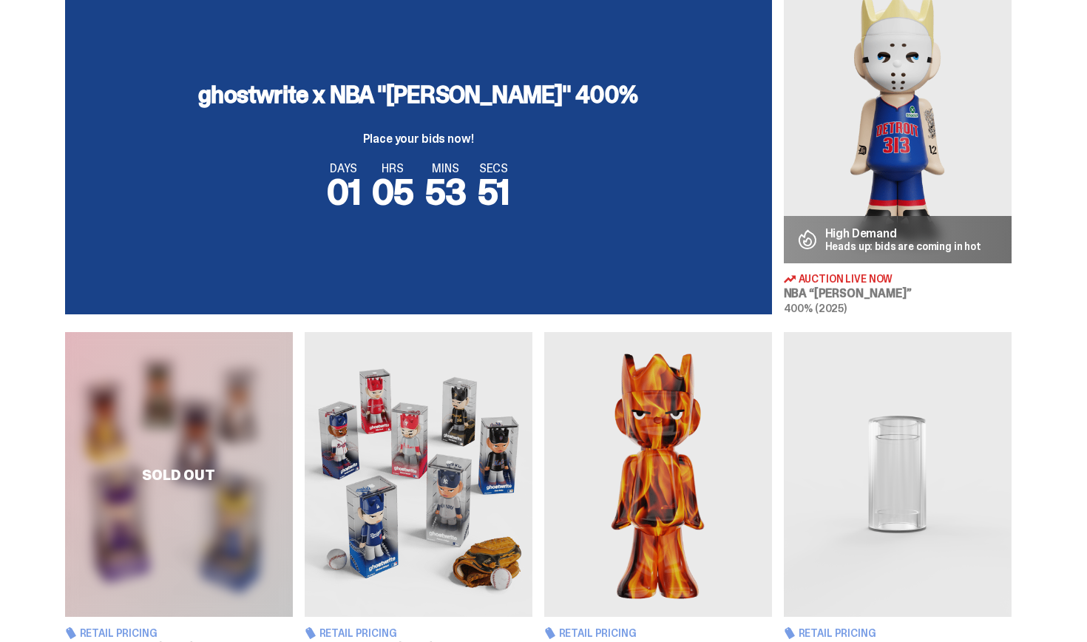
scroll to position [542, 0]
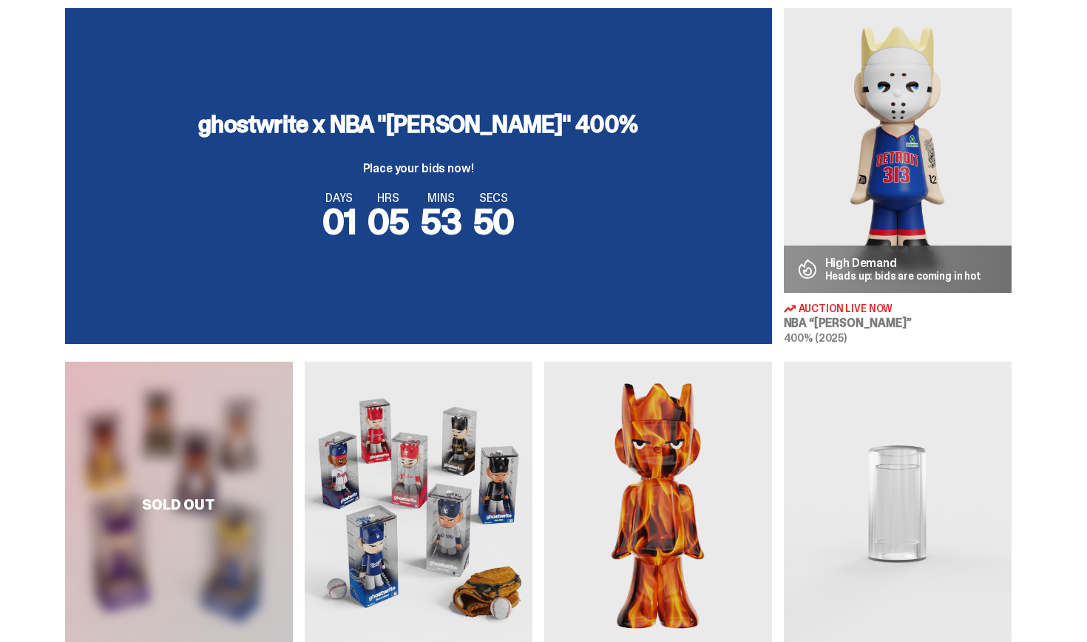
click at [432, 436] on img at bounding box center [419, 504] width 228 height 285
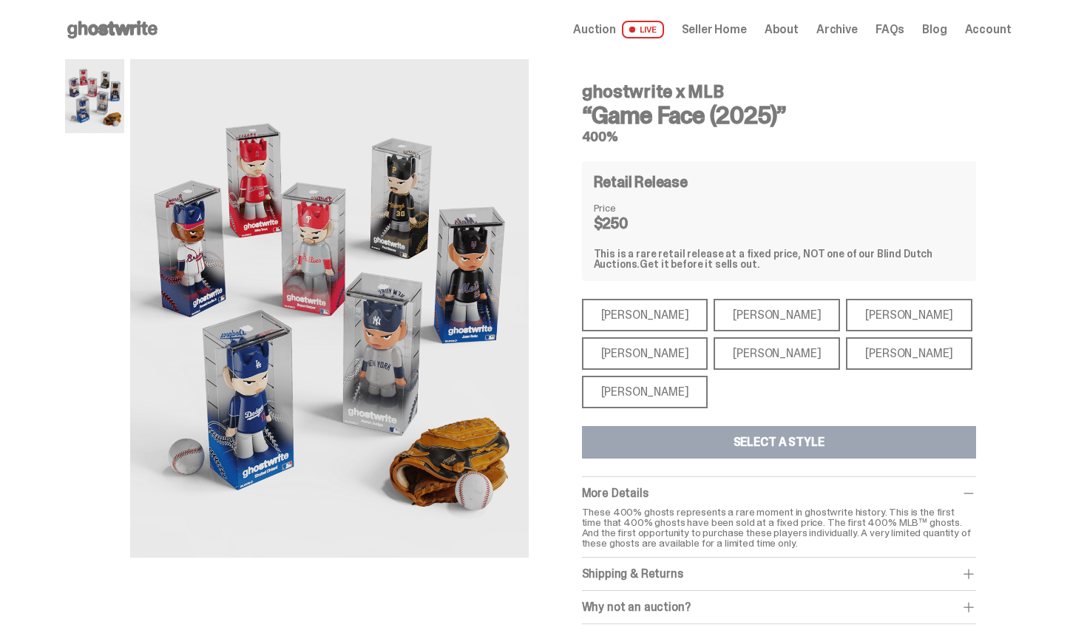
click at [646, 305] on div "Mike Trout" at bounding box center [645, 315] width 126 height 33
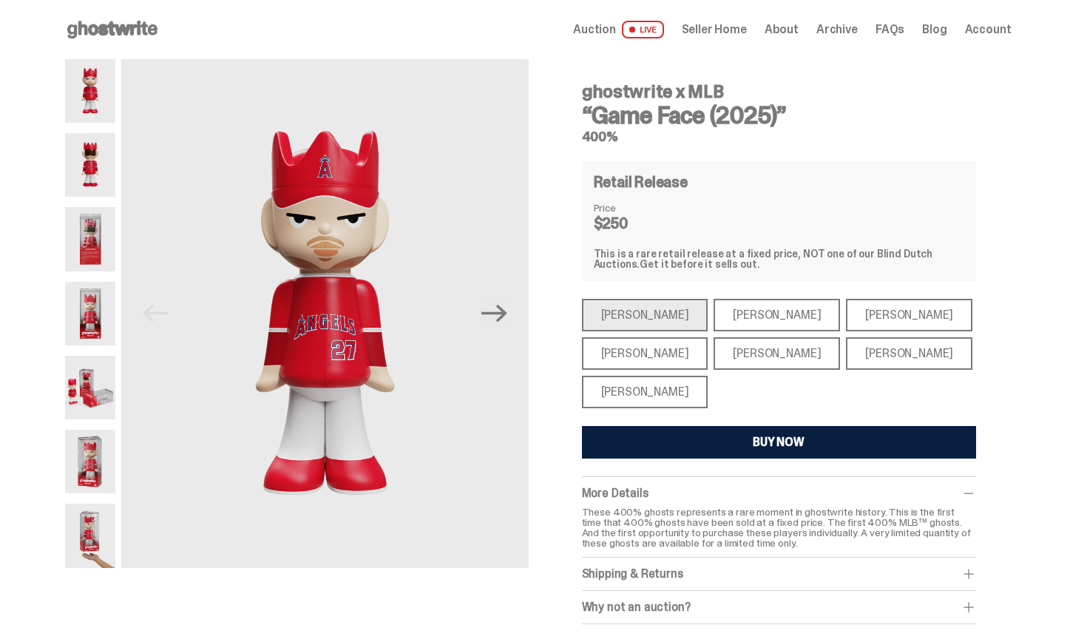
click at [784, 311] on div "Paul Skenes" at bounding box center [777, 315] width 126 height 33
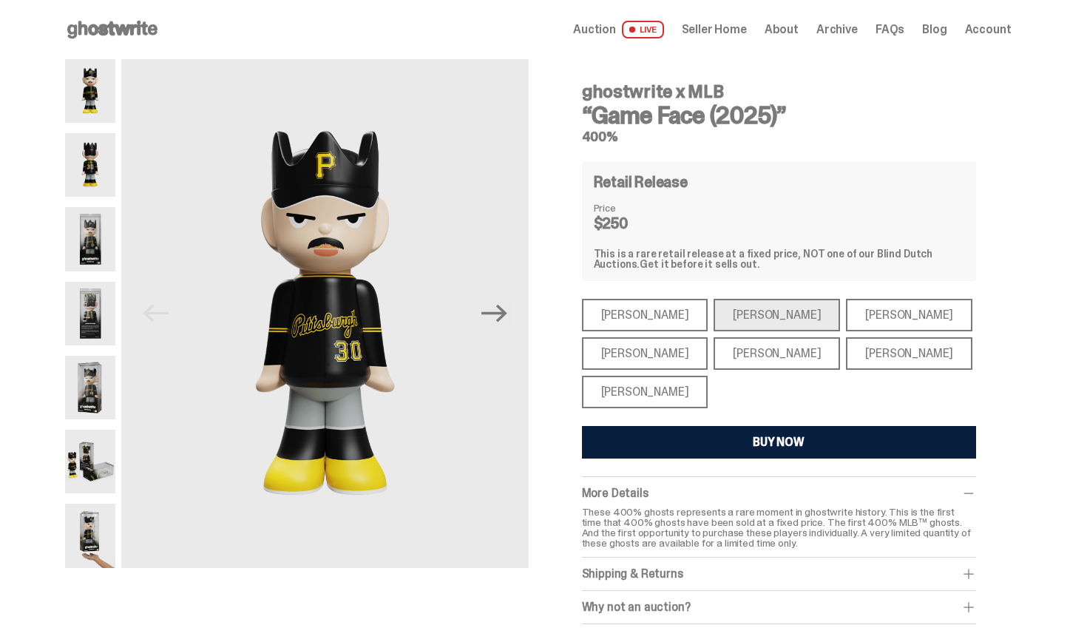
click at [846, 305] on div "Ronald Acuña Jr." at bounding box center [909, 315] width 126 height 33
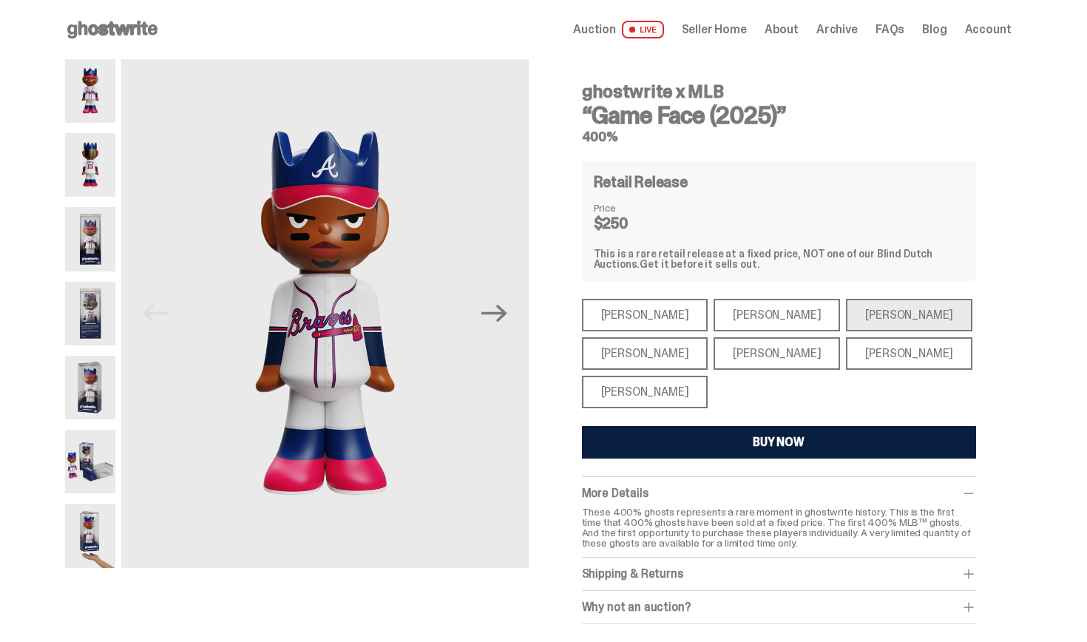
click at [846, 337] on div "Juan Soto" at bounding box center [909, 353] width 126 height 33
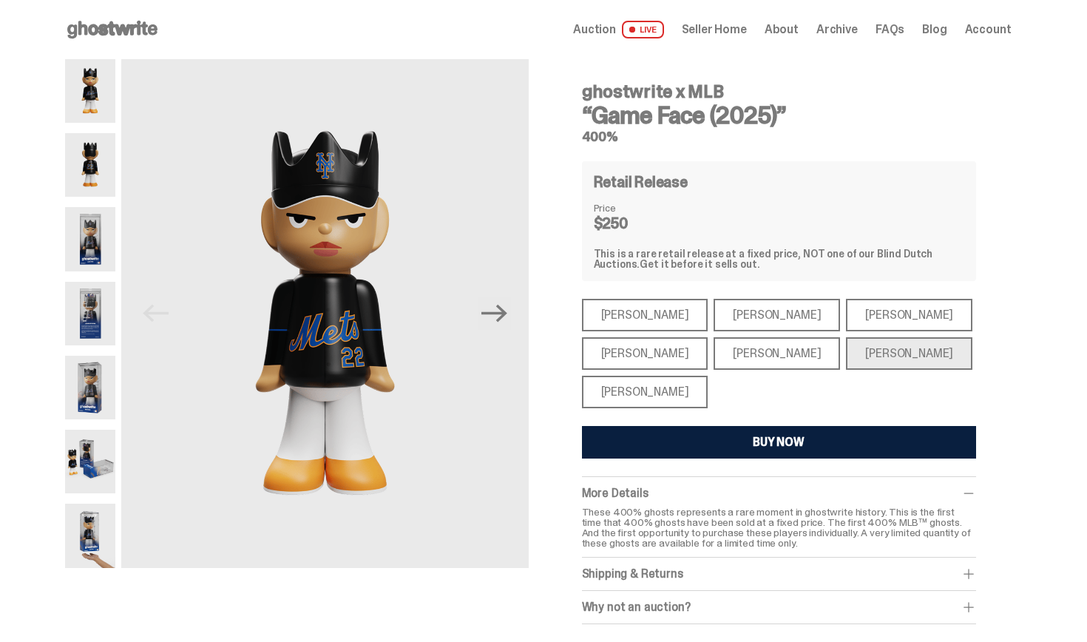
click at [714, 342] on div "Bryce Harper" at bounding box center [777, 353] width 126 height 33
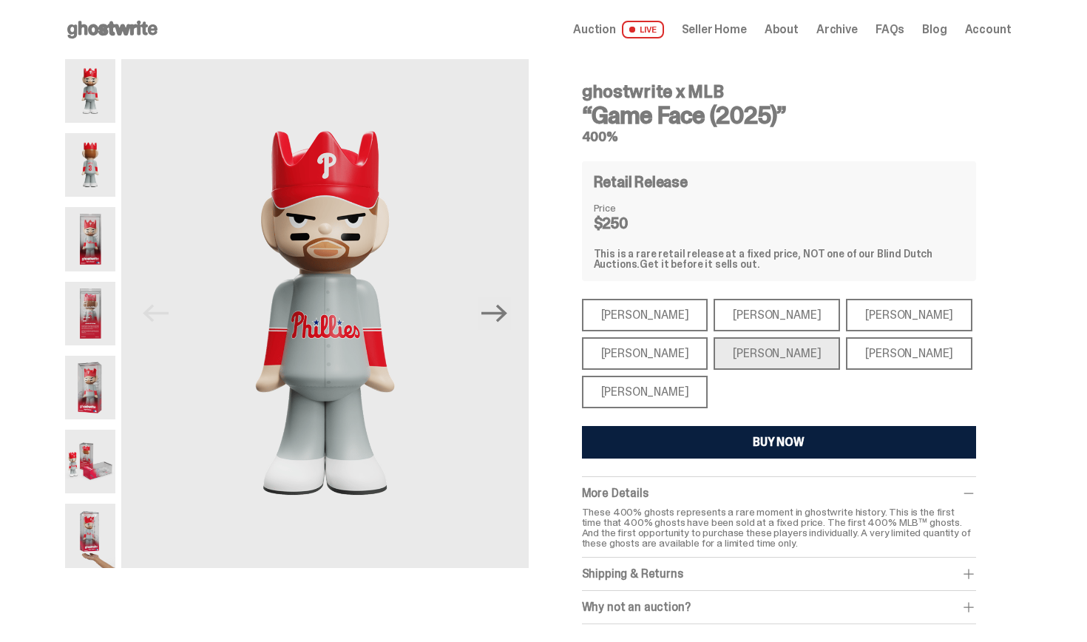
click at [649, 350] on div "Aaron Judge" at bounding box center [645, 353] width 126 height 33
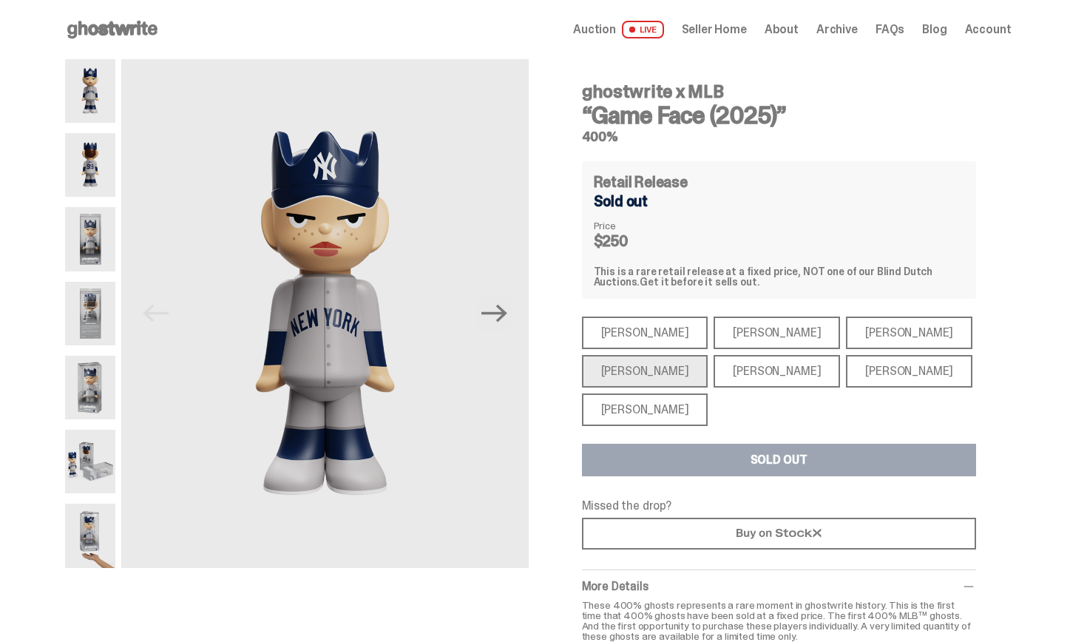
click at [653, 390] on div "Mike Trout Mike Trout Paul Skenes Paul Skenes Ronald Acuña Jr. Ronald Acuña Jr.…" at bounding box center [779, 370] width 394 height 109
click at [654, 398] on div "Shohei Ohtani" at bounding box center [645, 409] width 126 height 33
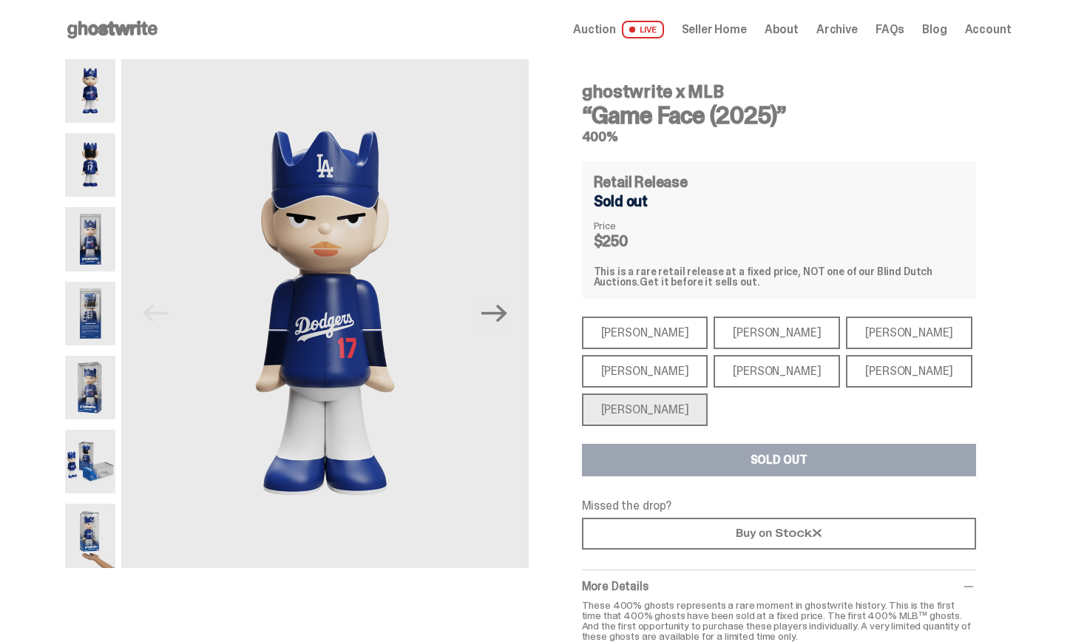
click at [648, 380] on div "Aaron Judge" at bounding box center [645, 371] width 126 height 33
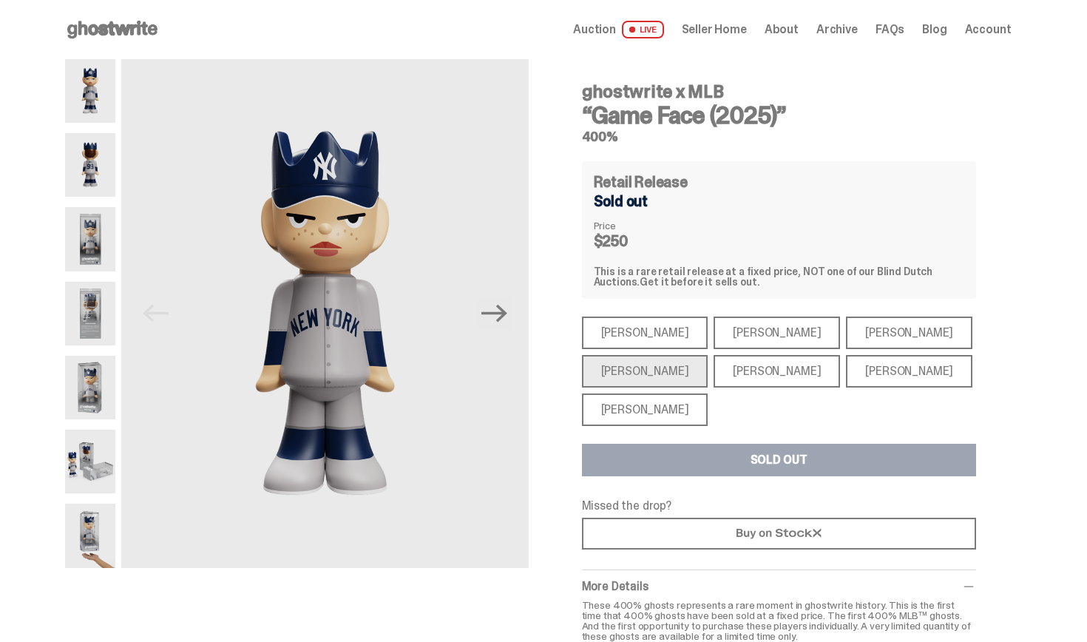
click at [646, 340] on div "Mike Trout" at bounding box center [645, 332] width 126 height 33
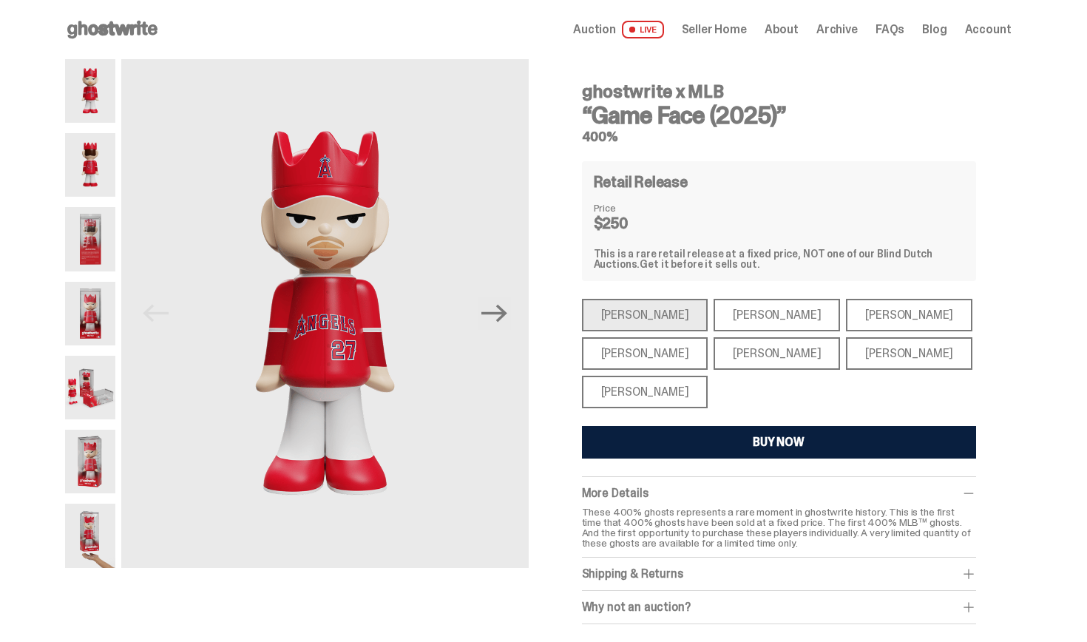
click at [725, 339] on div "Bryce Harper" at bounding box center [777, 353] width 126 height 33
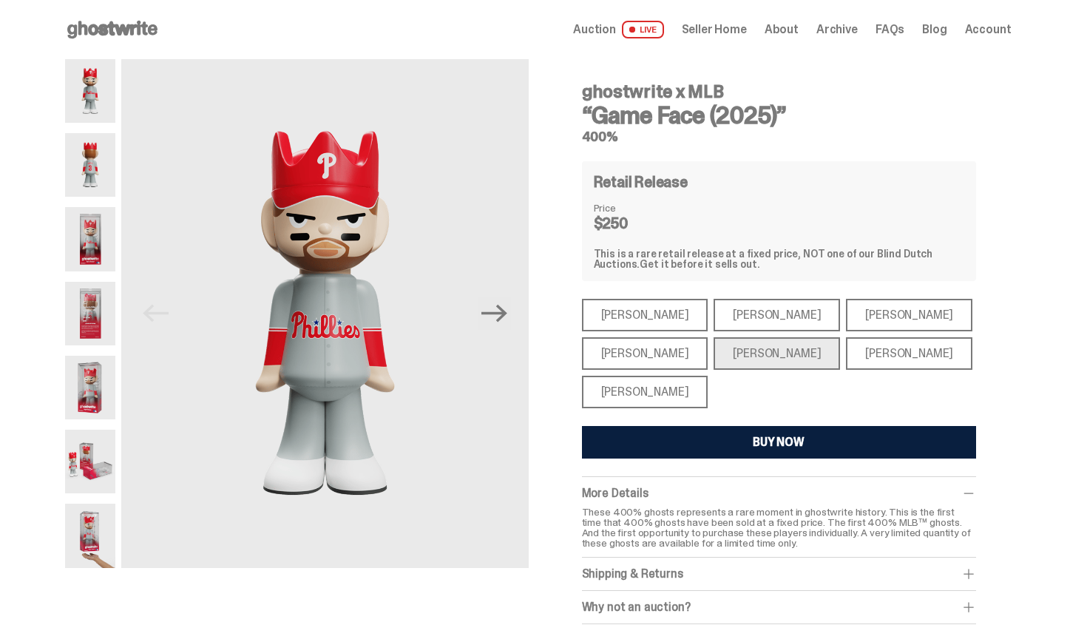
click at [846, 338] on div "Juan Soto" at bounding box center [909, 353] width 126 height 33
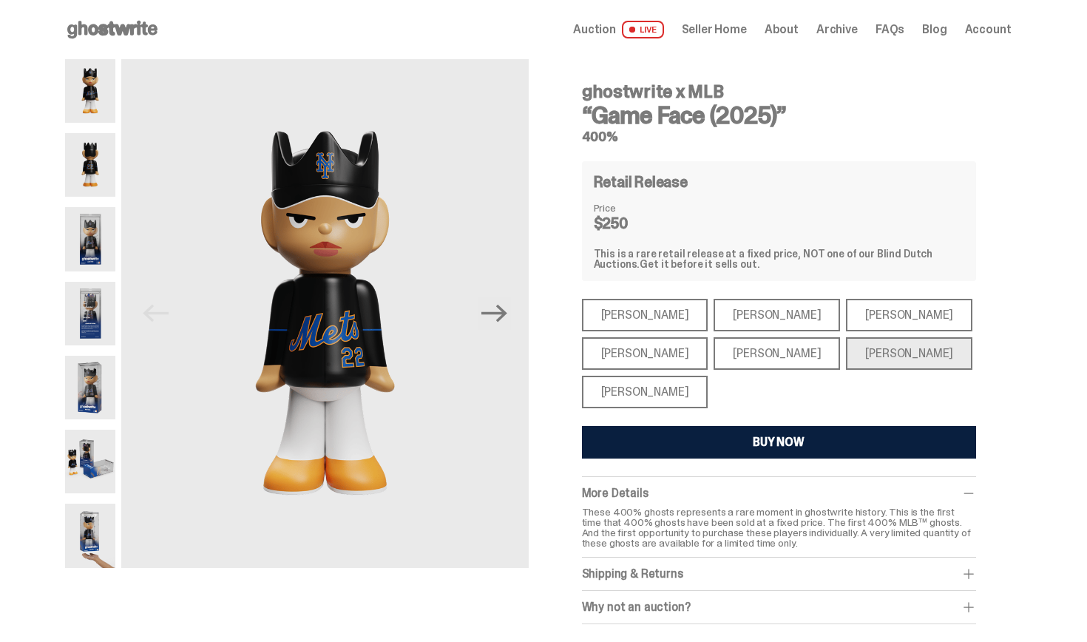
click at [896, 328] on div "Ronald Acuña Jr." at bounding box center [909, 315] width 126 height 33
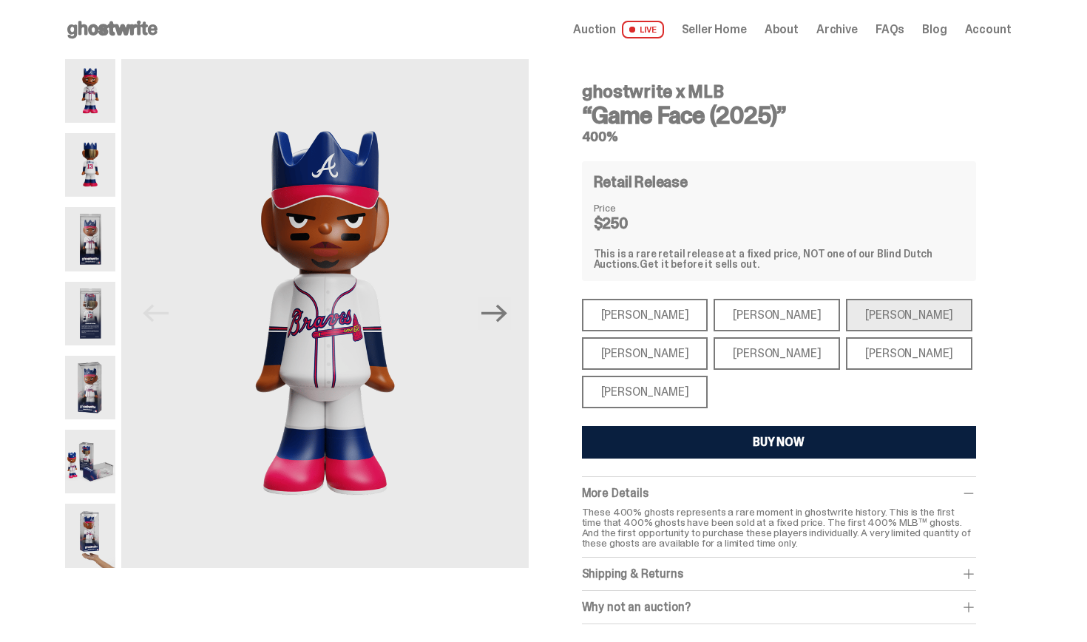
click at [785, 358] on div "Bryce Harper" at bounding box center [777, 353] width 126 height 33
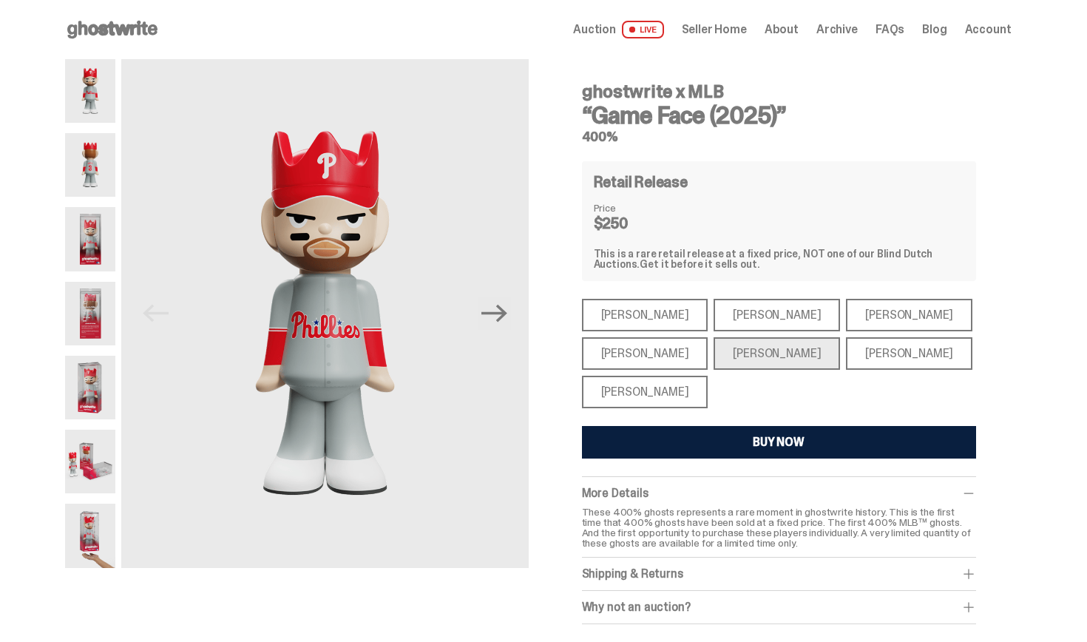
click at [853, 359] on div "Juan Soto" at bounding box center [909, 353] width 126 height 33
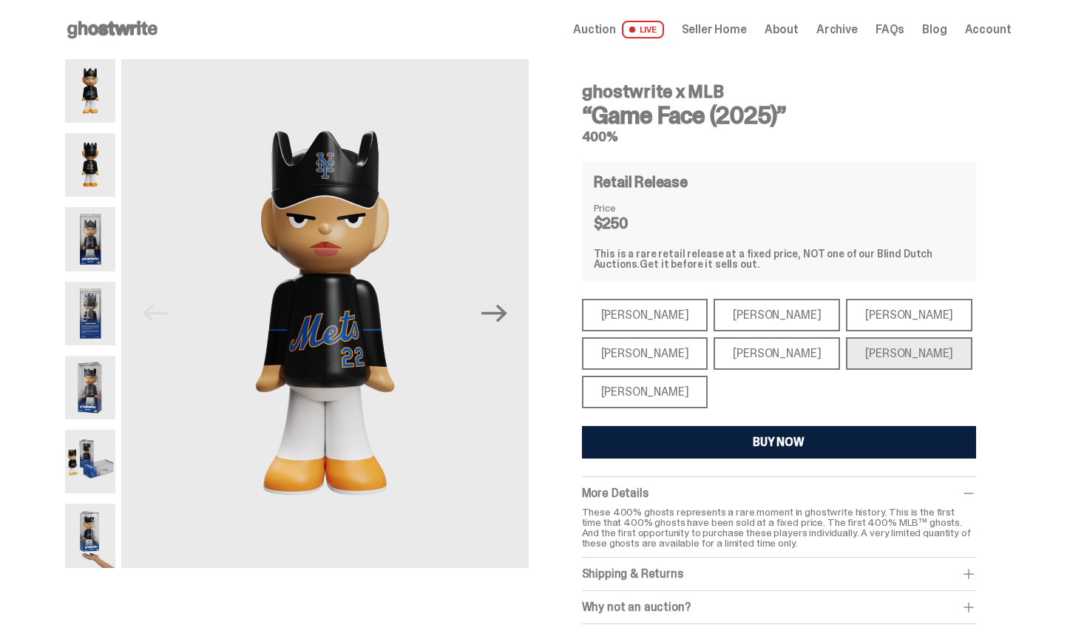
click at [891, 359] on div "Juan Soto" at bounding box center [909, 353] width 126 height 33
click at [641, 349] on div "Aaron Judge" at bounding box center [645, 353] width 126 height 33
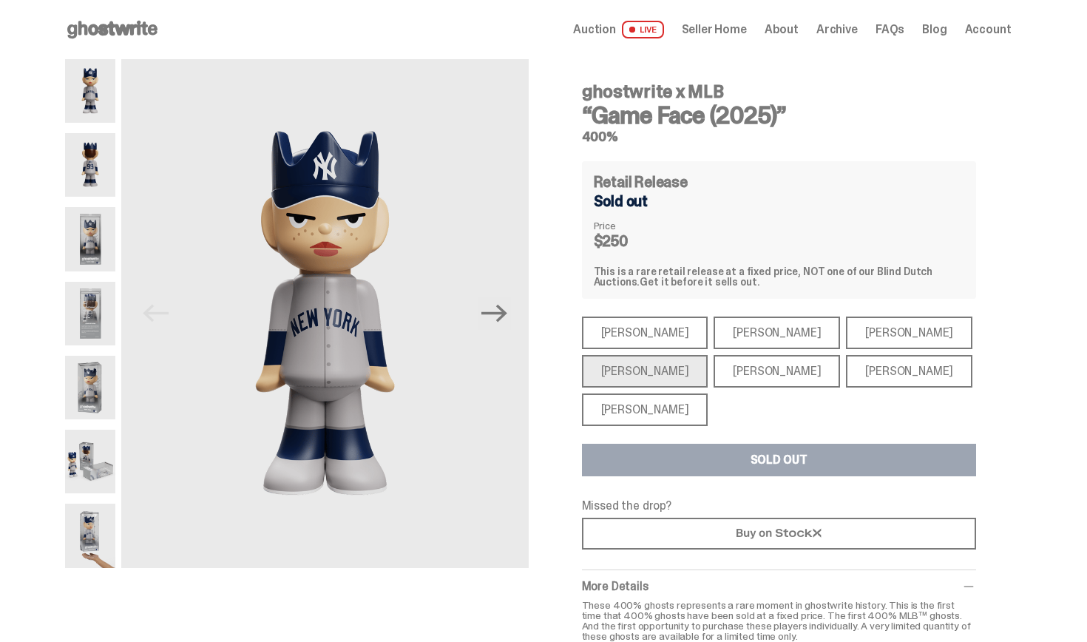
click at [727, 353] on div "Mike Trout Mike Trout Paul Skenes Paul Skenes Ronald Acuña Jr. Ronald Acuña Jr.…" at bounding box center [779, 370] width 394 height 109
click at [627, 401] on div "Shohei Ohtani" at bounding box center [645, 409] width 126 height 33
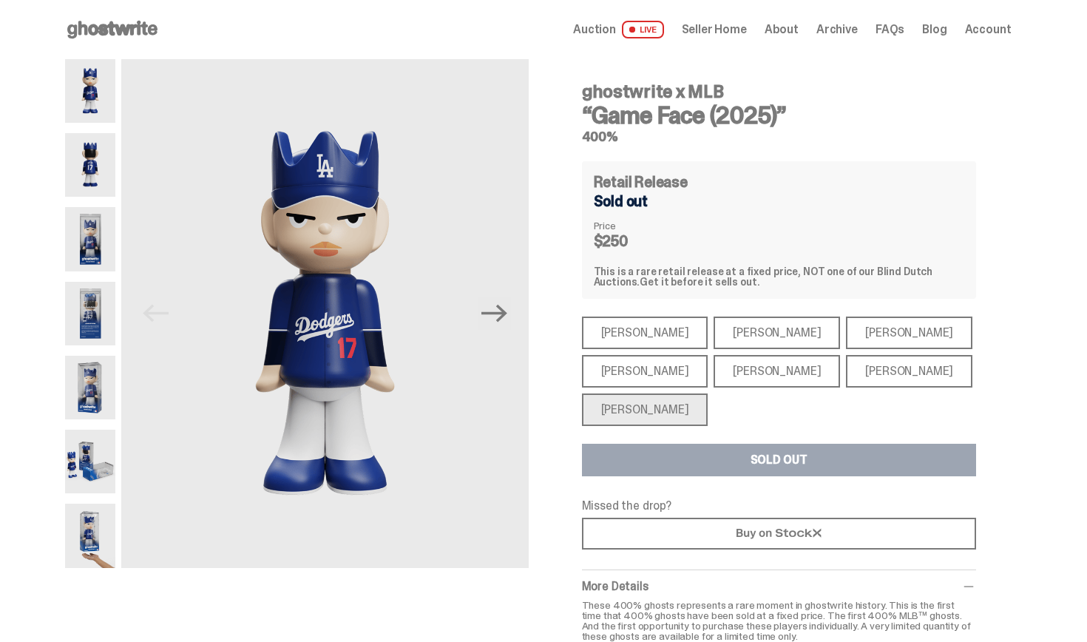
click at [724, 337] on div "Paul Skenes" at bounding box center [777, 332] width 126 height 33
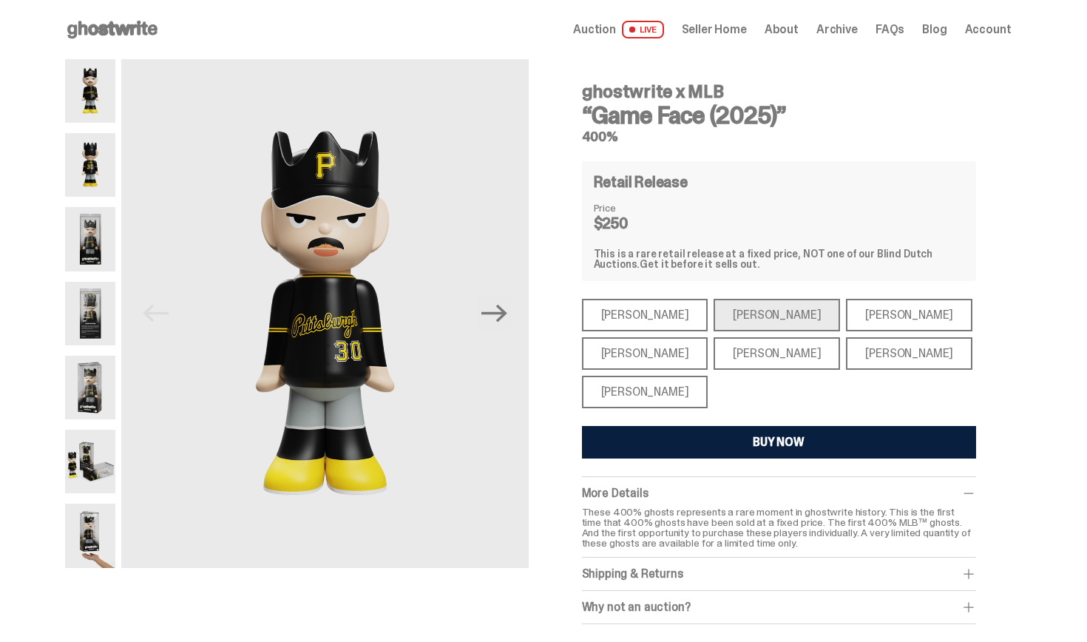
click at [846, 324] on div "Ronald Acuña Jr." at bounding box center [909, 315] width 126 height 33
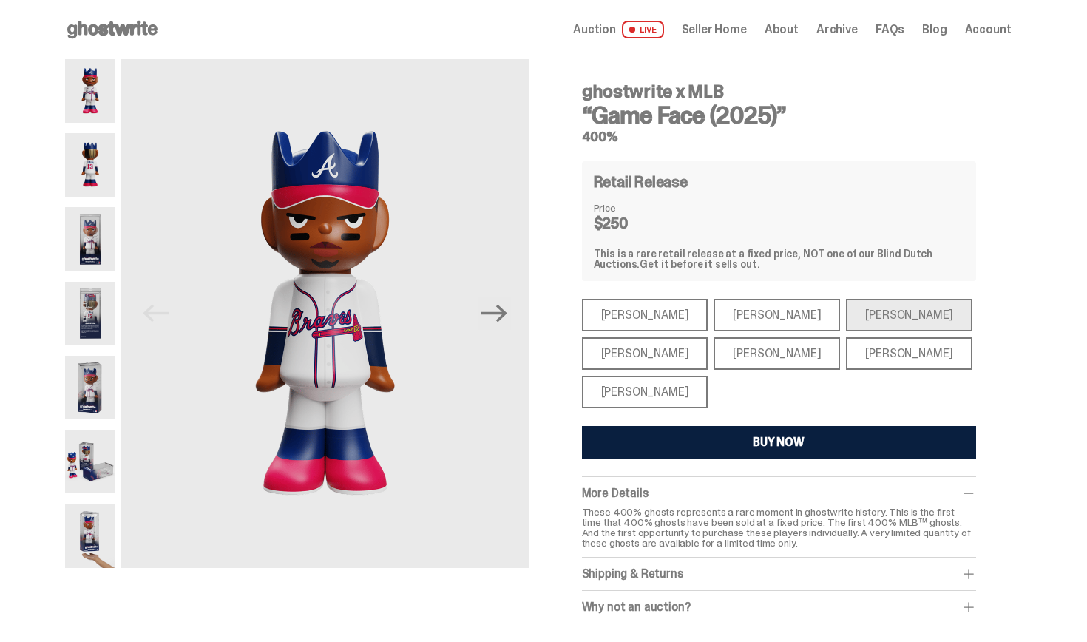
click at [764, 360] on div "Bryce Harper" at bounding box center [777, 353] width 126 height 33
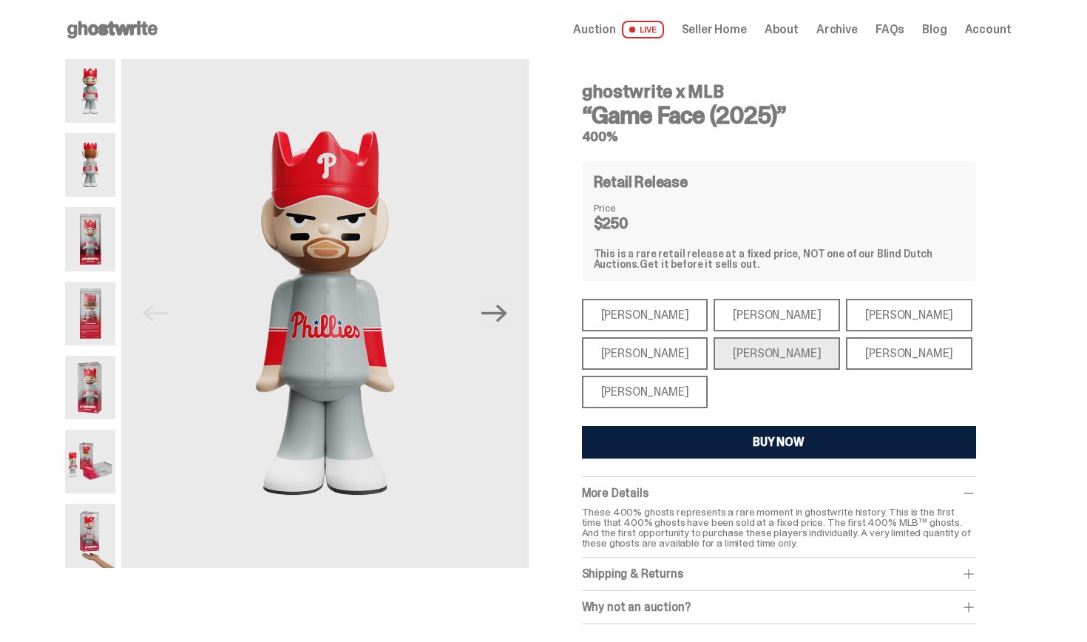
click at [846, 362] on div "Juan Soto" at bounding box center [909, 353] width 126 height 33
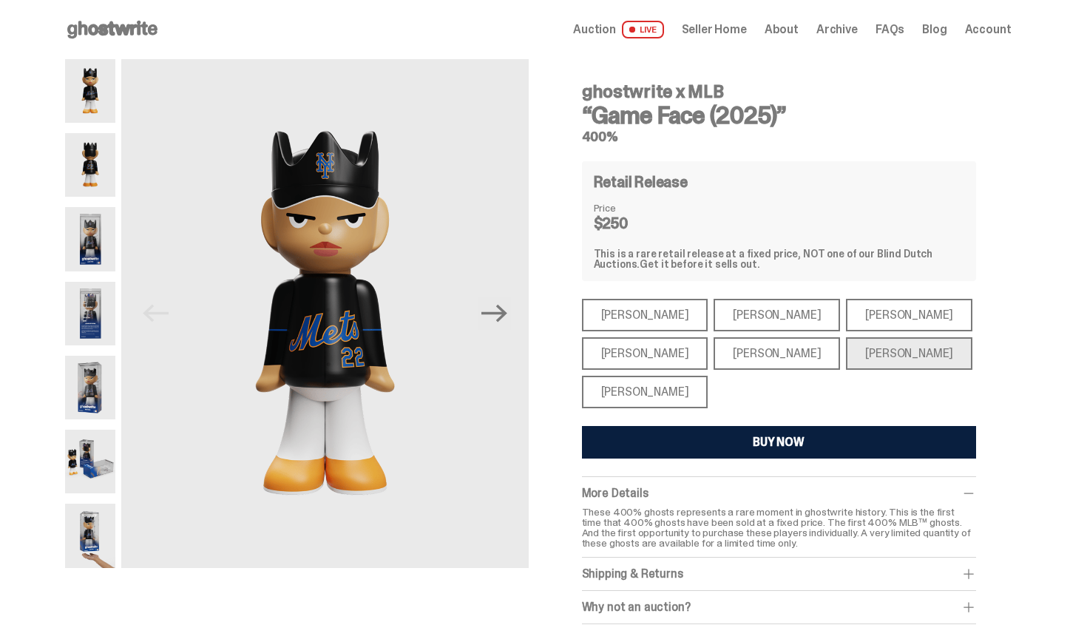
click at [107, 31] on use at bounding box center [112, 30] width 90 height 18
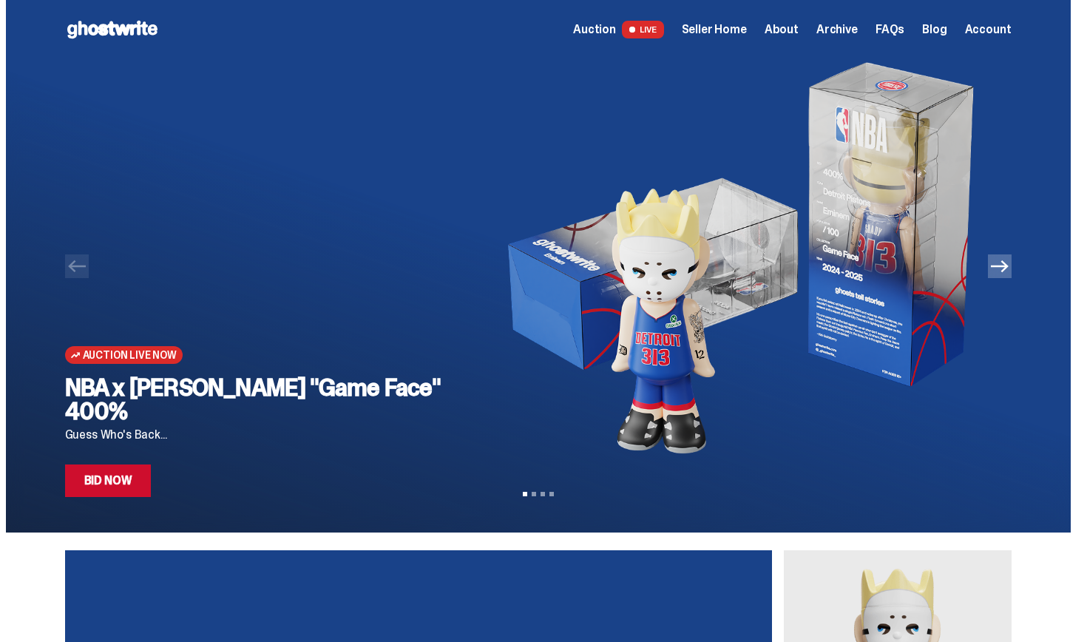
click at [140, 479] on link "Bid Now" at bounding box center [108, 480] width 87 height 33
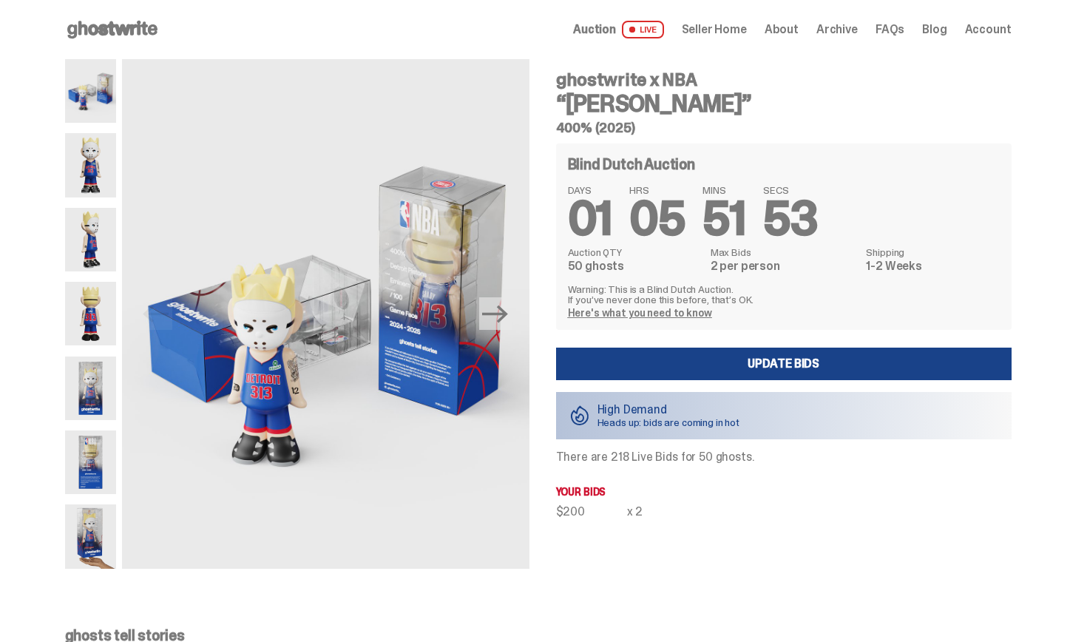
click at [747, 27] on span "Seller Home" at bounding box center [714, 30] width 65 height 12
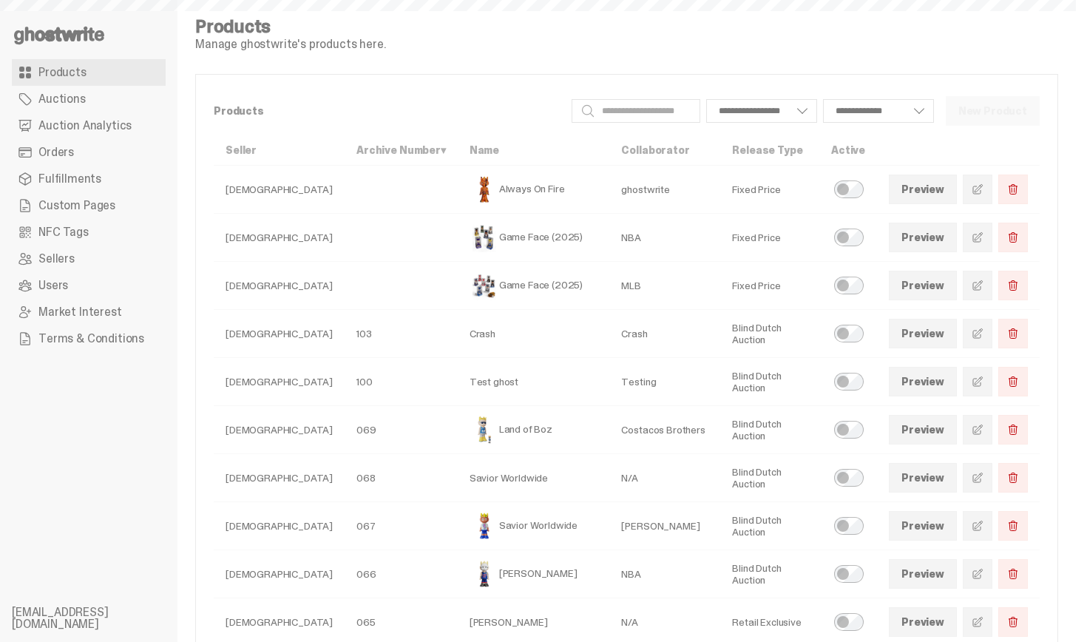
select select
click at [76, 120] on span "Auction Analytics" at bounding box center [84, 126] width 93 height 12
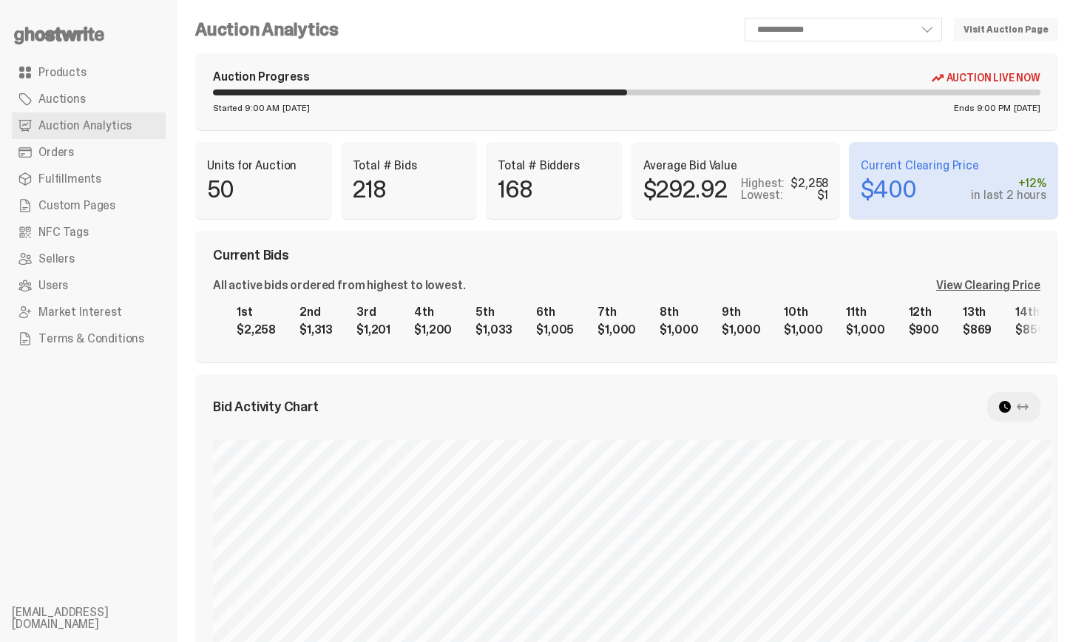
click at [770, 128] on div "Auction Progress Auction Live Now Started 9:00 AM [DATE] Ends 9:00 PM [DATE]" at bounding box center [626, 91] width 863 height 77
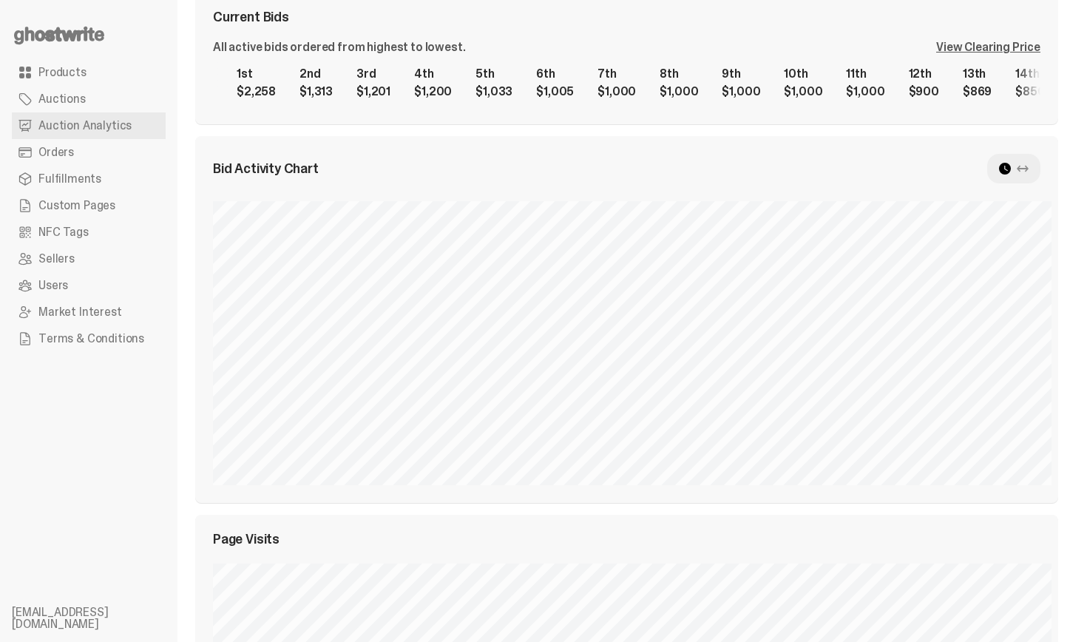
scroll to position [237, 0]
